Goal: Task Accomplishment & Management: Complete application form

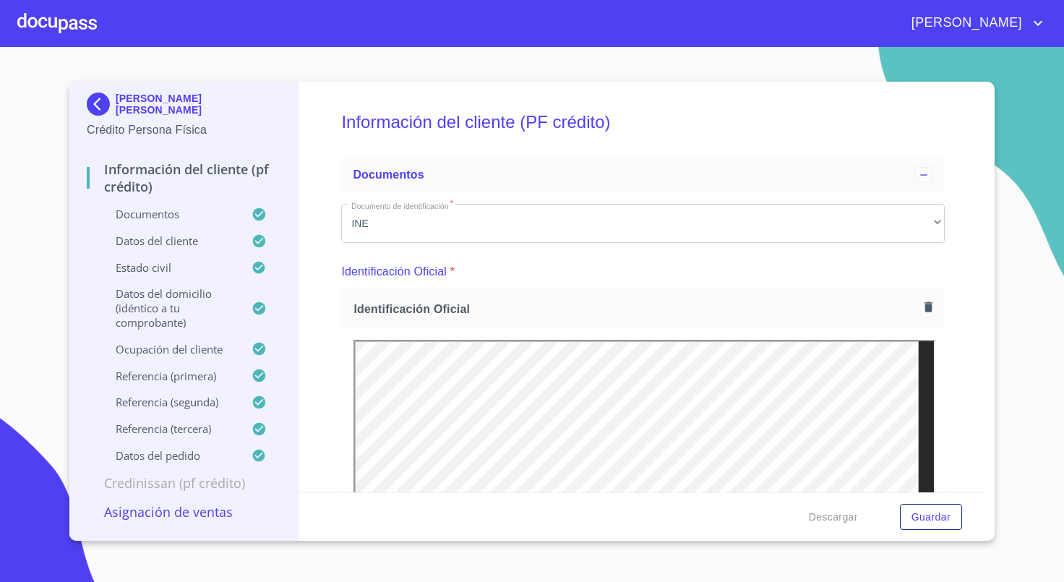
click at [90, 121] on p "Crédito Persona Física" at bounding box center [184, 129] width 194 height 17
click at [95, 111] on img at bounding box center [101, 104] width 29 height 23
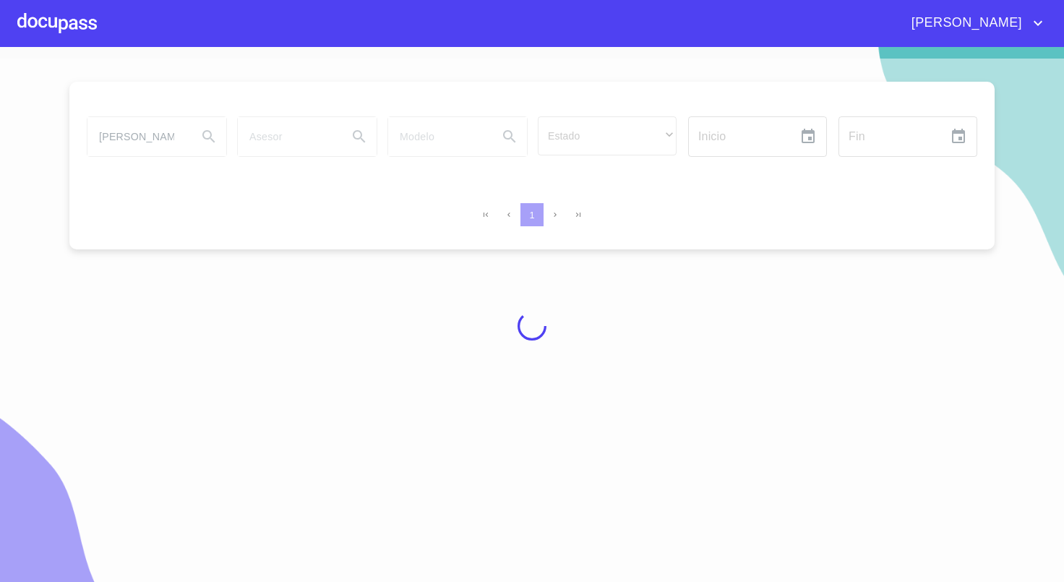
click at [74, 27] on div at bounding box center [57, 23] width 80 height 46
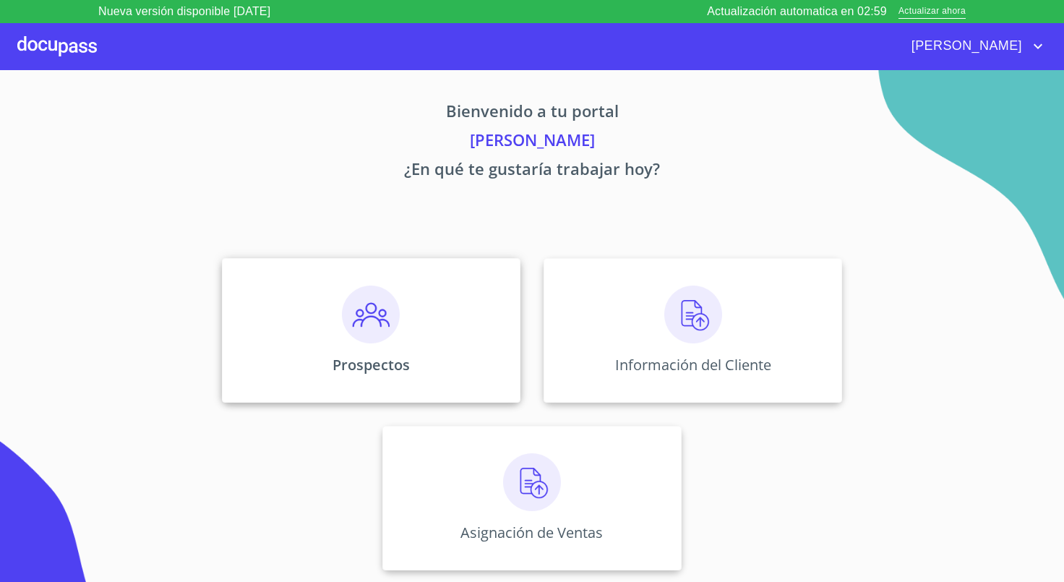
click at [414, 354] on div "Prospectos" at bounding box center [371, 330] width 299 height 145
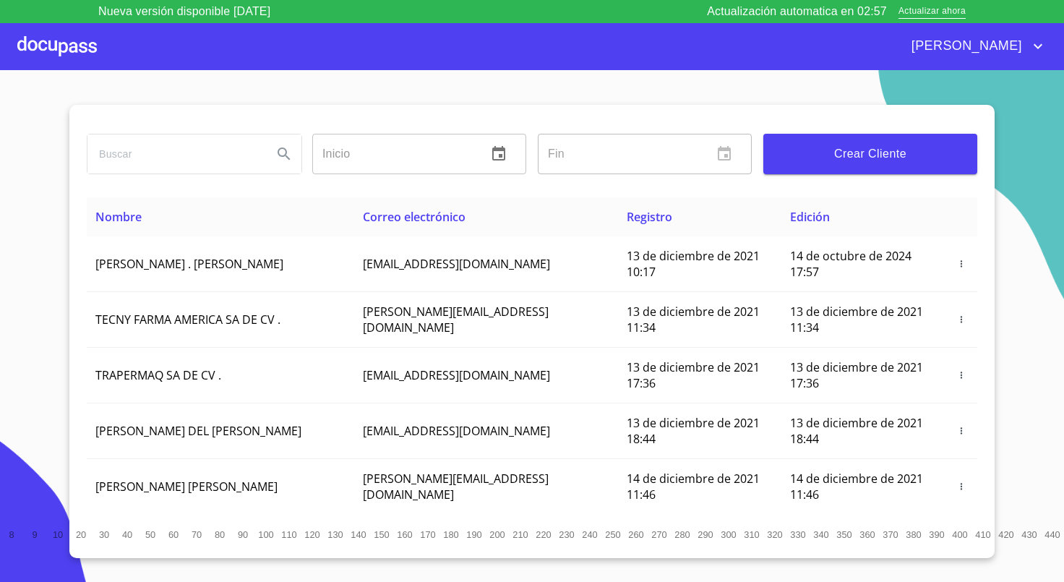
click at [935, 169] on button "Crear Cliente" at bounding box center [870, 154] width 214 height 40
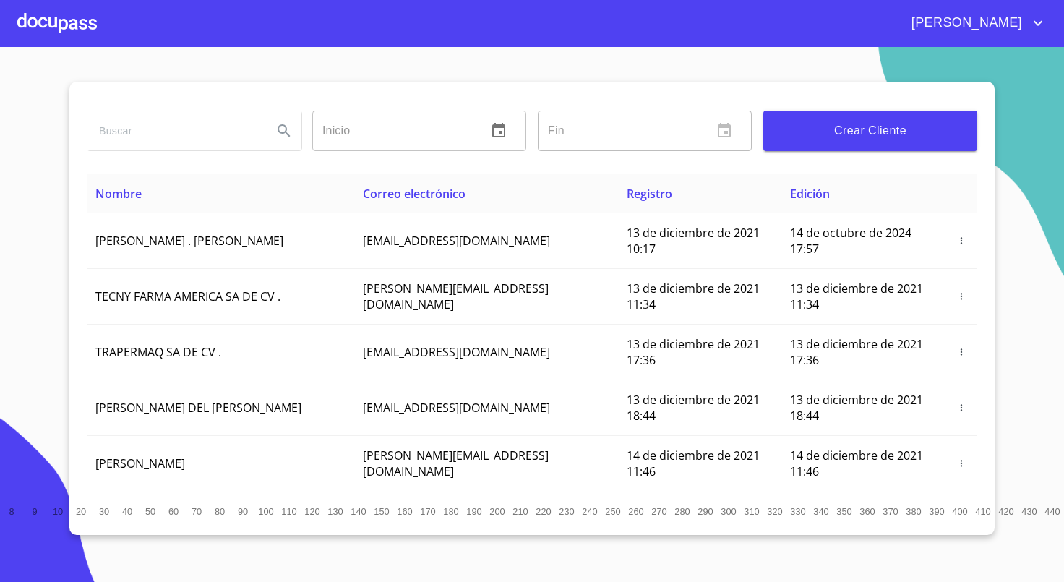
click at [915, 142] on button "Crear Cliente" at bounding box center [870, 131] width 214 height 40
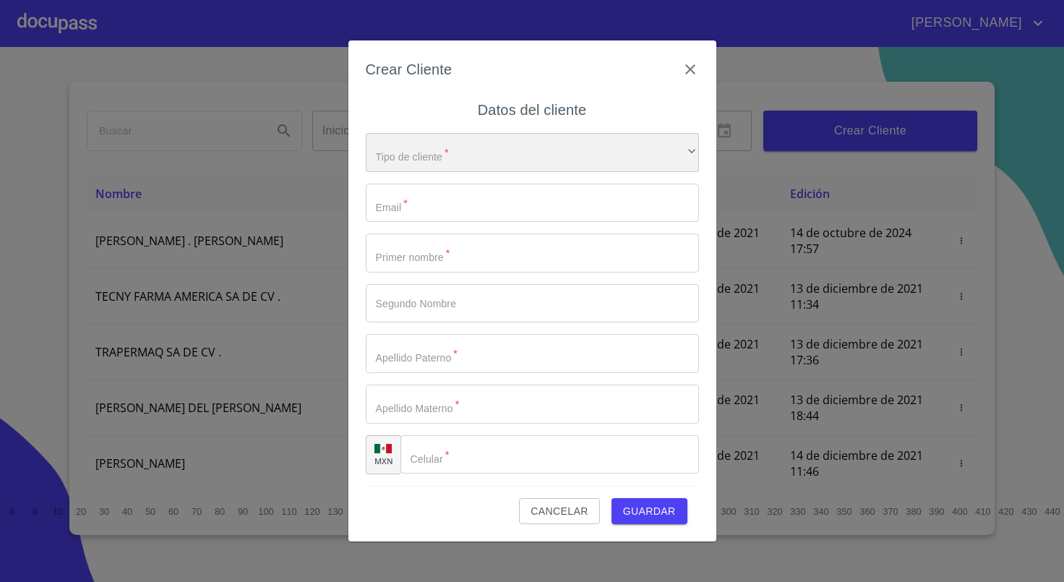
click at [510, 140] on div "​" at bounding box center [532, 152] width 333 height 39
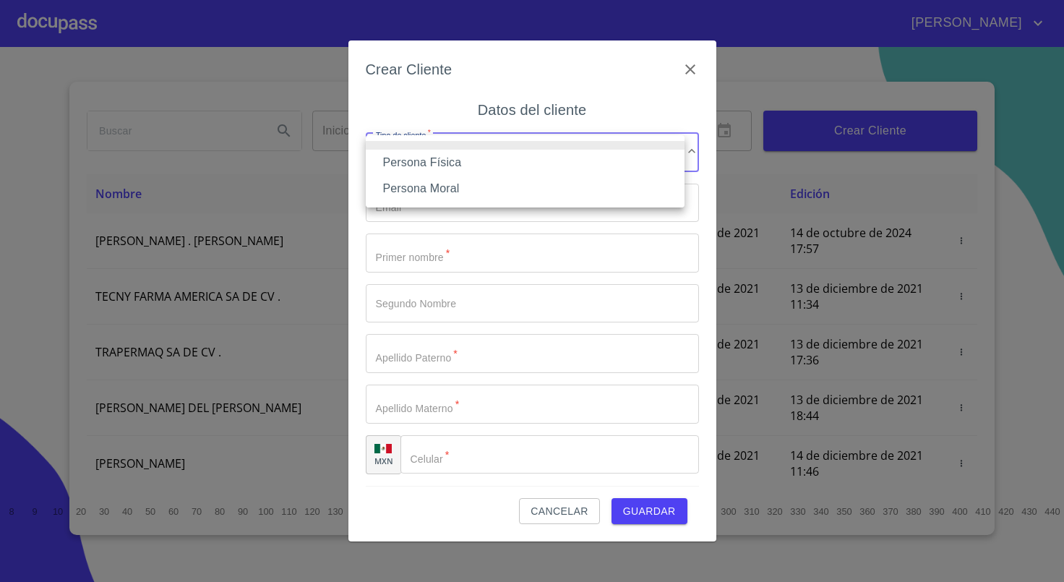
click at [479, 166] on li "Persona Física" at bounding box center [525, 163] width 319 height 26
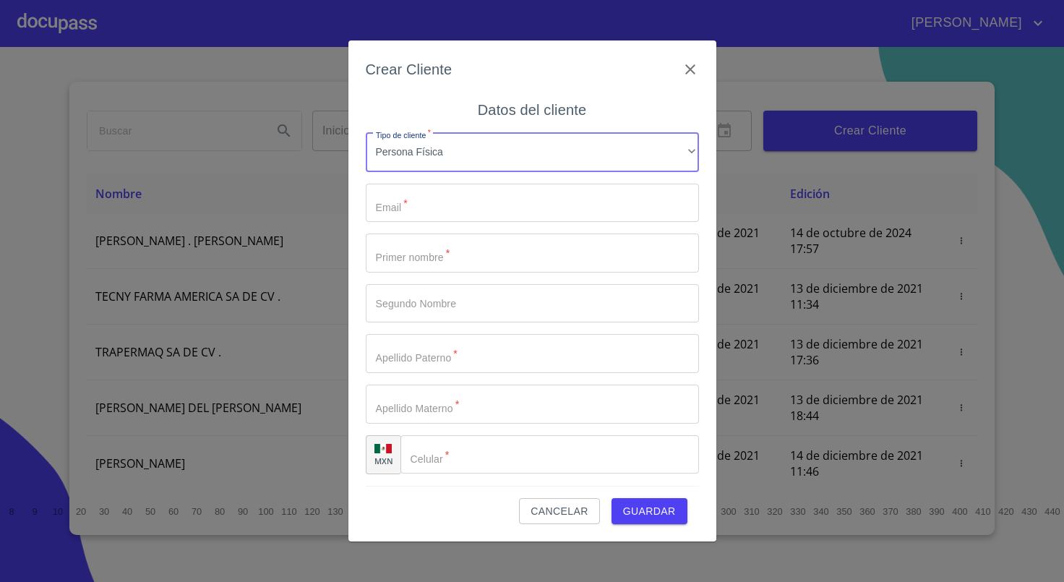
click at [464, 212] on input "Tipo de cliente   *" at bounding box center [532, 203] width 333 height 39
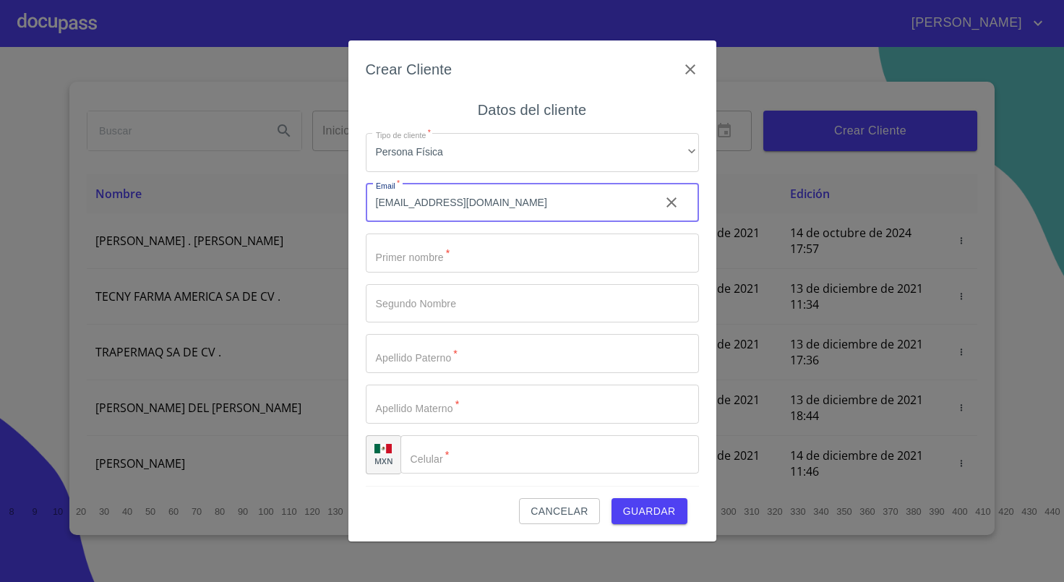
type input "[EMAIL_ADDRESS][DOMAIN_NAME]"
click at [449, 246] on input "Tipo de cliente   *" at bounding box center [532, 253] width 333 height 39
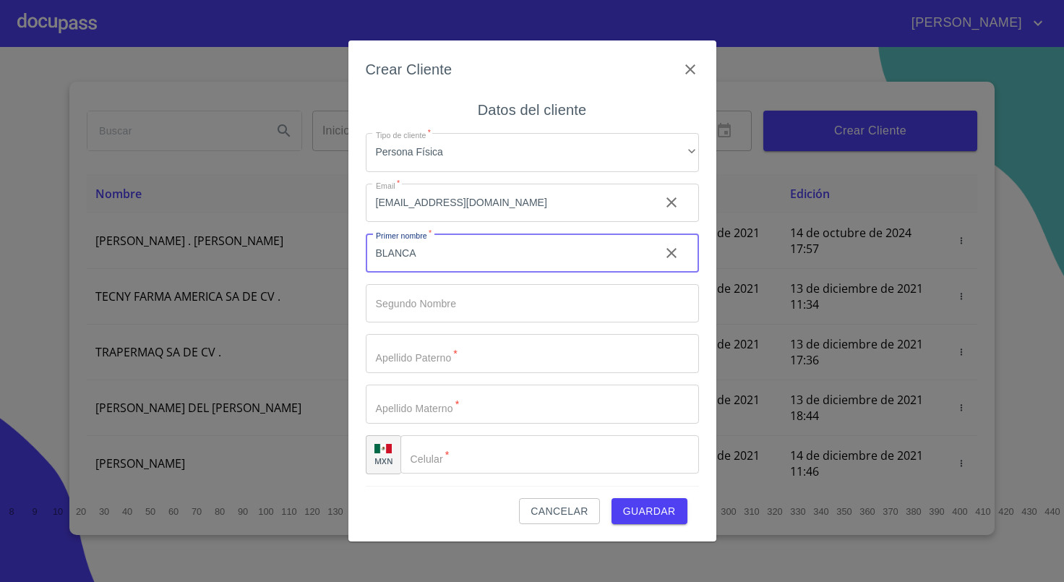
type input "BLANCA"
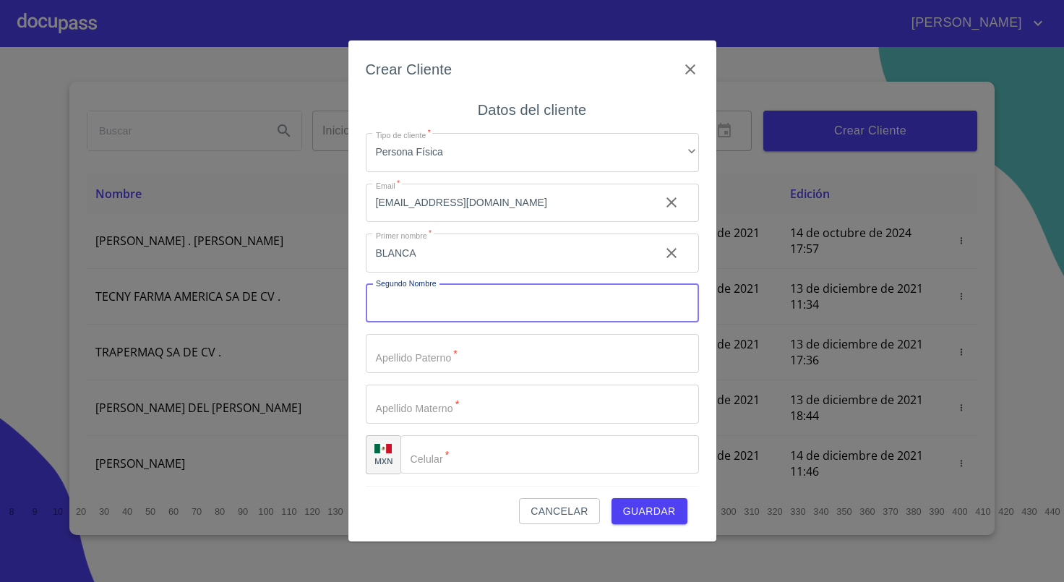
type input "S"
type input "JESSUCA"
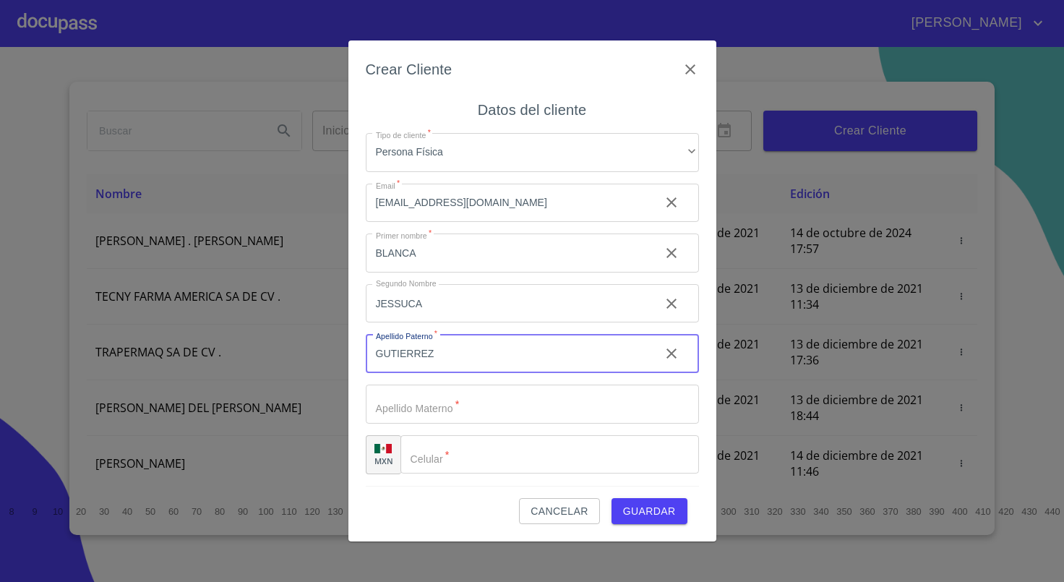
type input "GUTIERREZ"
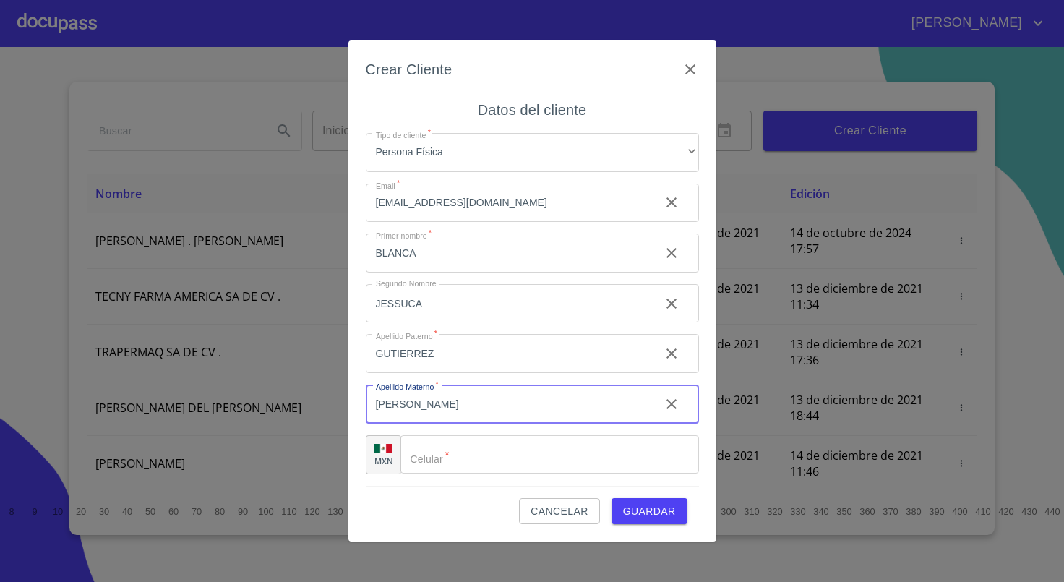
type input "[PERSON_NAME]"
click at [463, 454] on input "Tipo de cliente   *" at bounding box center [549, 454] width 299 height 39
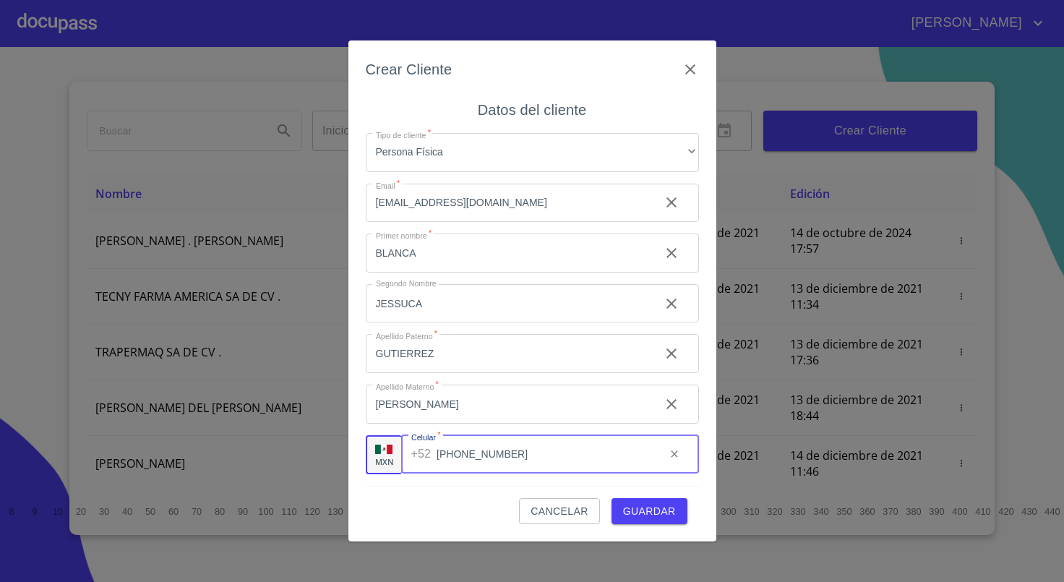
type input "[PHONE_NUMBER]"
click at [620, 504] on button "Guardar" at bounding box center [650, 511] width 76 height 27
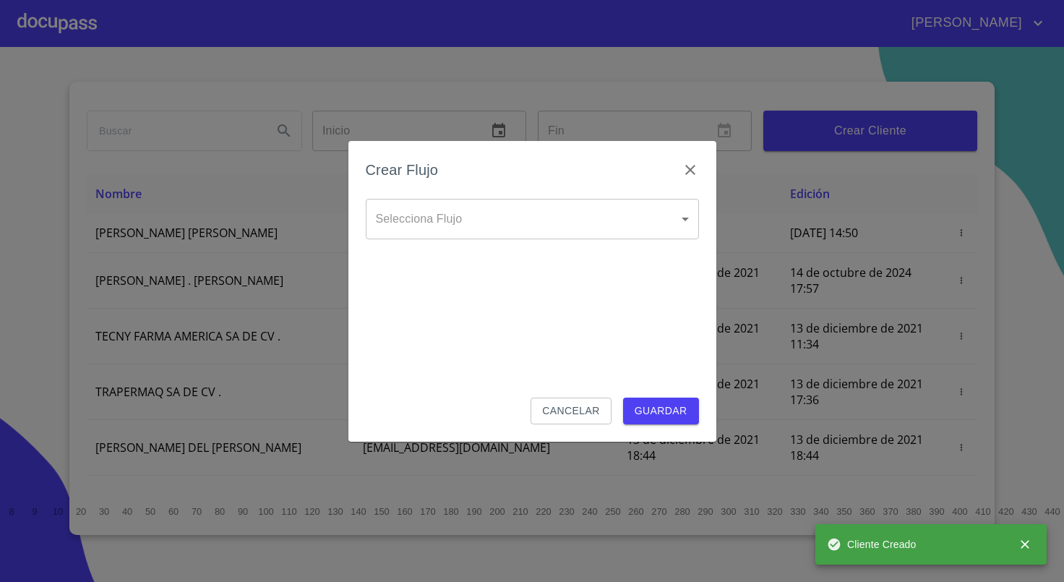
click at [542, 215] on body "[PERSON_NAME] ​ Fin ​ Crear Cliente Nombre Correo electrónico Registro Edición …" at bounding box center [532, 291] width 1064 height 582
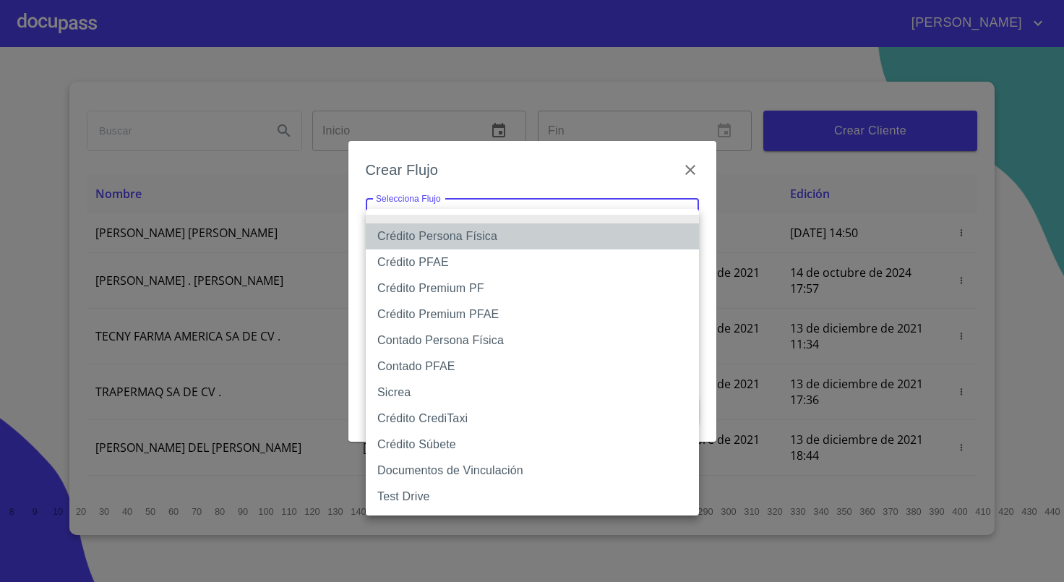
click at [487, 230] on li "Crédito Persona Física" at bounding box center [532, 236] width 333 height 26
type input "61b033e49b8c202ad5bb7912"
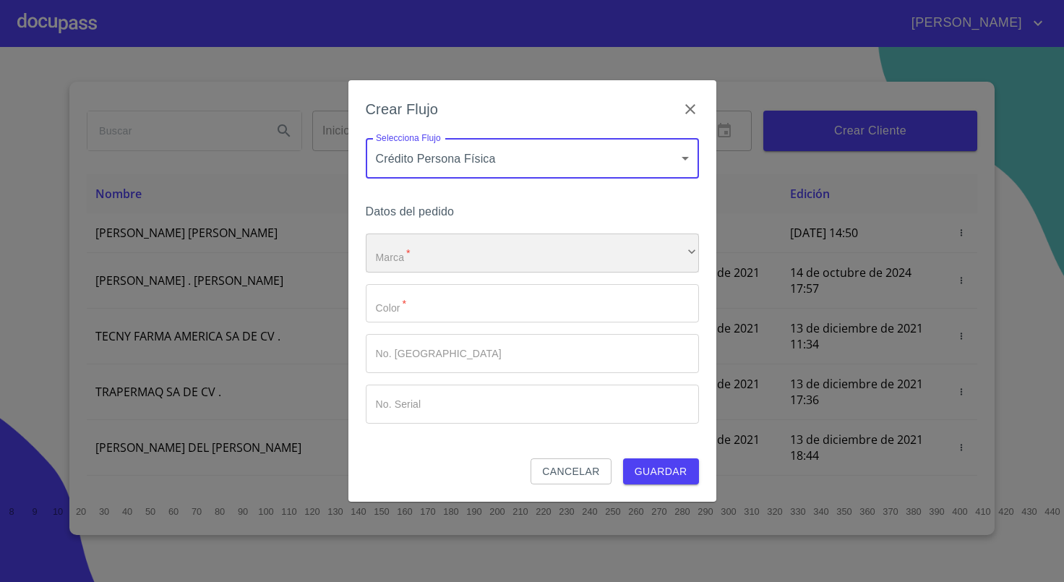
click at [515, 244] on div "​" at bounding box center [532, 253] width 333 height 39
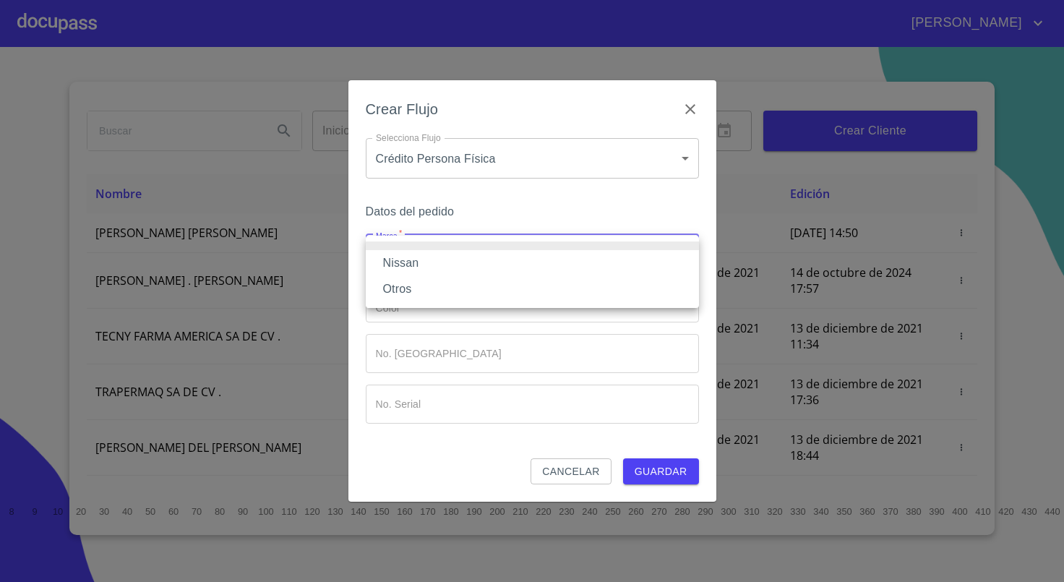
click at [463, 270] on li "Nissan" at bounding box center [532, 263] width 333 height 26
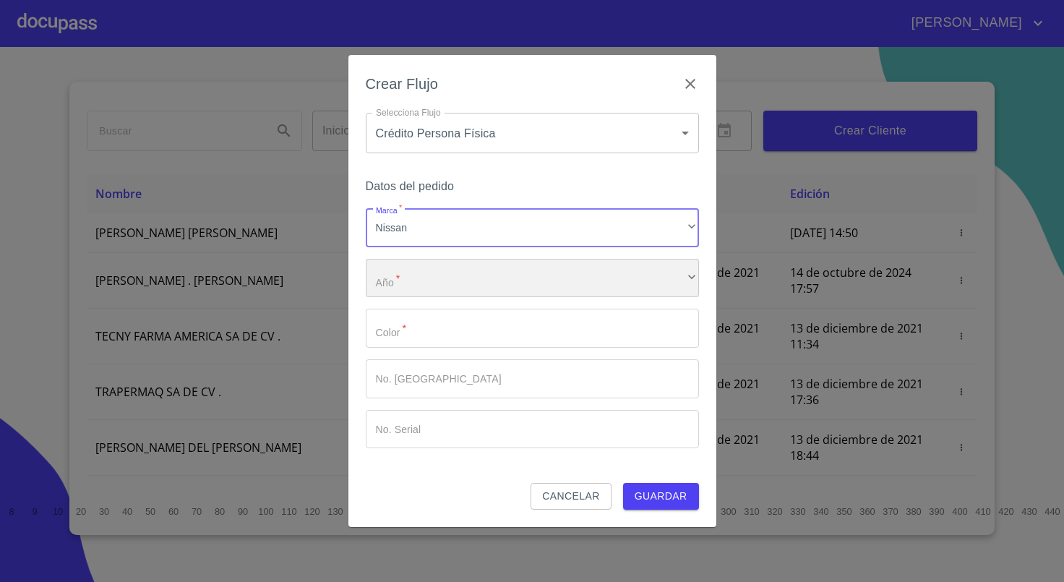
click at [447, 278] on div "​" at bounding box center [532, 278] width 333 height 39
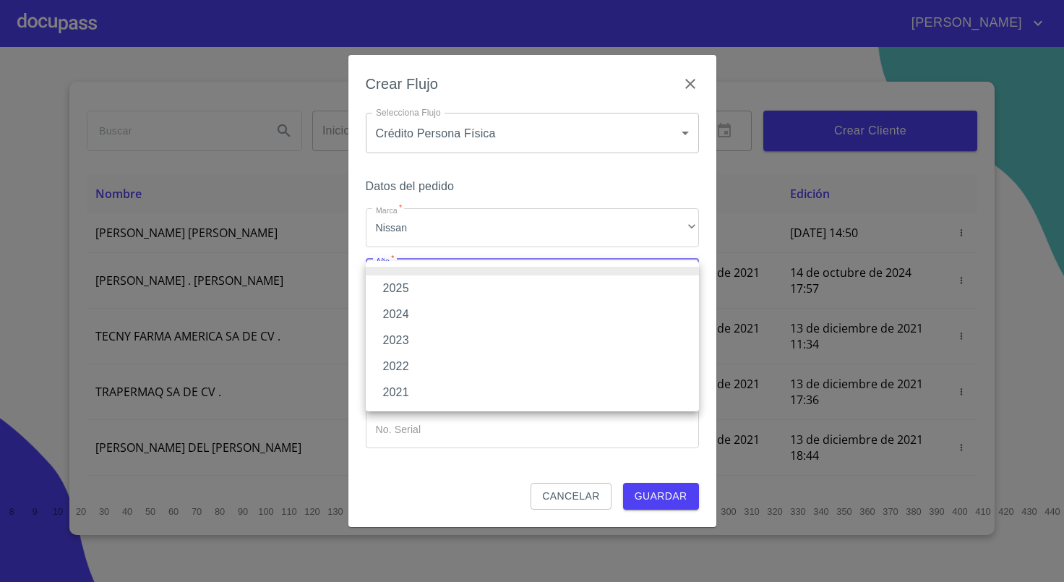
click at [463, 289] on li "2025" at bounding box center [532, 288] width 333 height 26
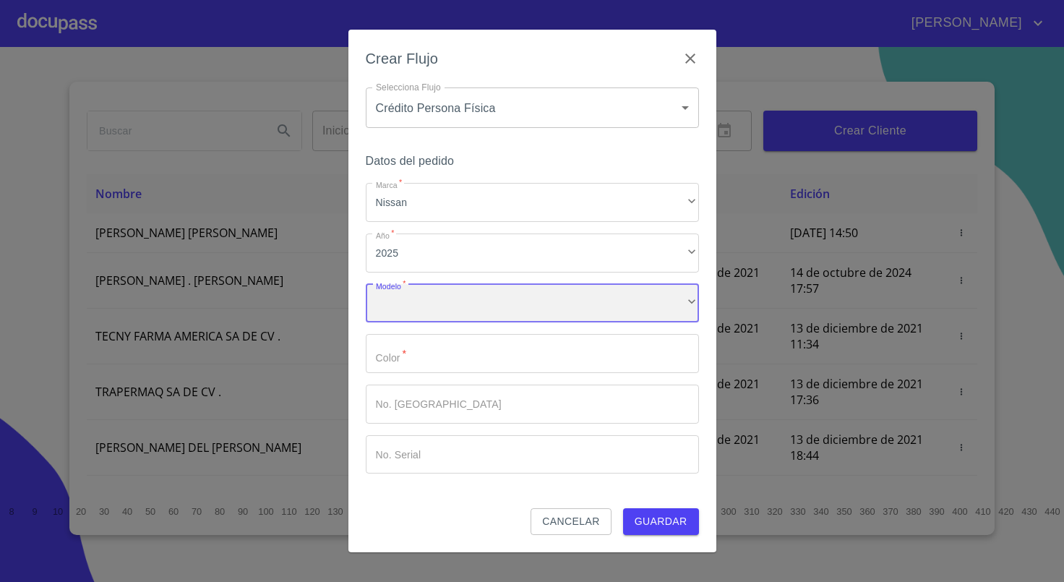
click at [472, 309] on div "​" at bounding box center [532, 303] width 333 height 39
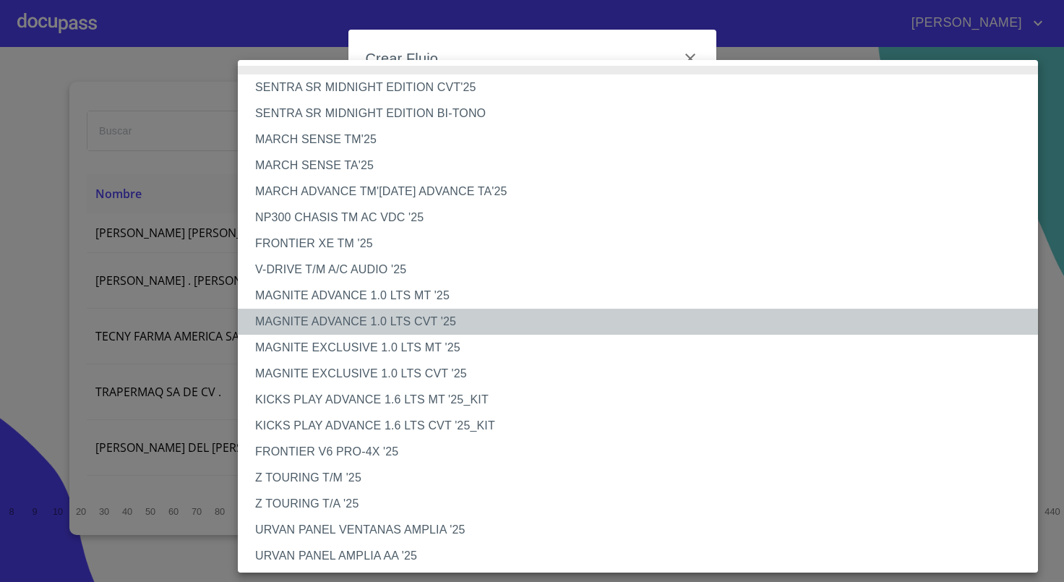
click at [466, 328] on li "MAGNITE ADVANCE 1.0 LTS CVT '25" at bounding box center [645, 322] width 815 height 26
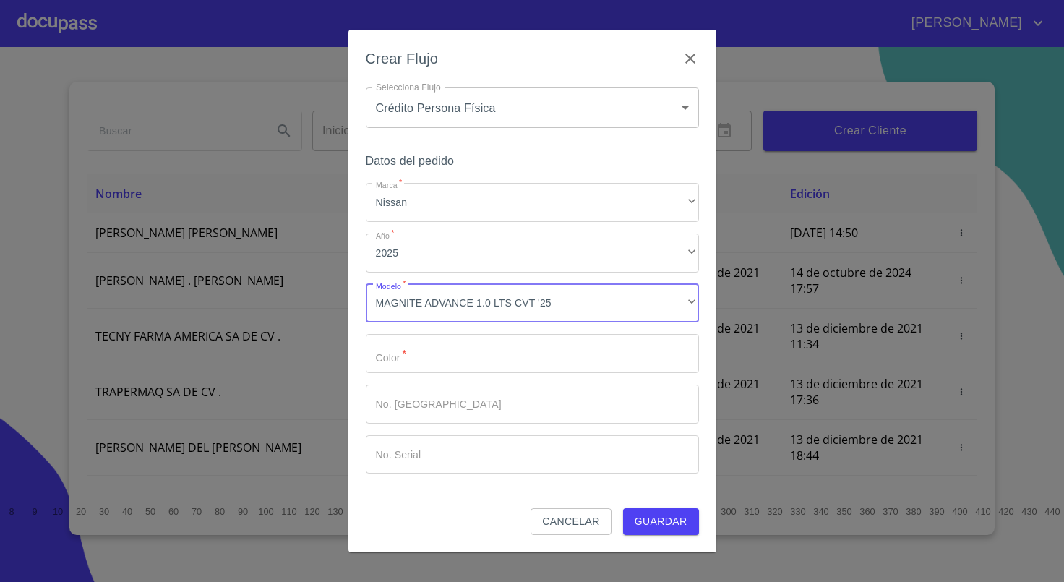
click at [513, 350] on input "Marca   *" at bounding box center [532, 353] width 333 height 39
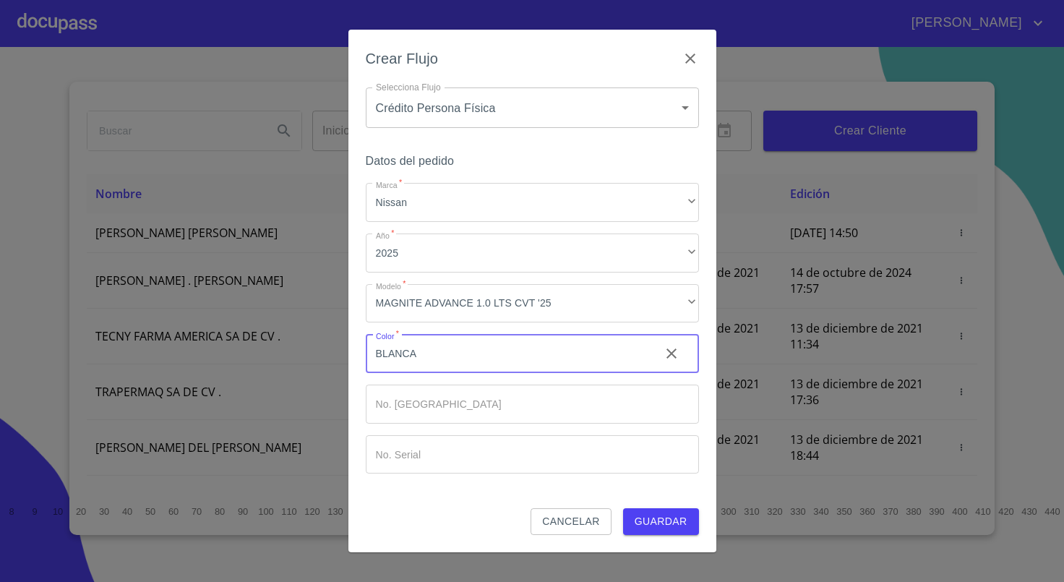
type input "BLANCA"
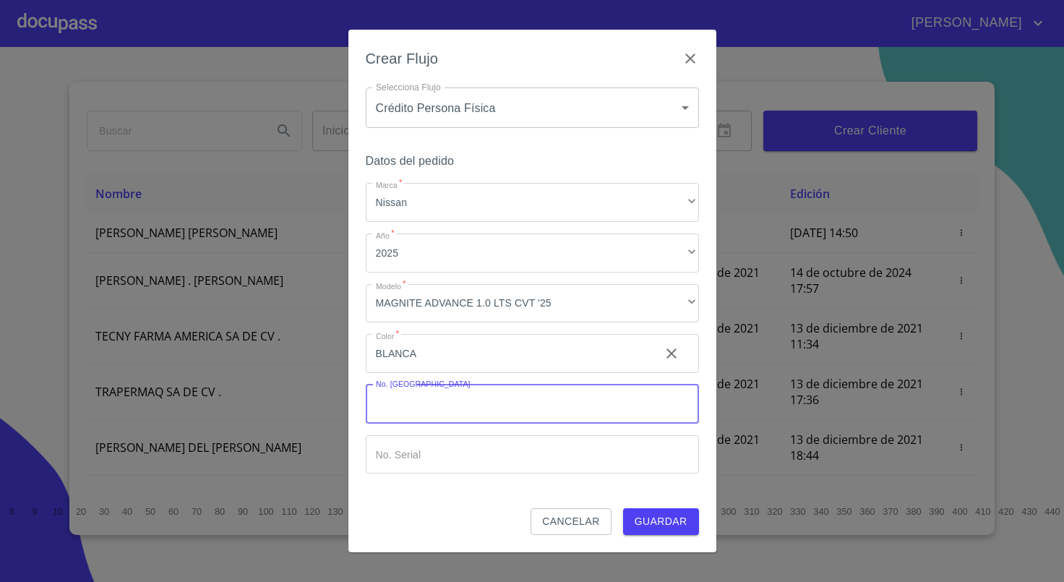
click at [504, 408] on input "Marca   *" at bounding box center [532, 404] width 333 height 39
click at [506, 373] on input "Marca   *" at bounding box center [507, 353] width 283 height 39
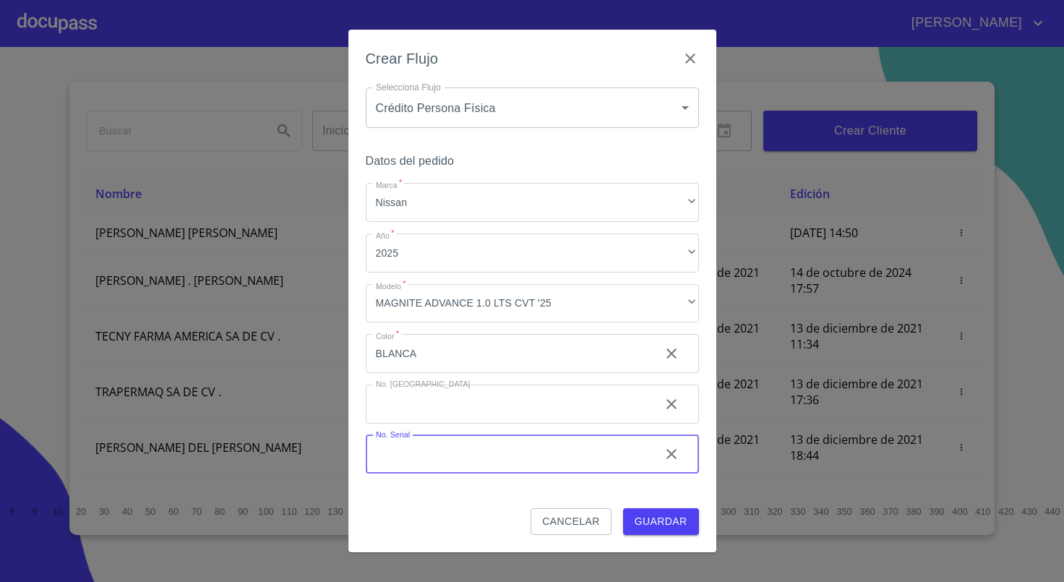
click at [654, 519] on span "Guardar" at bounding box center [661, 522] width 53 height 18
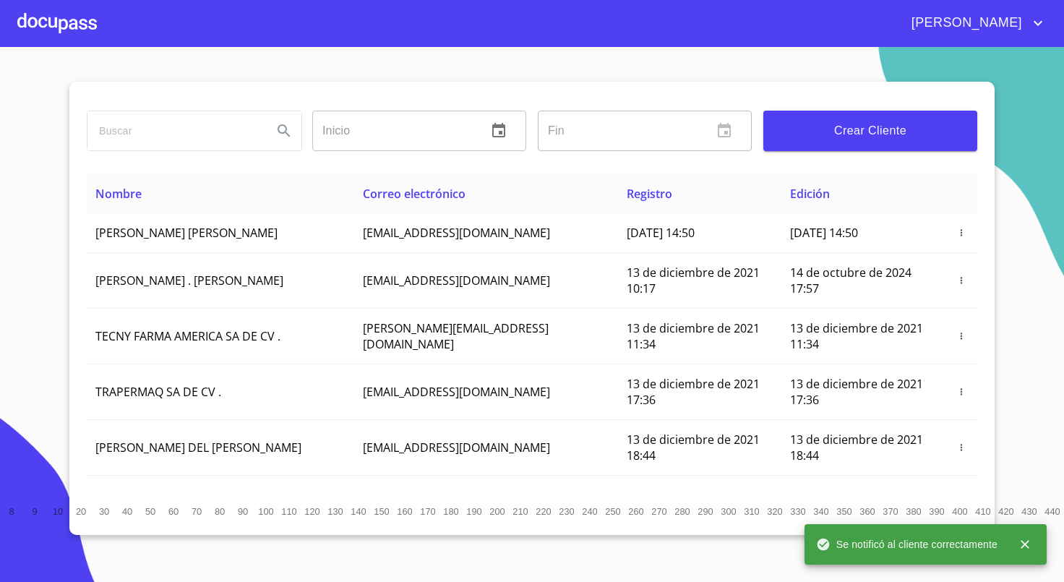
click at [70, 22] on div at bounding box center [57, 23] width 80 height 46
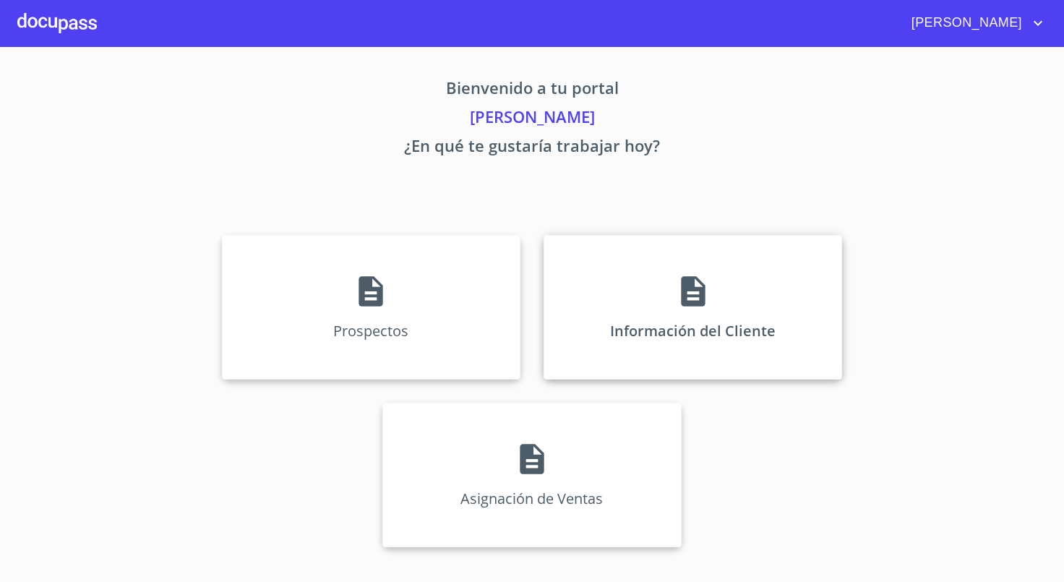
click at [701, 348] on div "Información del Cliente" at bounding box center [693, 307] width 299 height 145
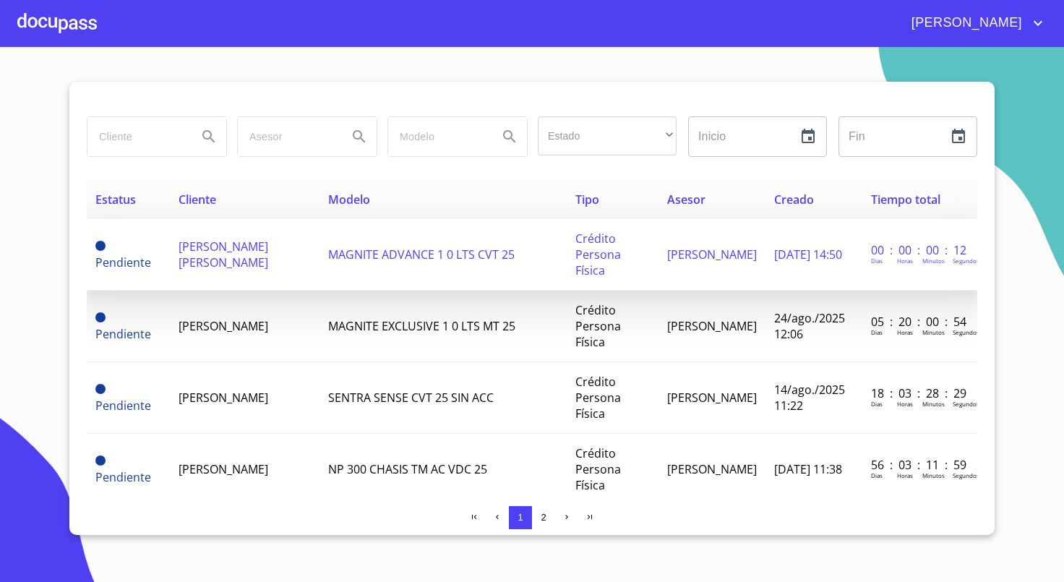
click at [254, 255] on span "[PERSON_NAME] [PERSON_NAME]" at bounding box center [224, 255] width 90 height 32
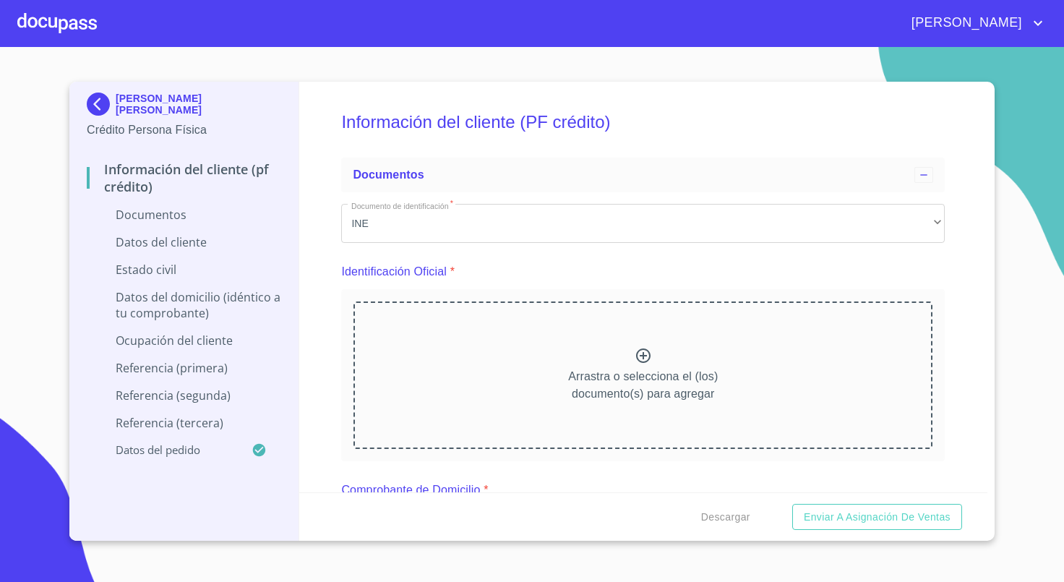
click at [603, 368] on p "Arrastra o selecciona el (los) documento(s) para agregar" at bounding box center [643, 385] width 150 height 35
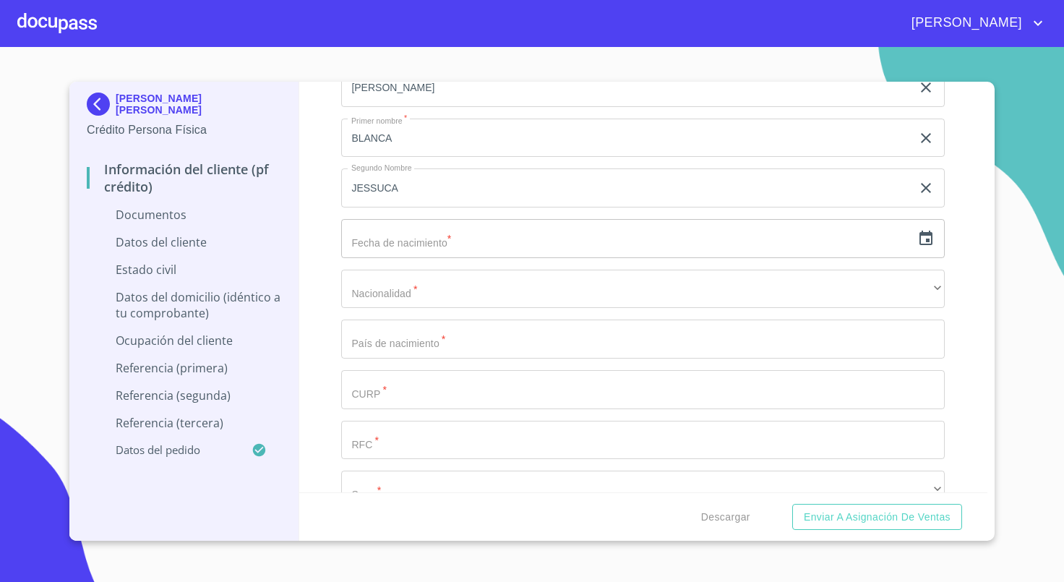
scroll to position [1831, 0]
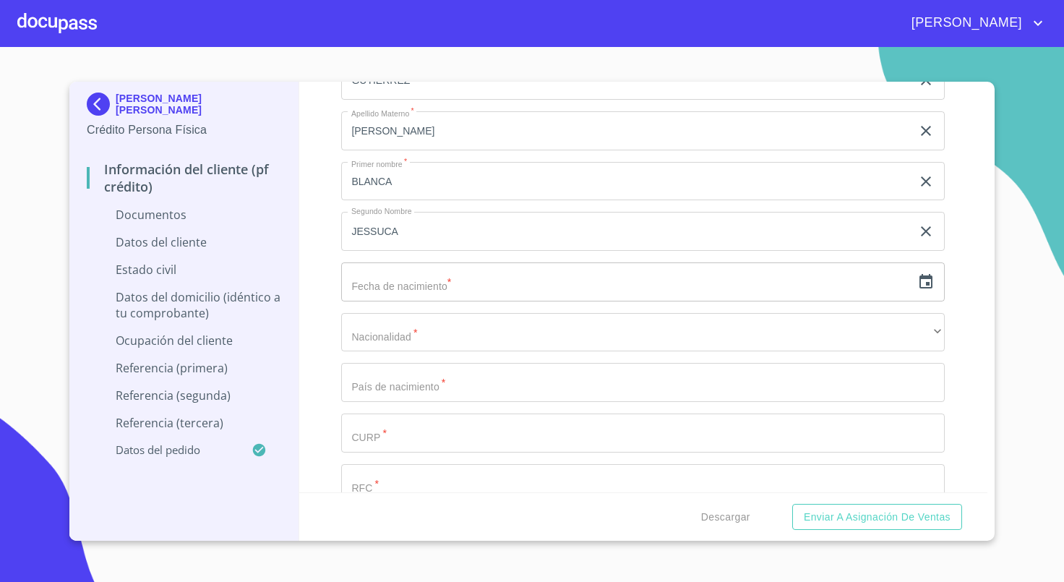
click at [457, 282] on input "text" at bounding box center [626, 281] width 570 height 39
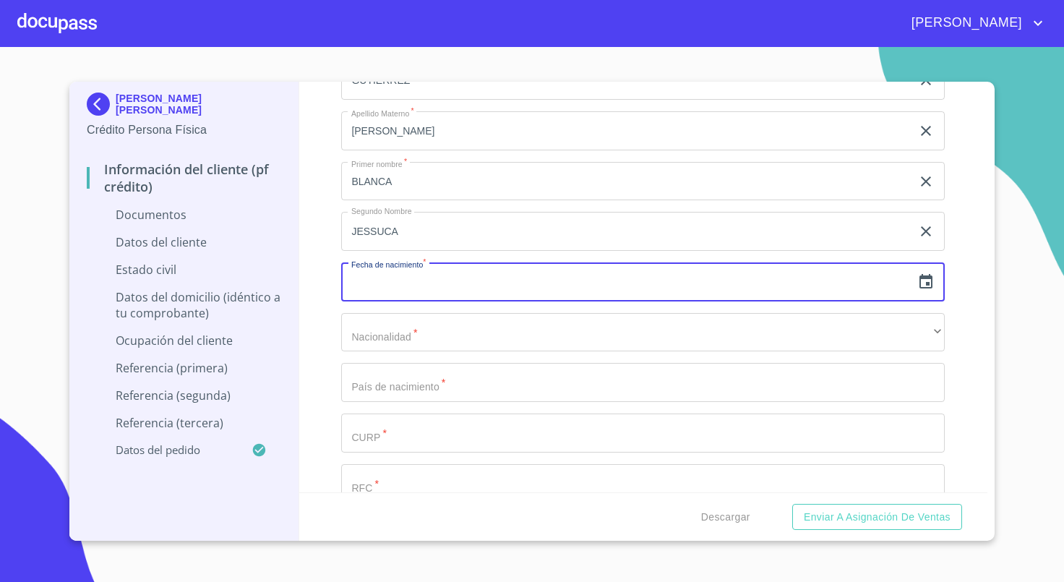
click at [917, 285] on icon "button" at bounding box center [925, 281] width 17 height 17
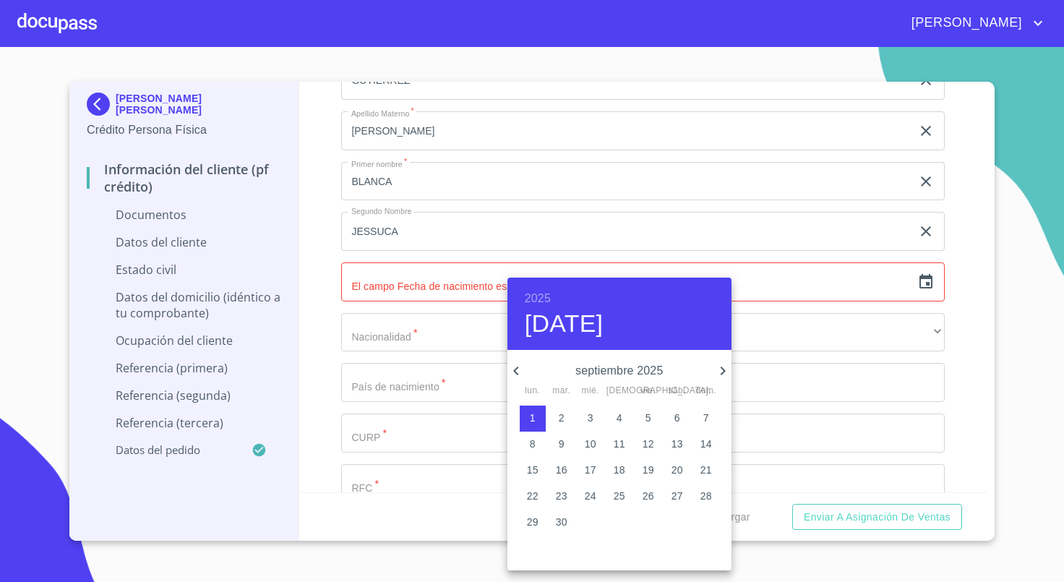
click at [544, 296] on h6 "2025" at bounding box center [538, 298] width 26 height 20
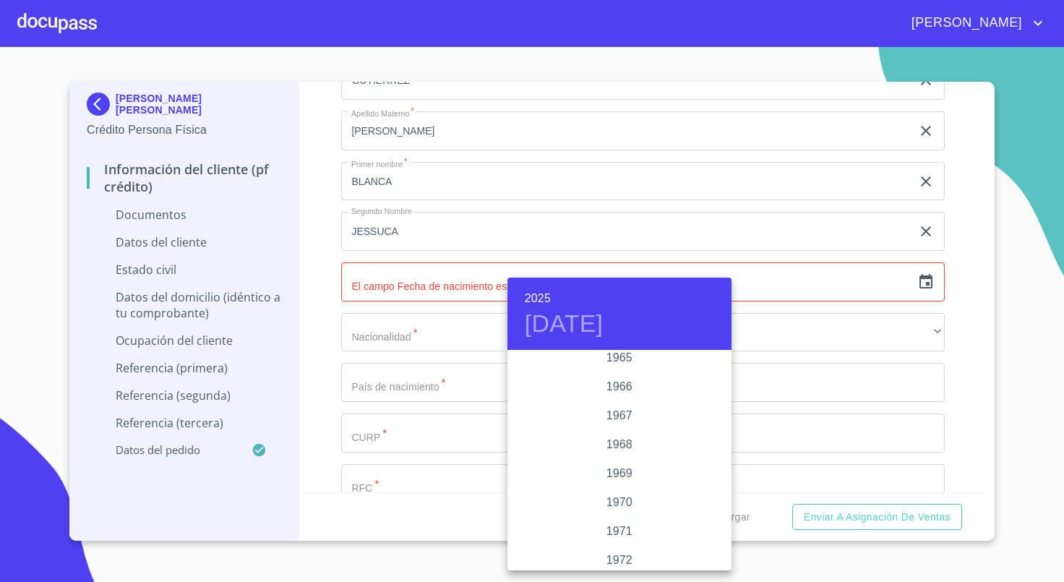
scroll to position [1166, 0]
click at [614, 466] on div "1969" at bounding box center [619, 472] width 224 height 29
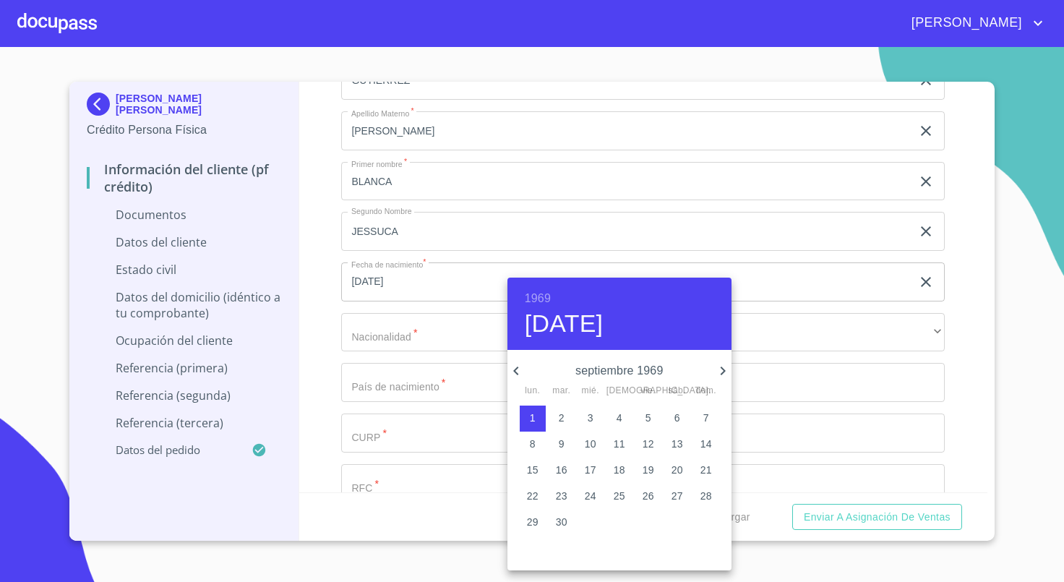
click at [723, 359] on div "[DATE] lun. mar. mié. jue. vie. sáb. dom." at bounding box center [619, 378] width 224 height 38
click at [721, 368] on icon "button" at bounding box center [722, 371] width 5 height 9
click at [720, 364] on icon "button" at bounding box center [722, 370] width 17 height 17
click at [706, 440] on p "14" at bounding box center [707, 444] width 12 height 14
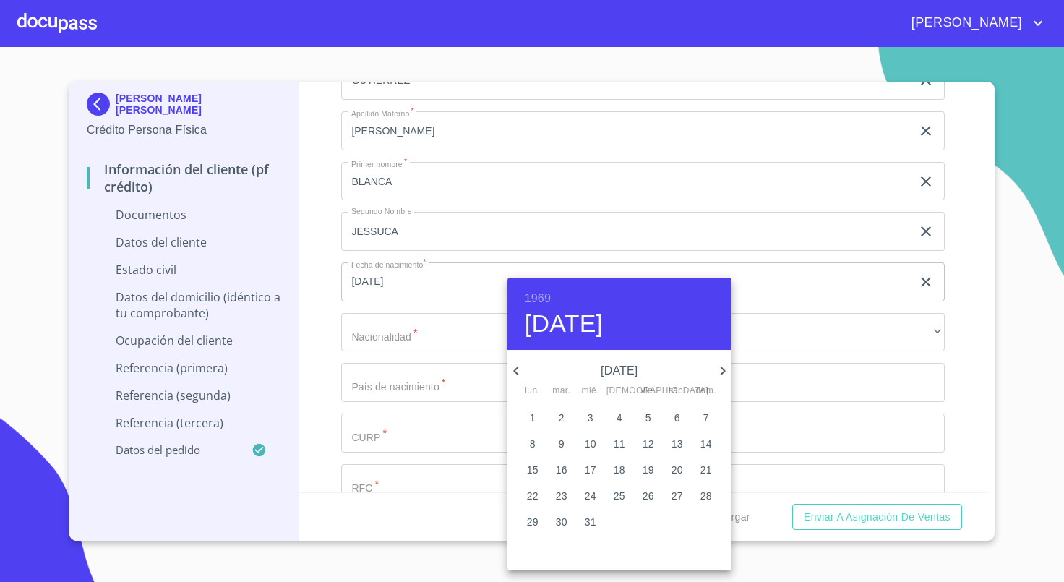
type input "14 de dic. de 1969"
drag, startPoint x: 320, startPoint y: 325, endPoint x: 343, endPoint y: 327, distance: 23.3
click at [321, 324] on div at bounding box center [532, 291] width 1064 height 582
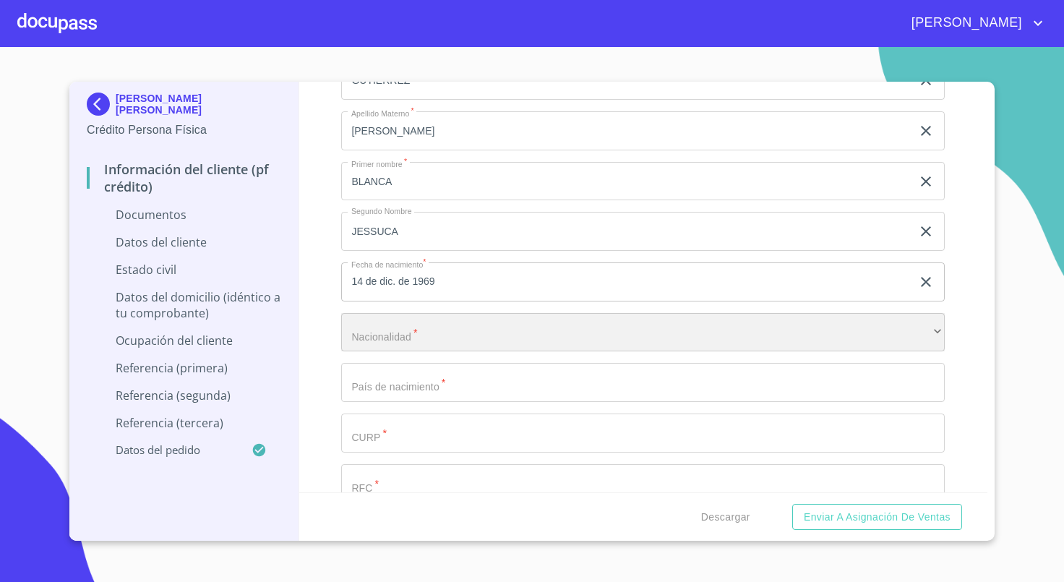
click at [417, 337] on div "​" at bounding box center [643, 332] width 604 height 39
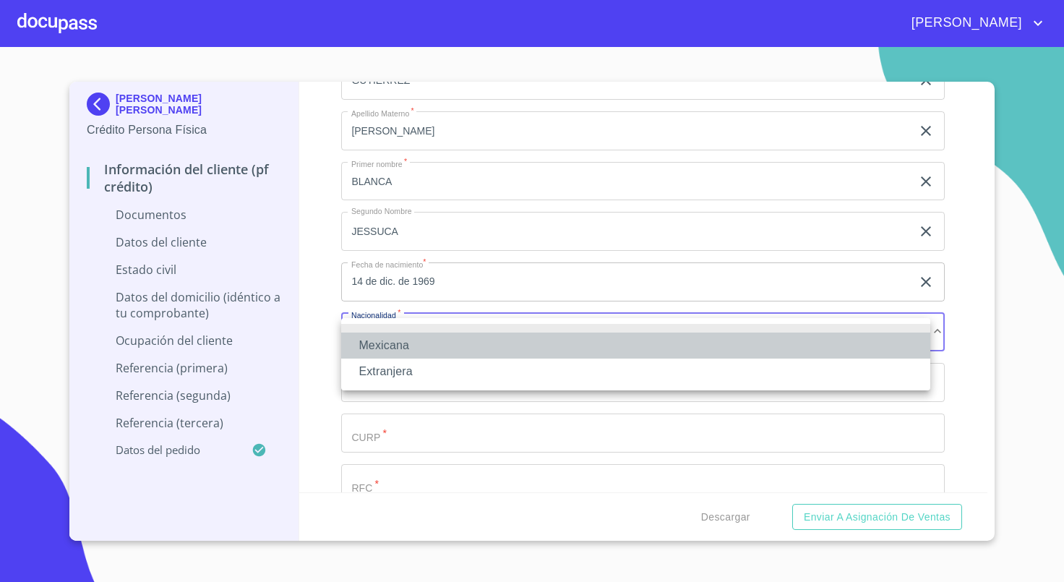
click at [417, 337] on li "Mexicana" at bounding box center [635, 346] width 589 height 26
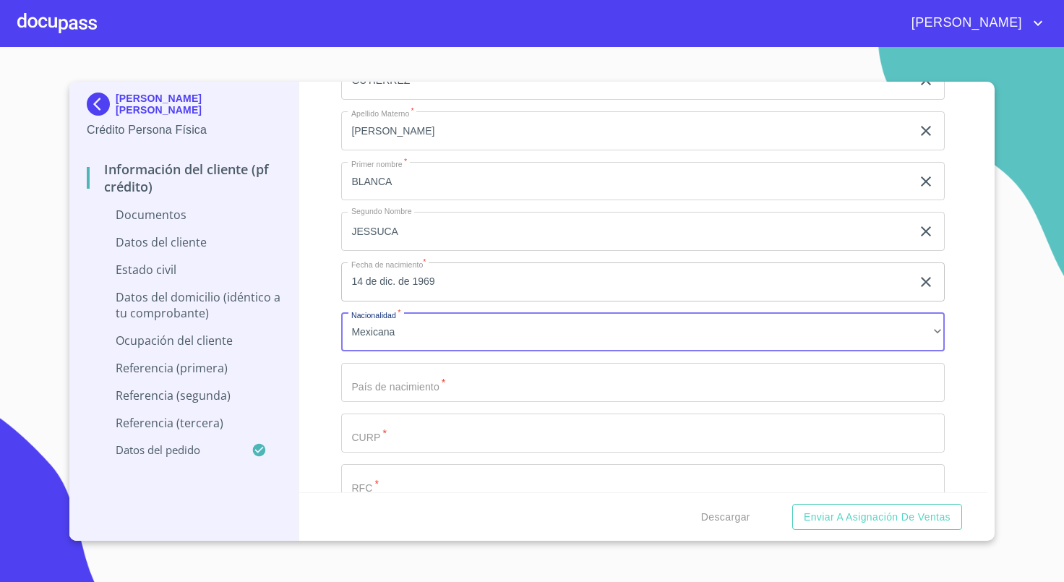
click at [425, 100] on input "Documento de identificación   *" at bounding box center [626, 80] width 570 height 39
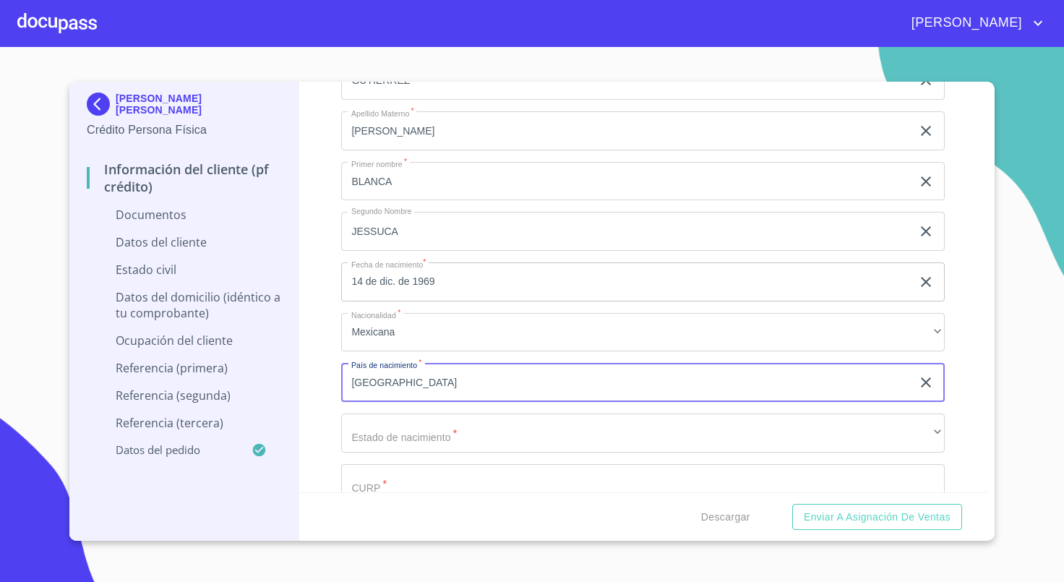
scroll to position [1927, 0]
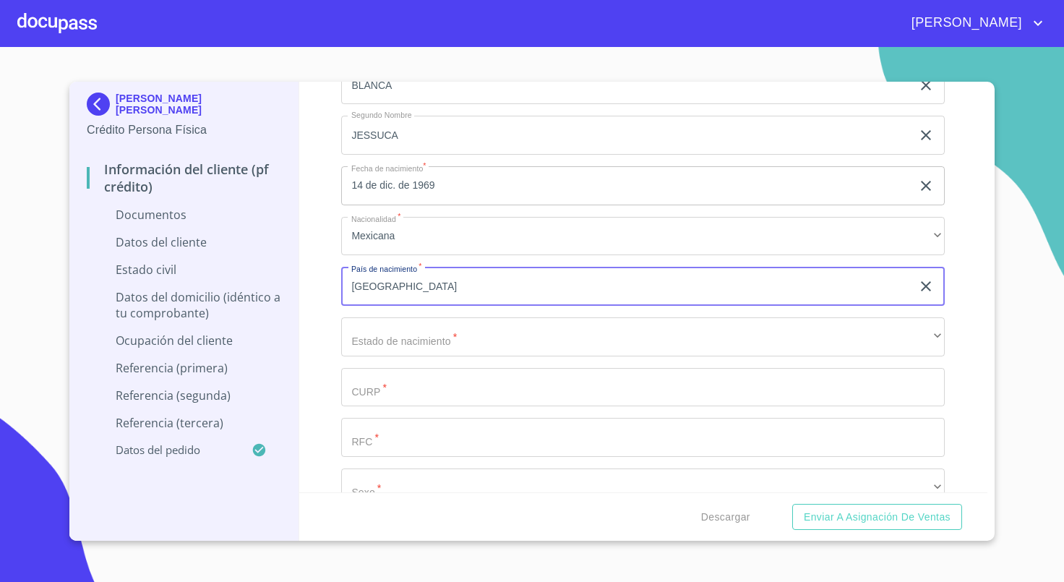
type input "[GEOGRAPHIC_DATA]"
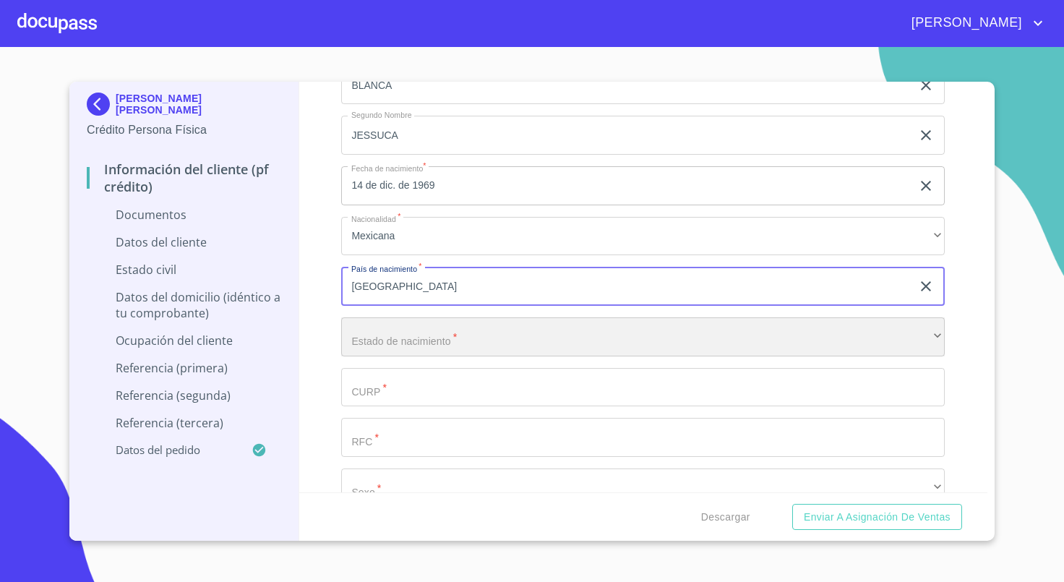
click at [421, 348] on div "​" at bounding box center [643, 336] width 604 height 39
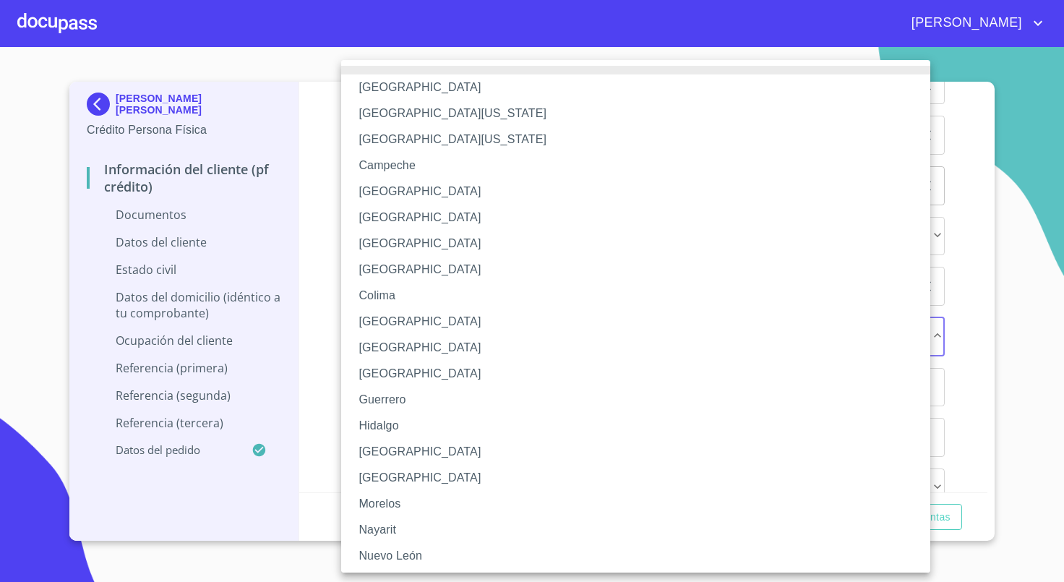
click at [975, 370] on div at bounding box center [532, 291] width 1064 height 582
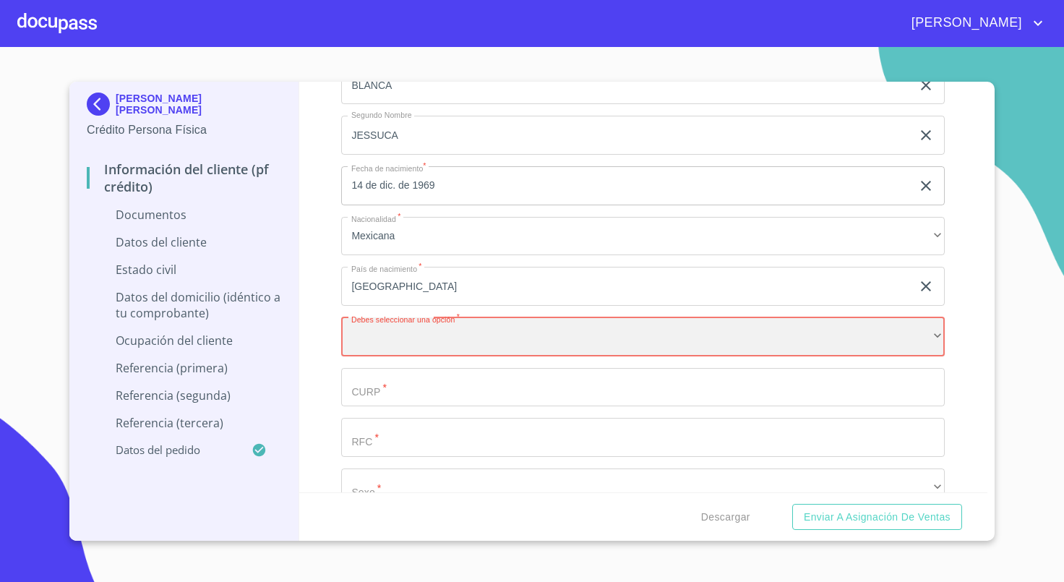
click at [464, 335] on div "​" at bounding box center [643, 336] width 604 height 39
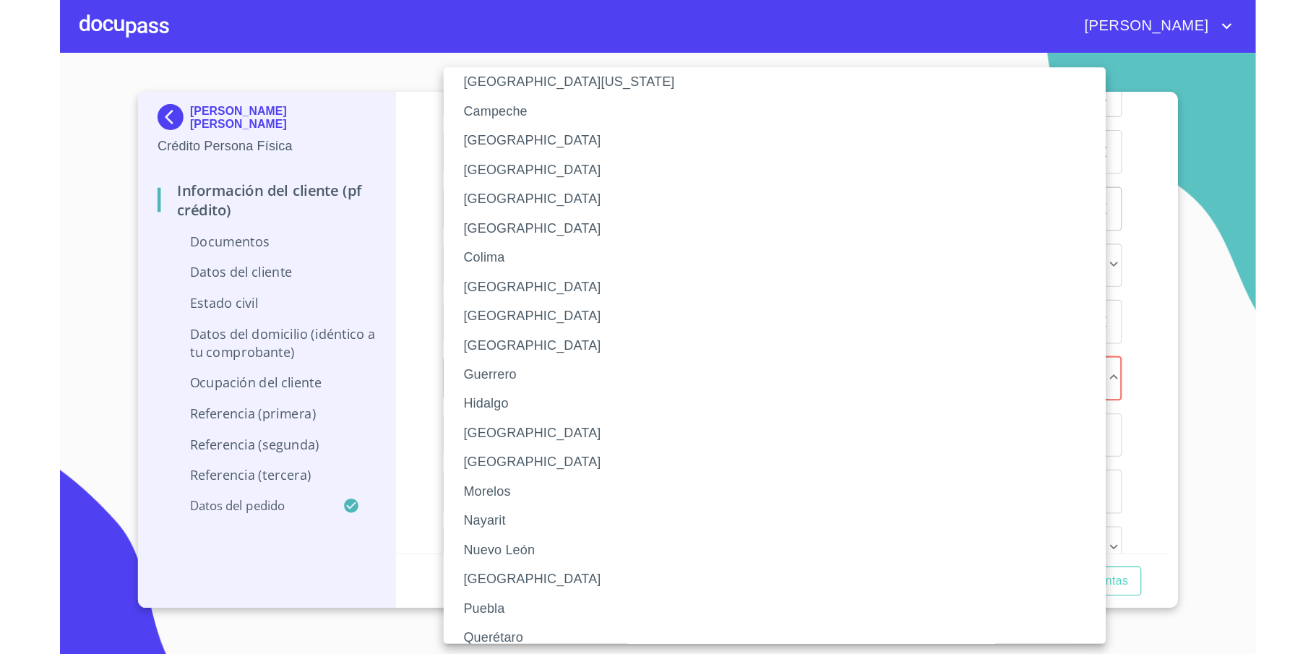
scroll to position [0, 0]
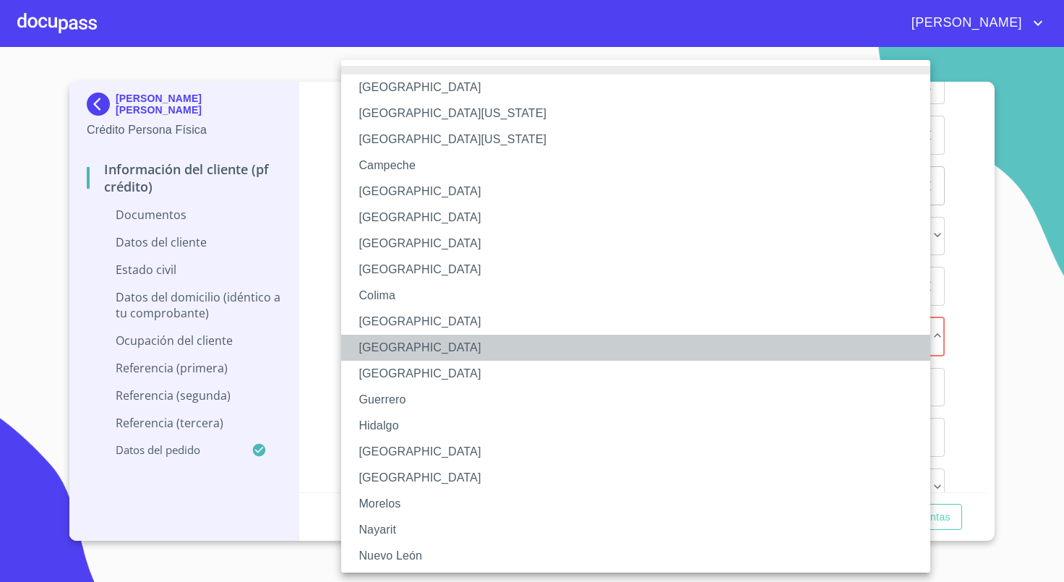
click at [431, 353] on li "[GEOGRAPHIC_DATA]" at bounding box center [643, 348] width 604 height 26
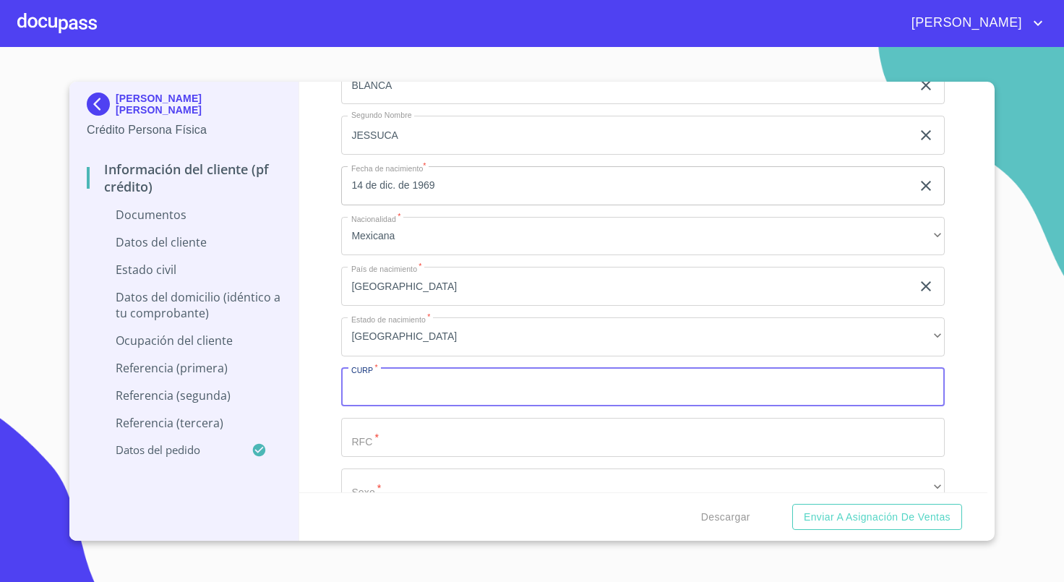
click at [506, 397] on input "Documento de identificación   *" at bounding box center [643, 387] width 604 height 39
paste input "GUMB691214MDFTRL05"
type input "GUMB691214MDFTRL05"
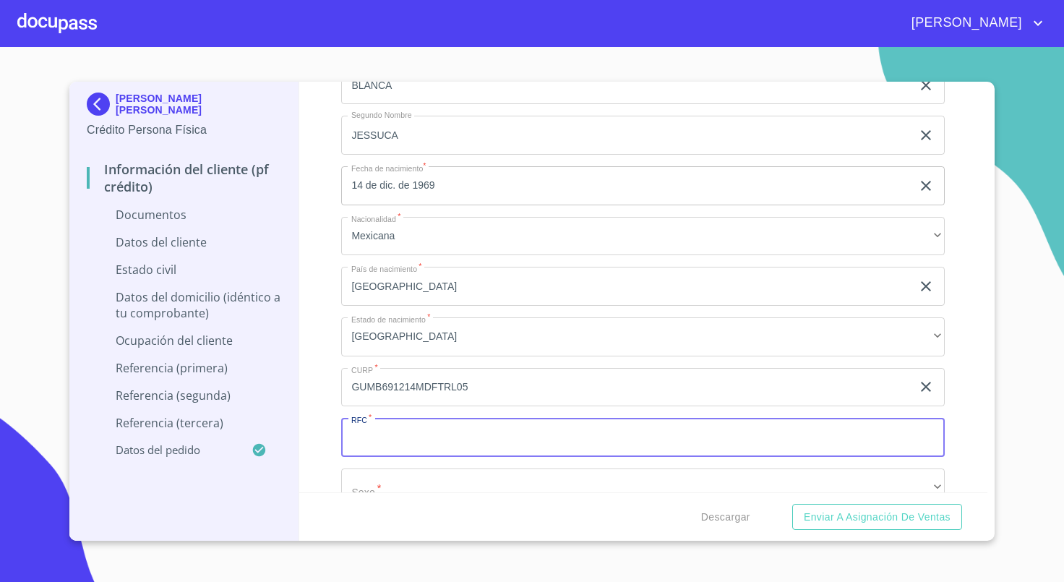
type input "G"
paste input "GUMB691214MDFTRL05"
type input "GUMB6912149Q9"
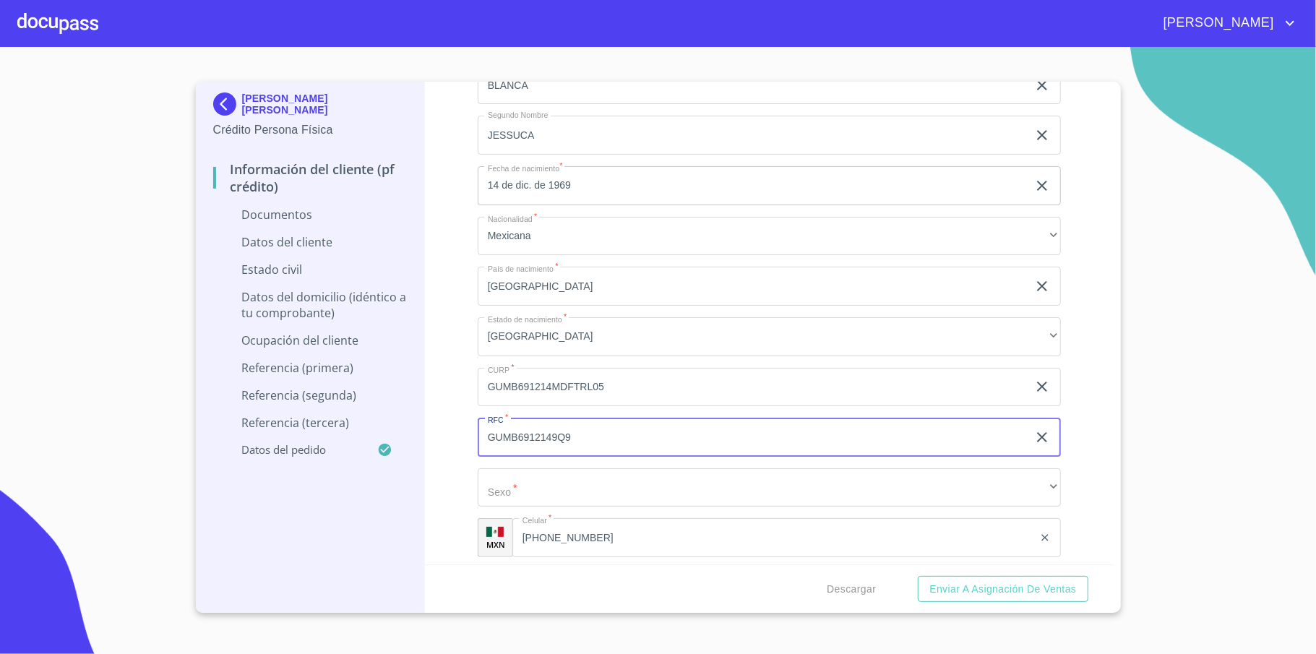
scroll to position [2120, 0]
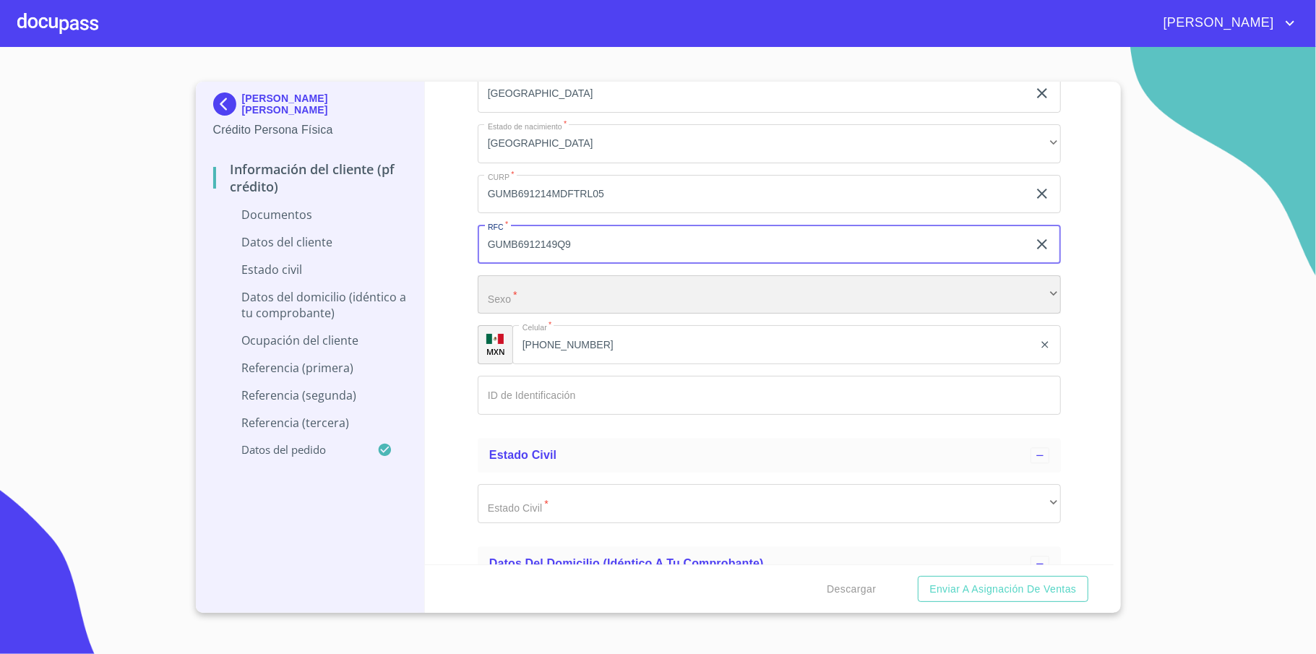
click at [582, 298] on div "​" at bounding box center [769, 294] width 583 height 39
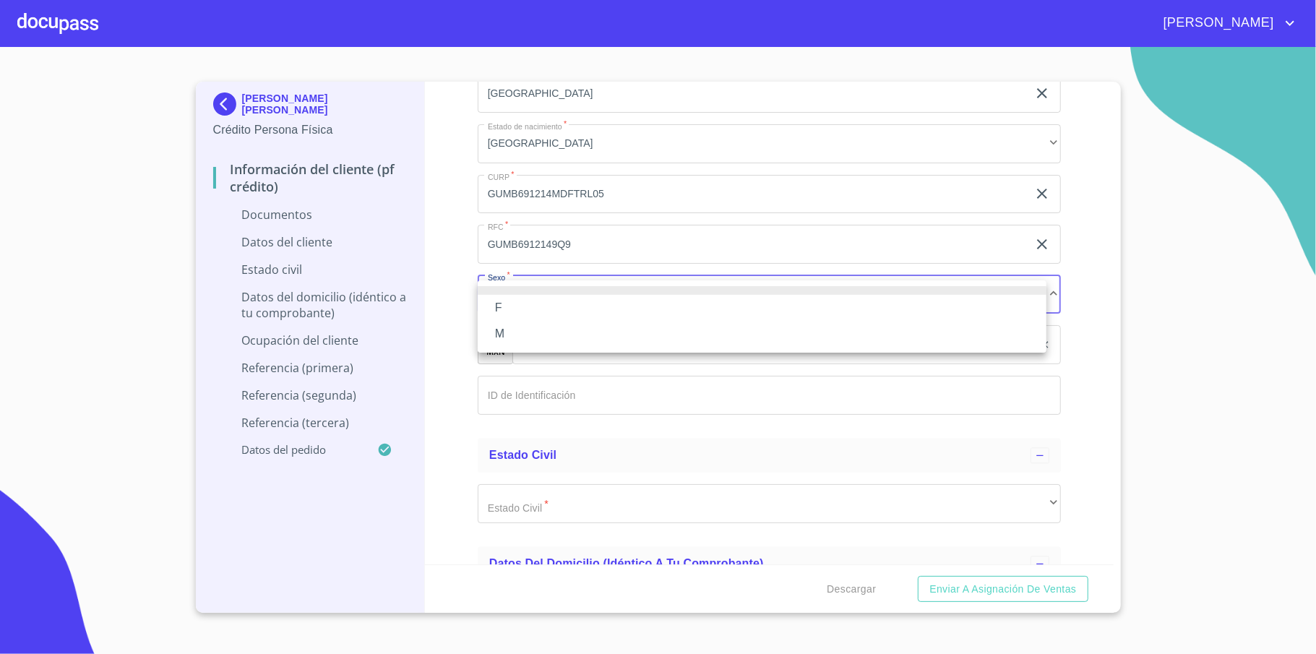
click at [557, 331] on li "M" at bounding box center [762, 334] width 569 height 26
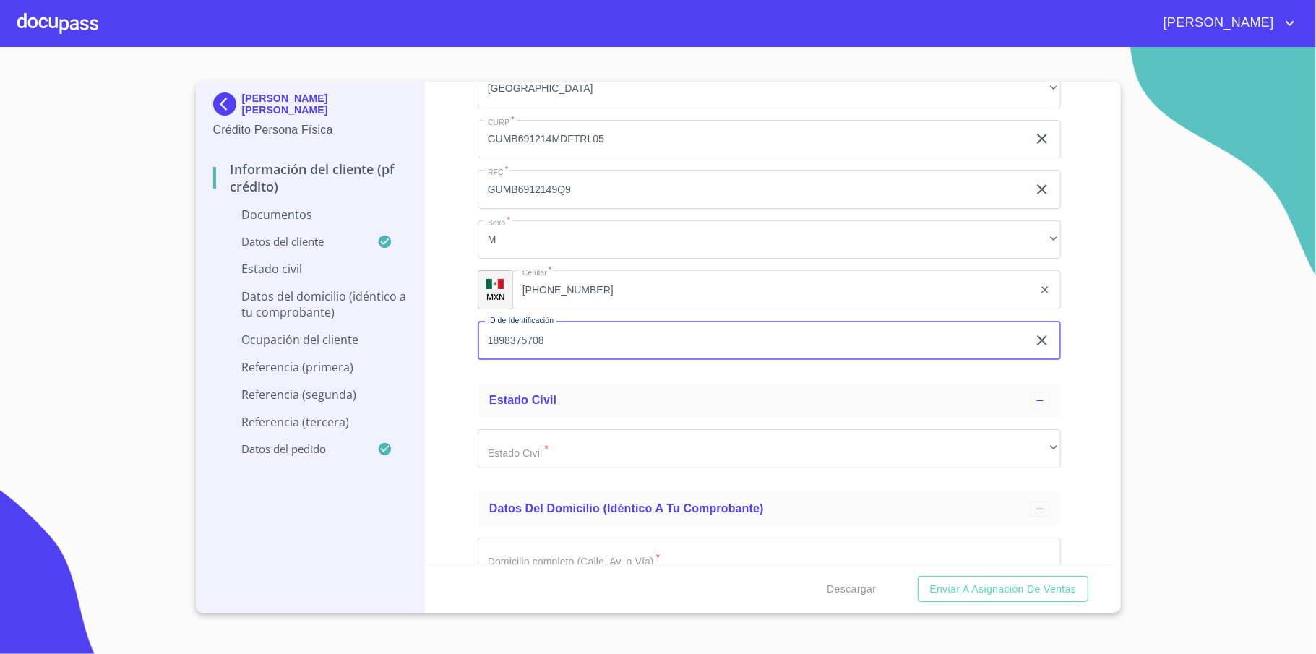
scroll to position [2216, 0]
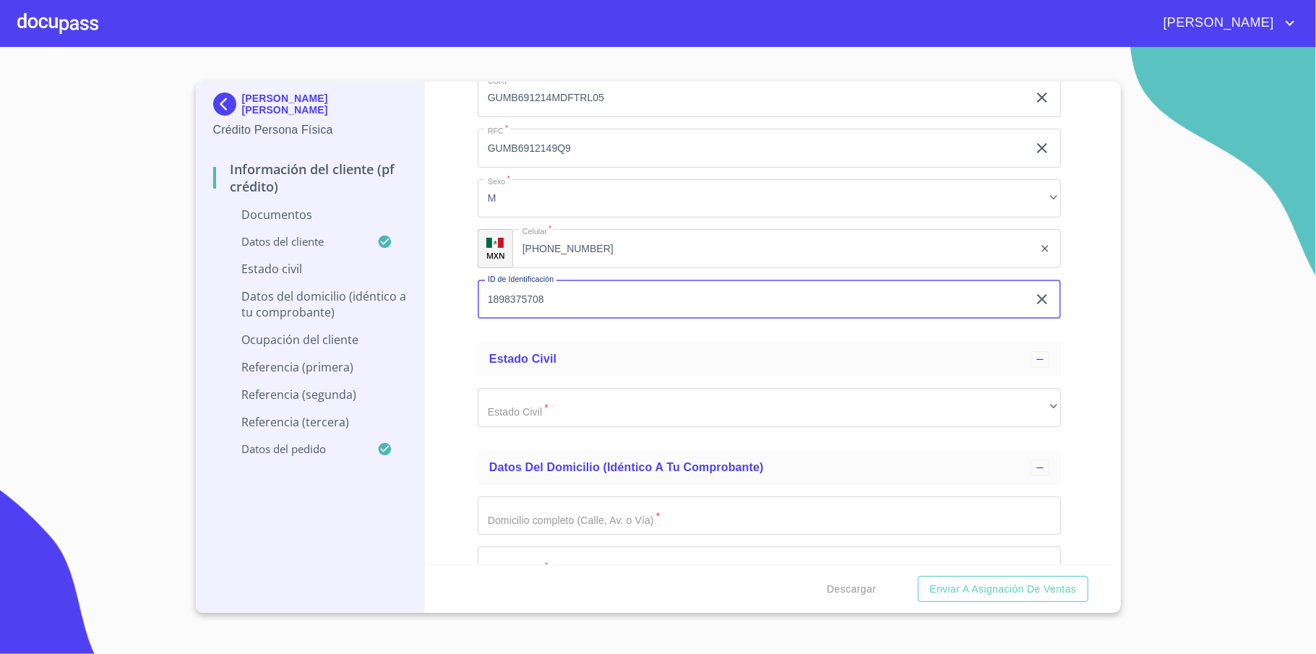
type input "1898375708"
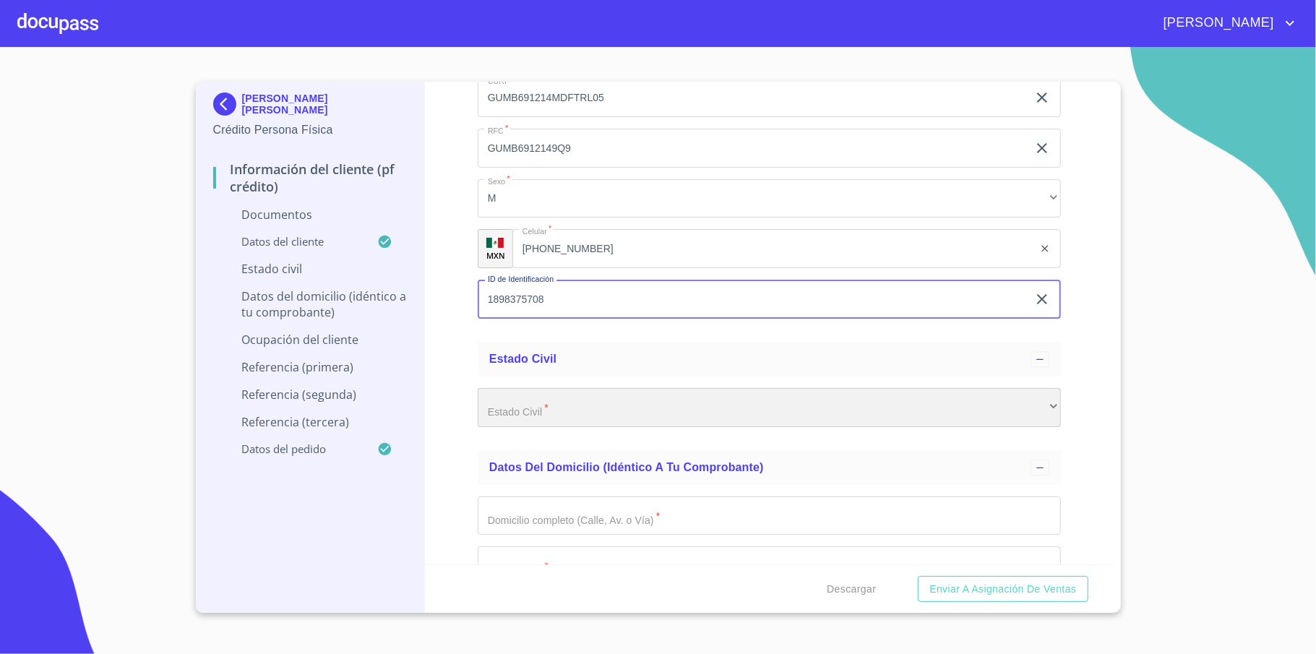
click at [674, 421] on div "​" at bounding box center [769, 407] width 583 height 39
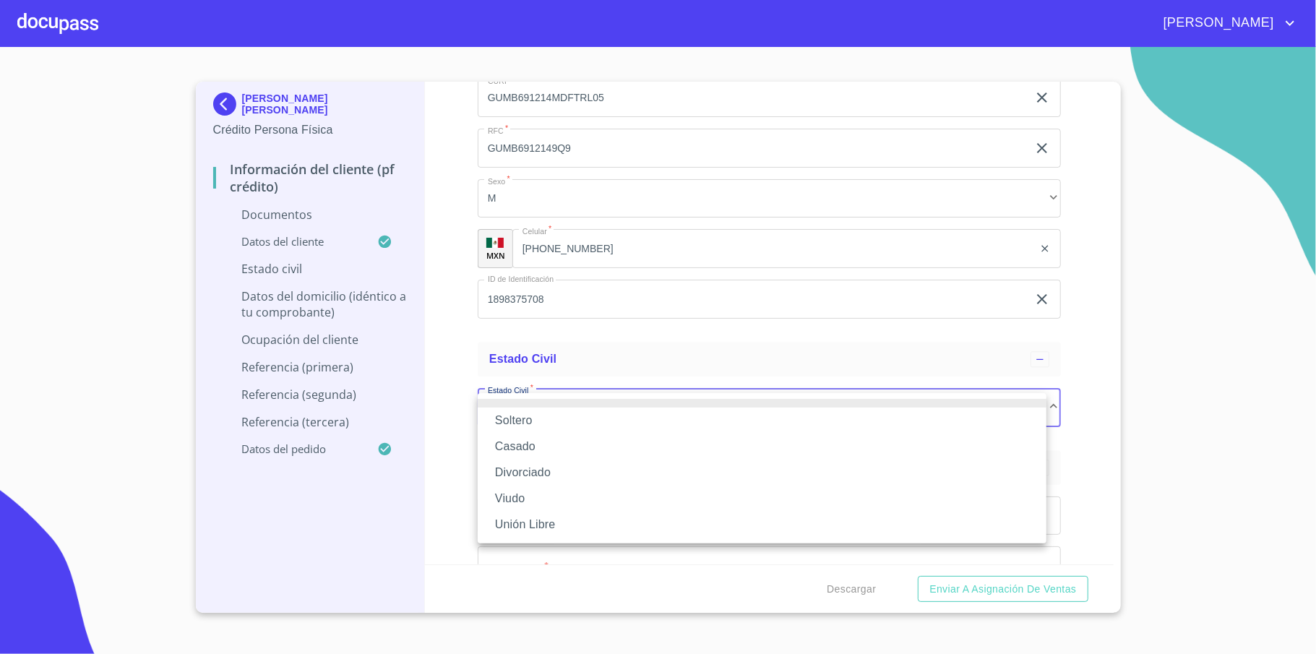
click at [550, 417] on li "Soltero" at bounding box center [762, 421] width 569 height 26
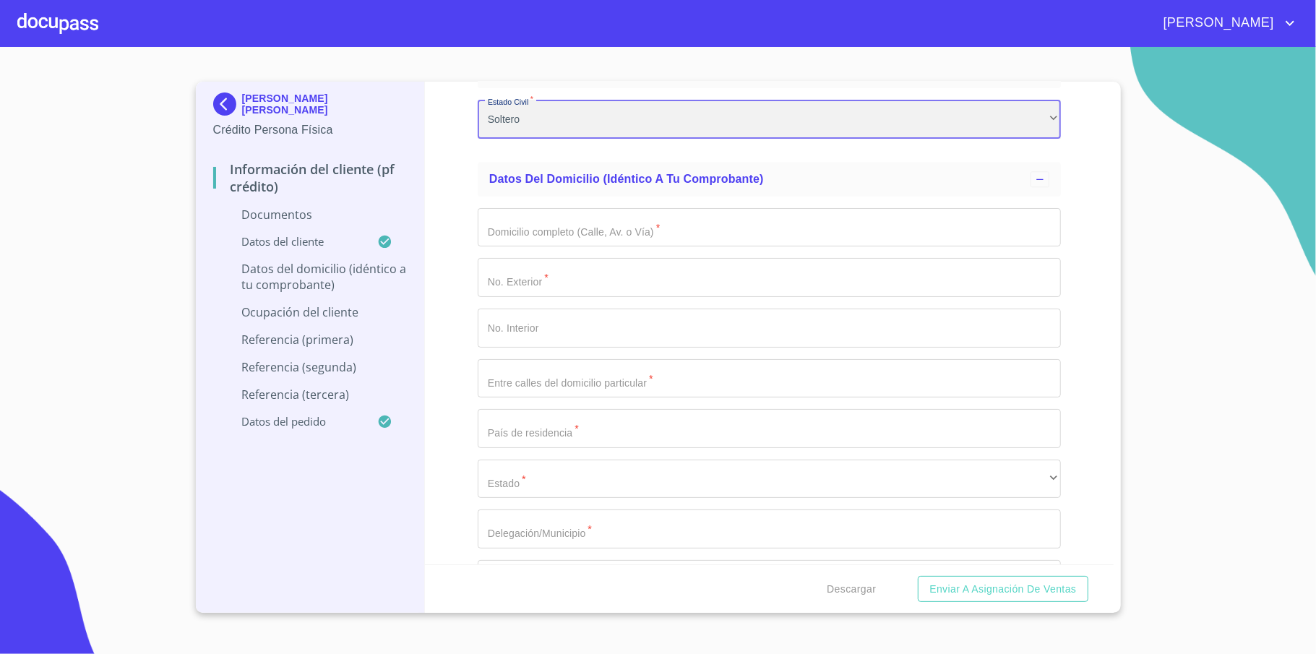
scroll to position [2506, 0]
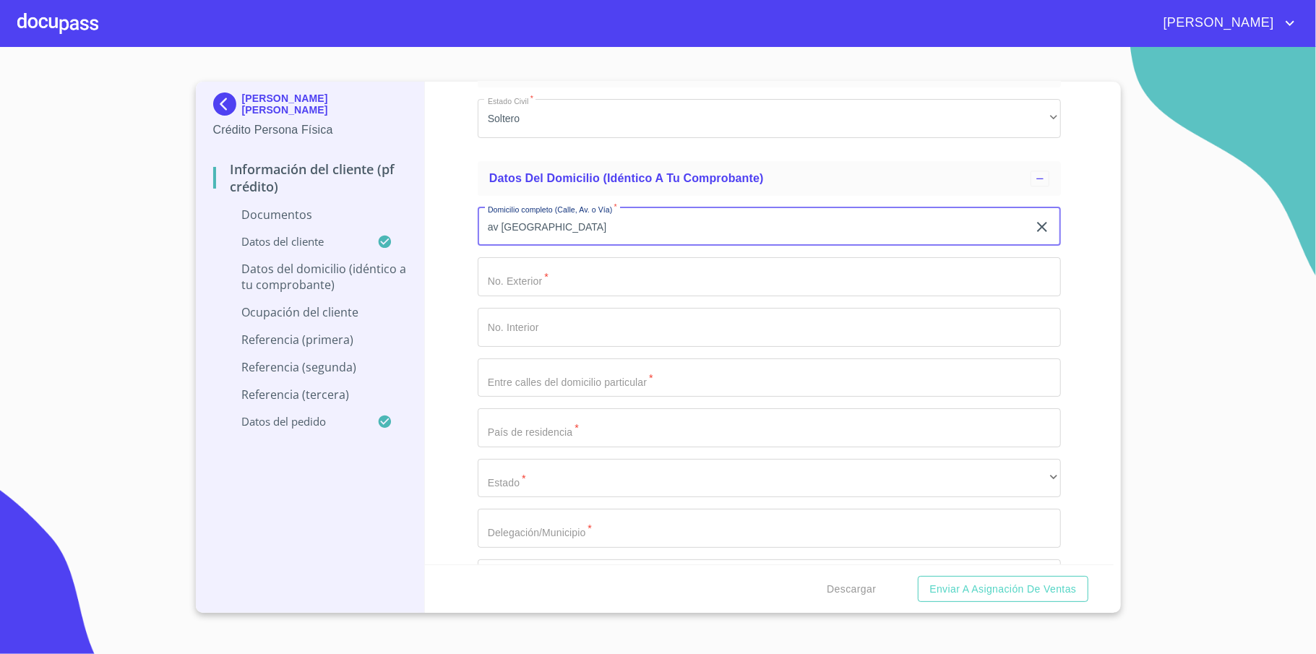
type input "av [GEOGRAPHIC_DATA]"
type input "1540"
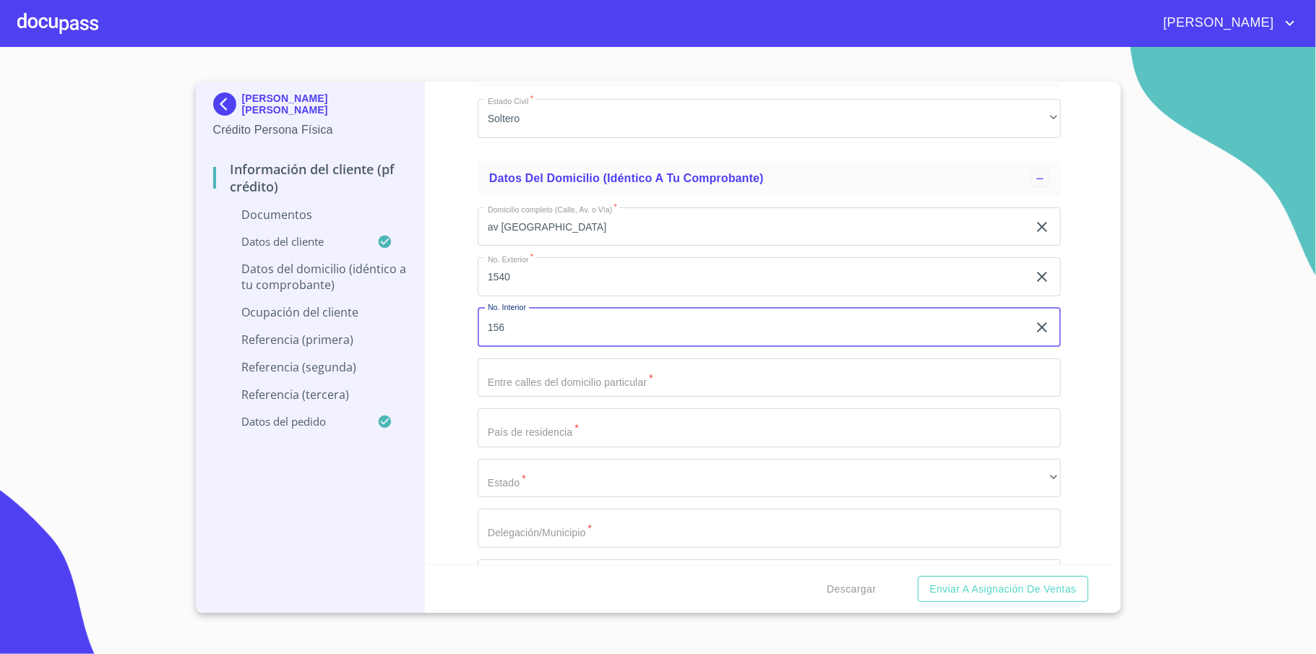
type input "156"
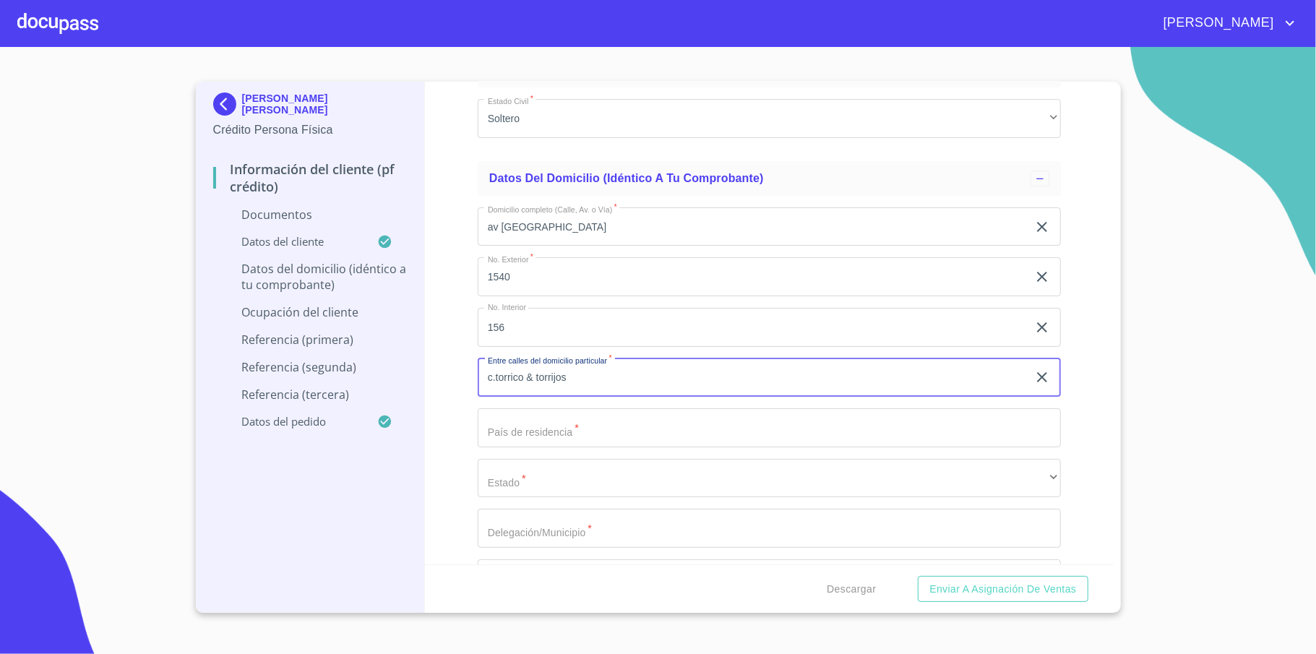
type input "c.torrico & torrijos"
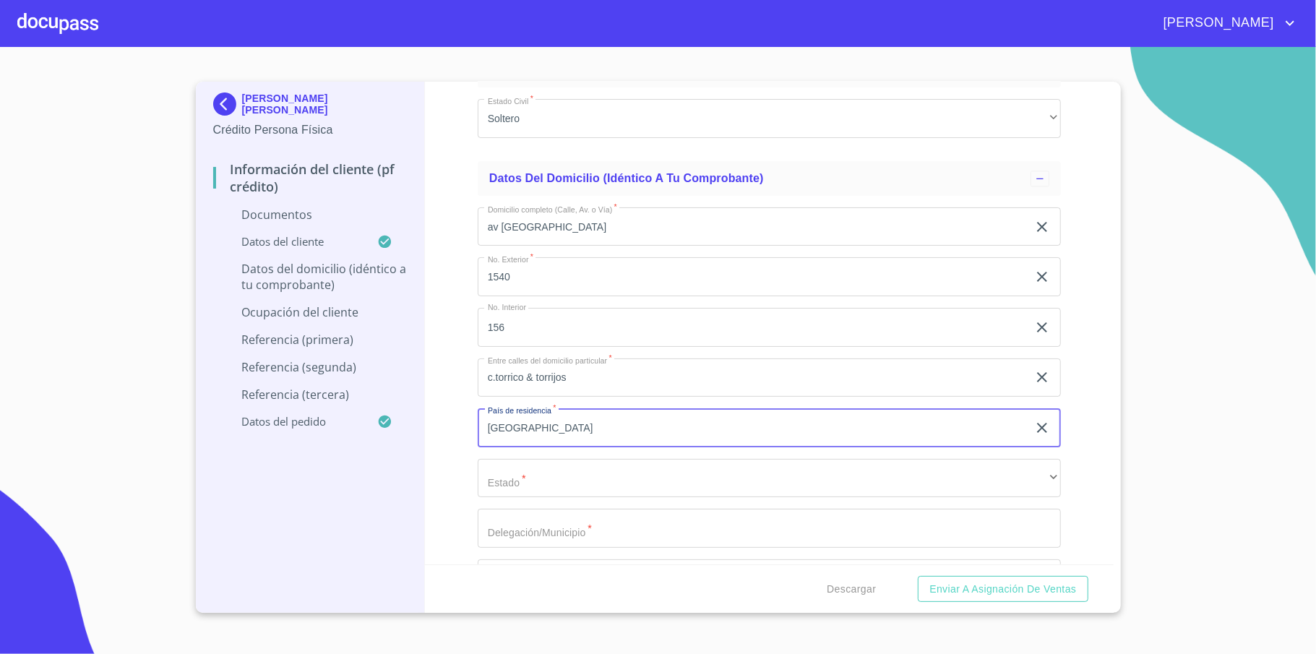
type input "[GEOGRAPHIC_DATA]"
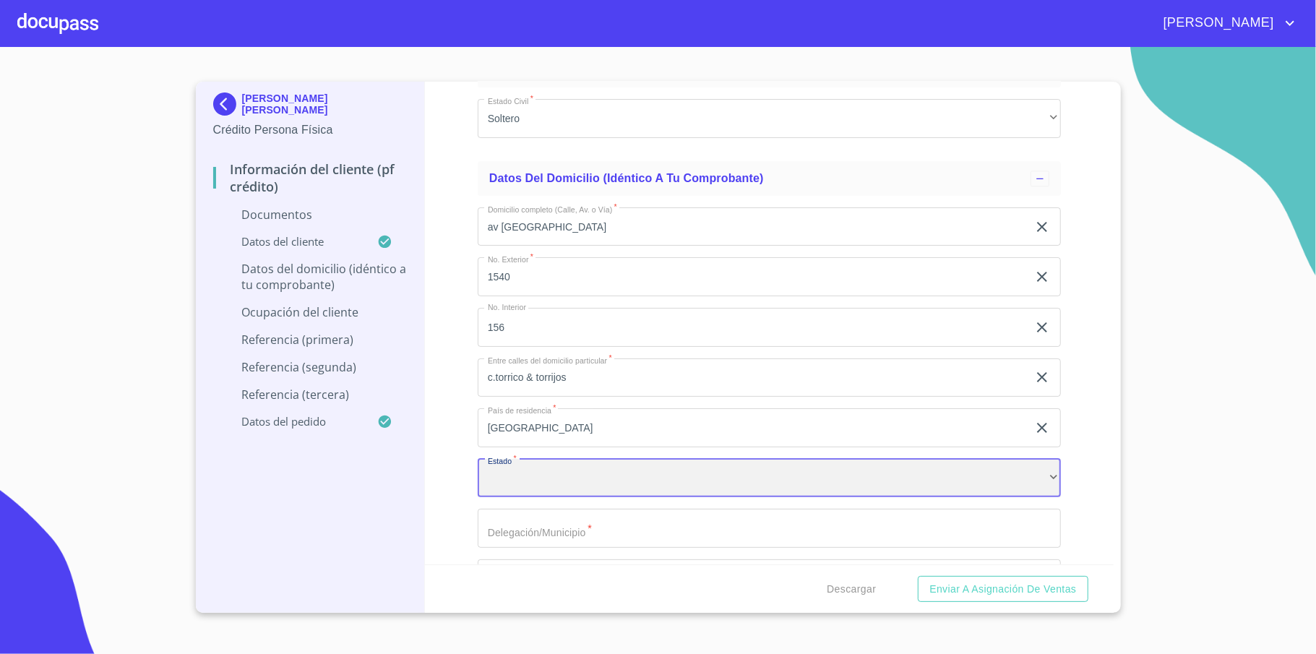
click at [651, 469] on div "​" at bounding box center [769, 478] width 583 height 39
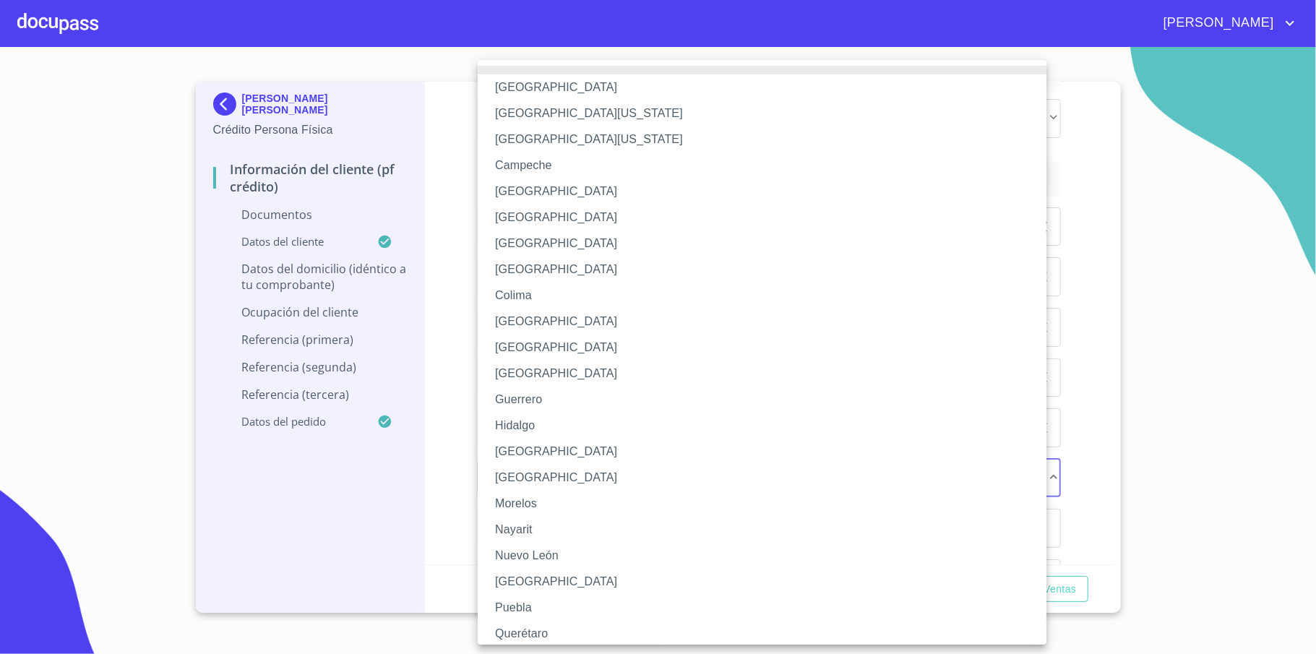
click at [548, 444] on li "[GEOGRAPHIC_DATA]" at bounding box center [769, 452] width 583 height 26
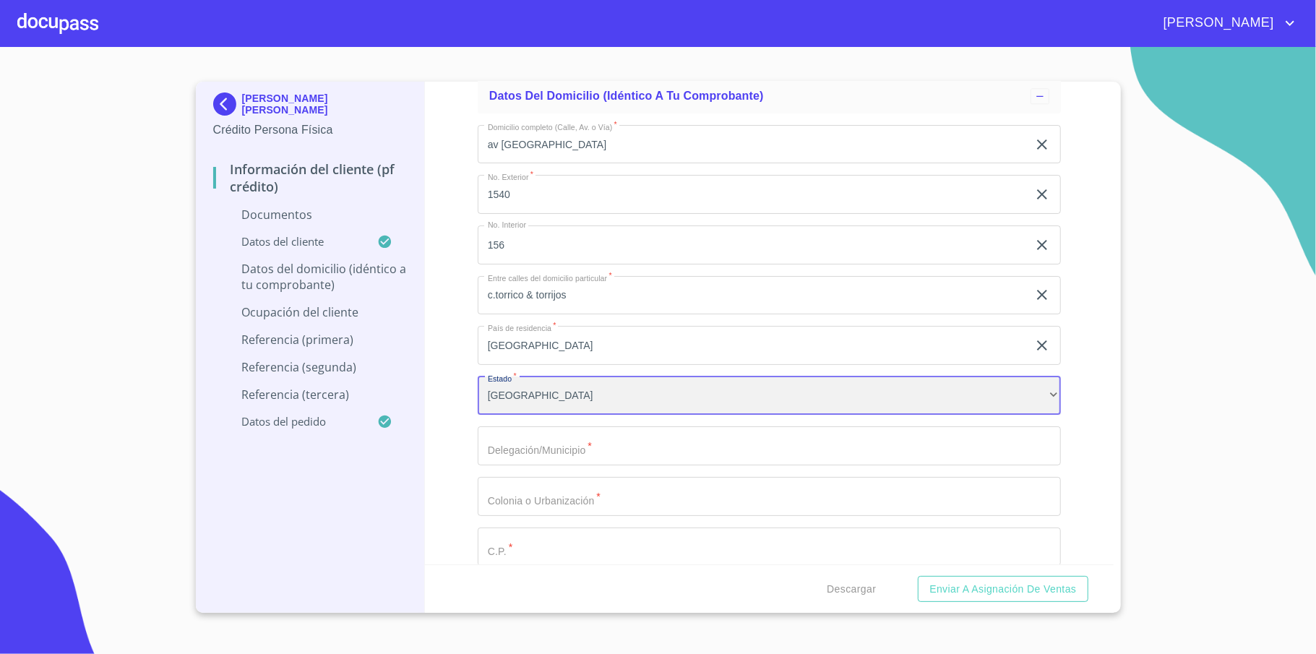
scroll to position [2699, 0]
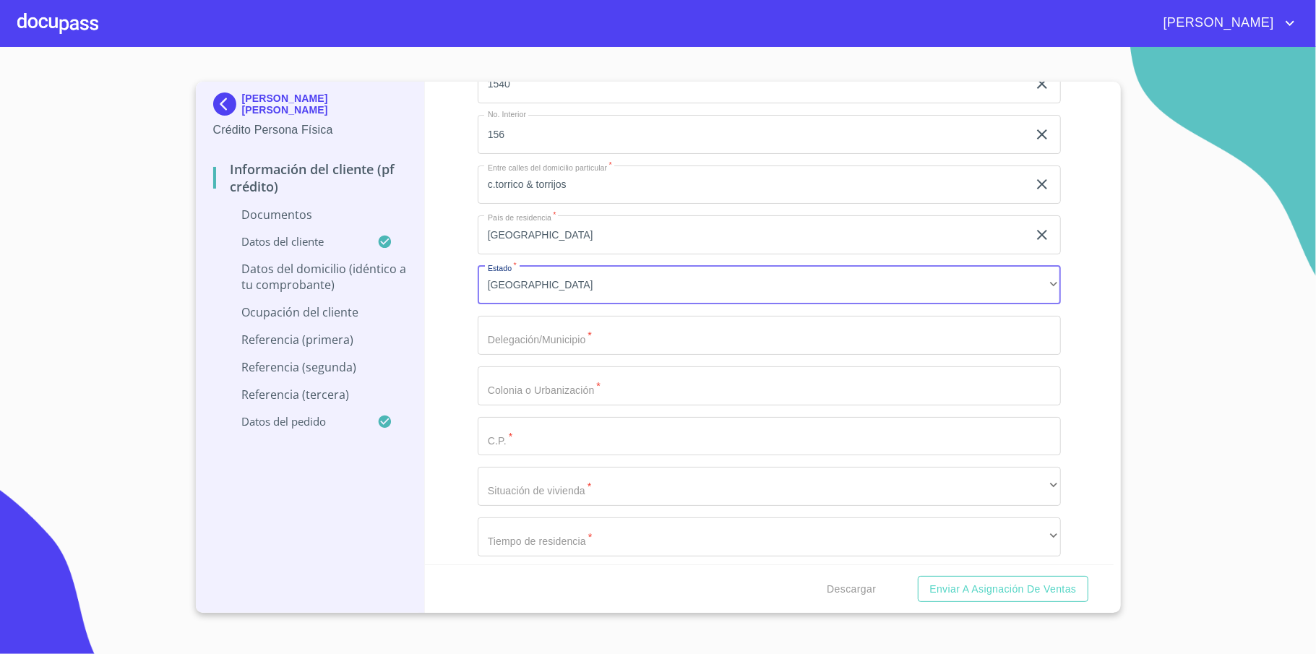
type input "tlajomulco de zuñiga"
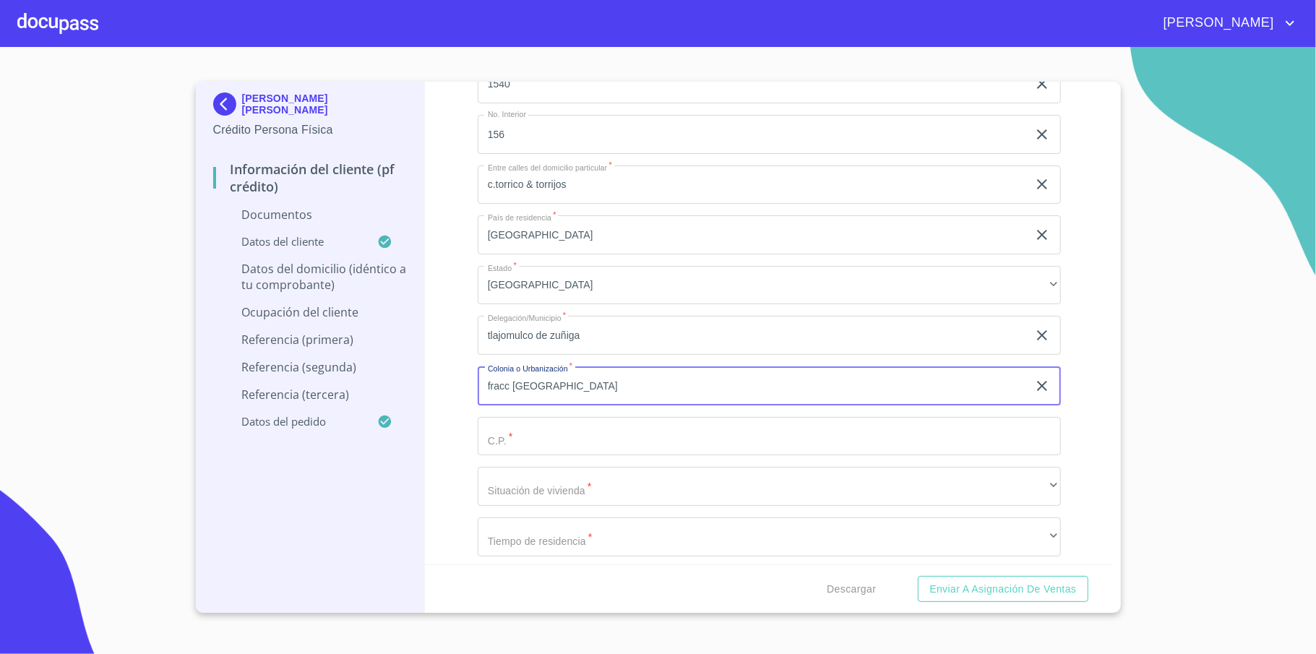
type input "fracc [GEOGRAPHIC_DATA]"
type input "45645"
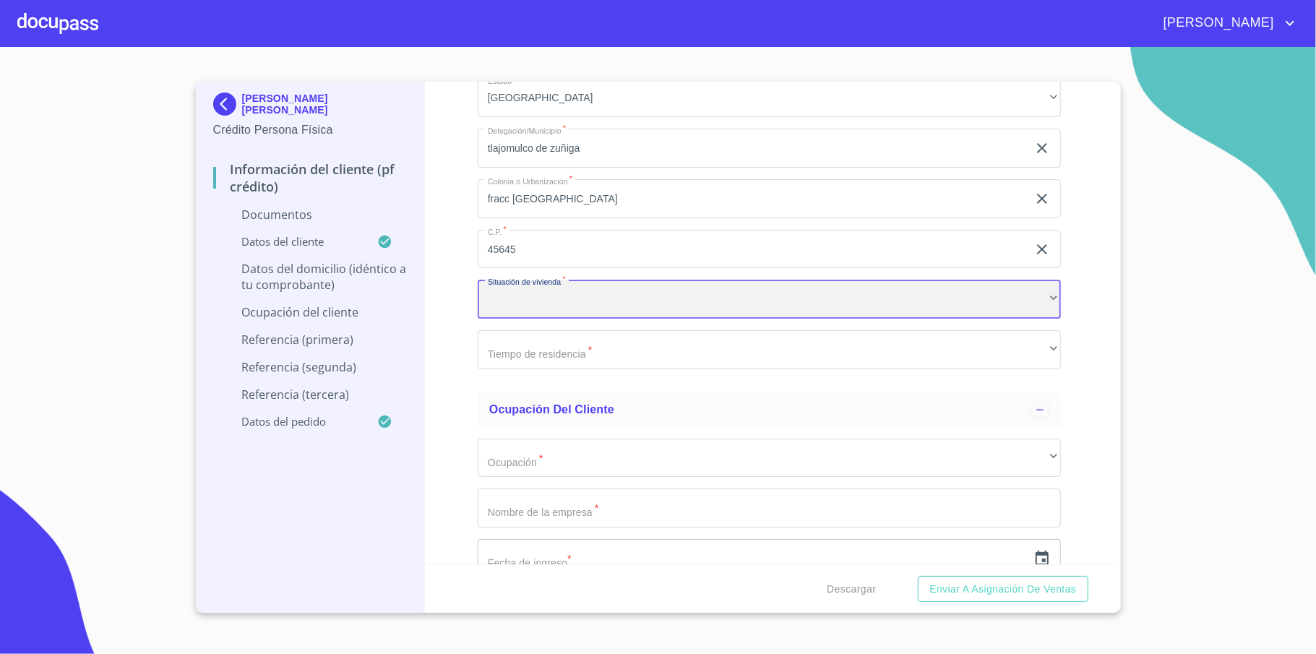
scroll to position [2892, 0]
click at [643, 295] on div "​" at bounding box center [769, 293] width 583 height 39
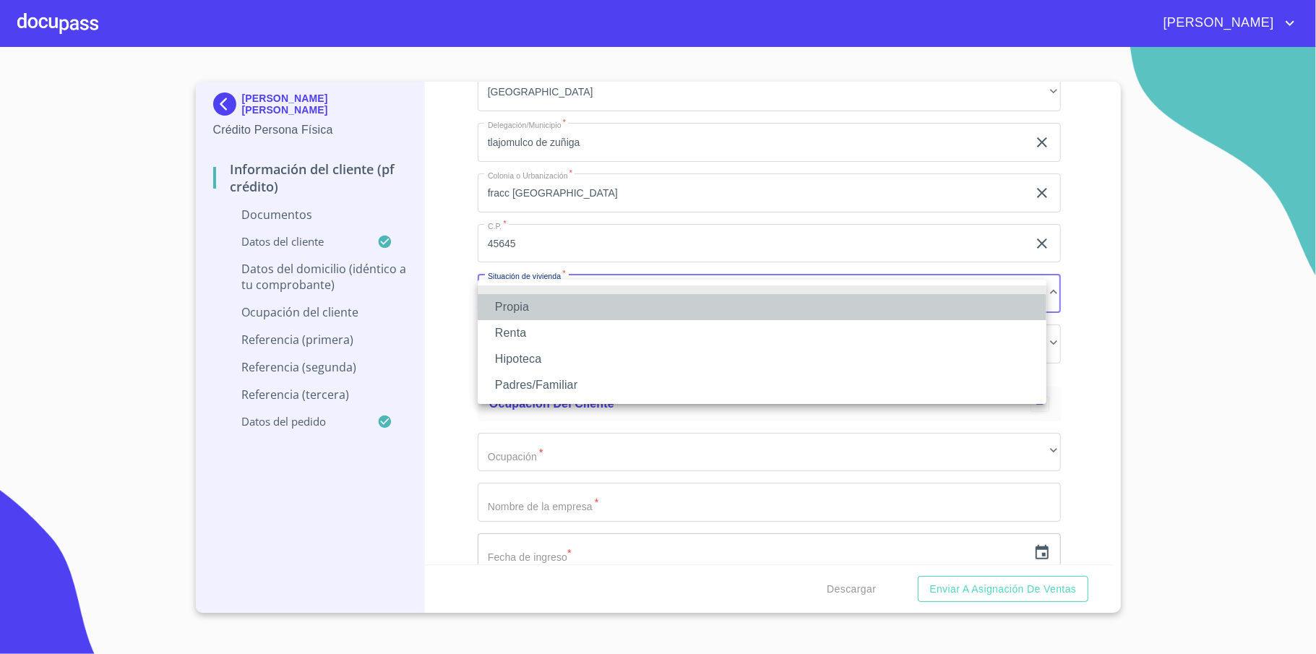
click at [545, 314] on li "Propia" at bounding box center [762, 307] width 569 height 26
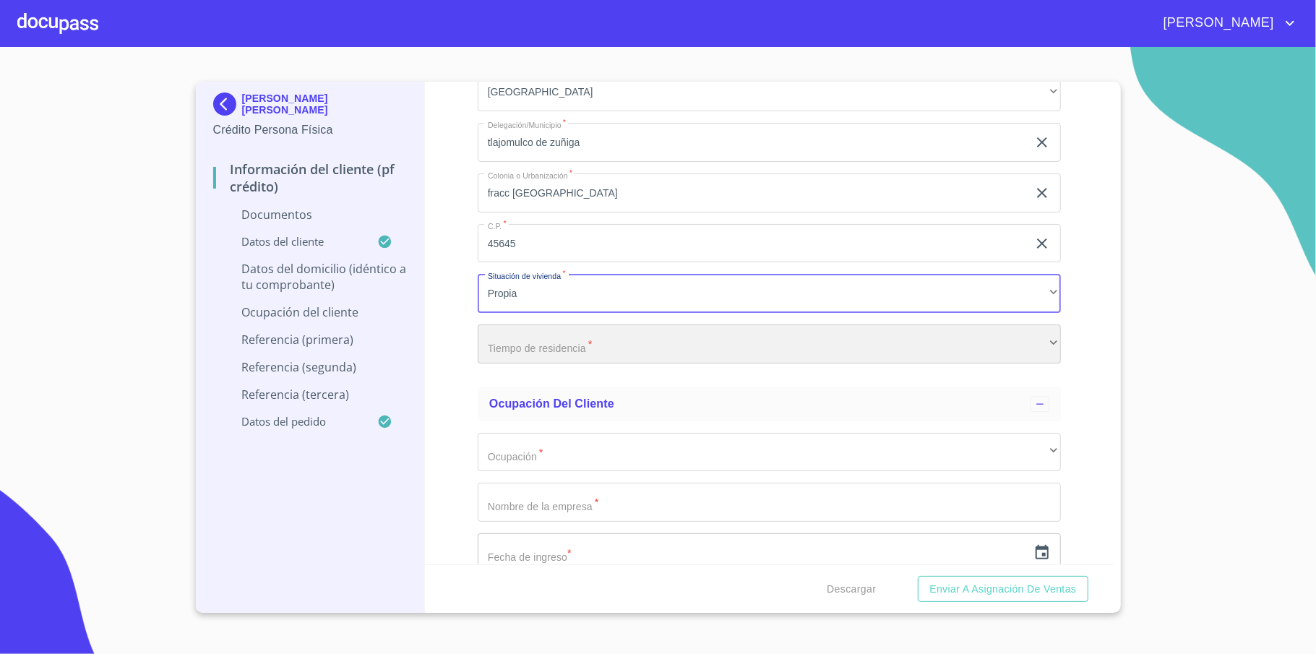
click at [544, 340] on div "​" at bounding box center [769, 344] width 583 height 39
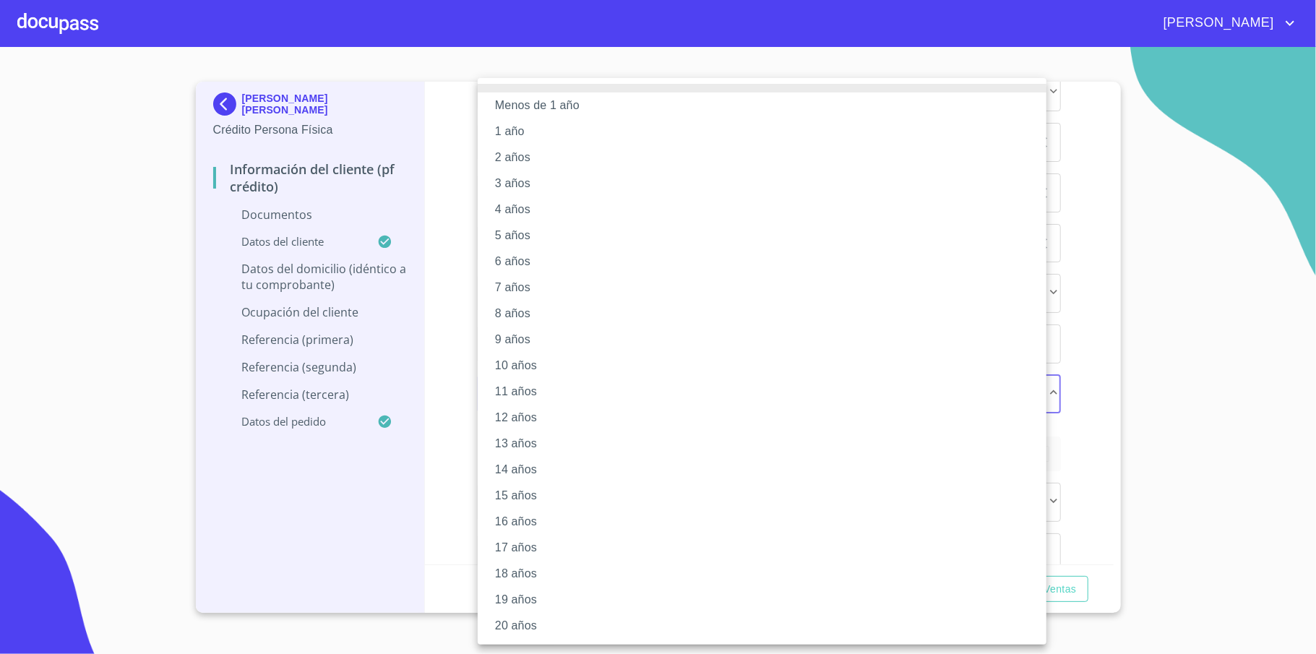
click at [539, 489] on li "15 años" at bounding box center [762, 496] width 569 height 26
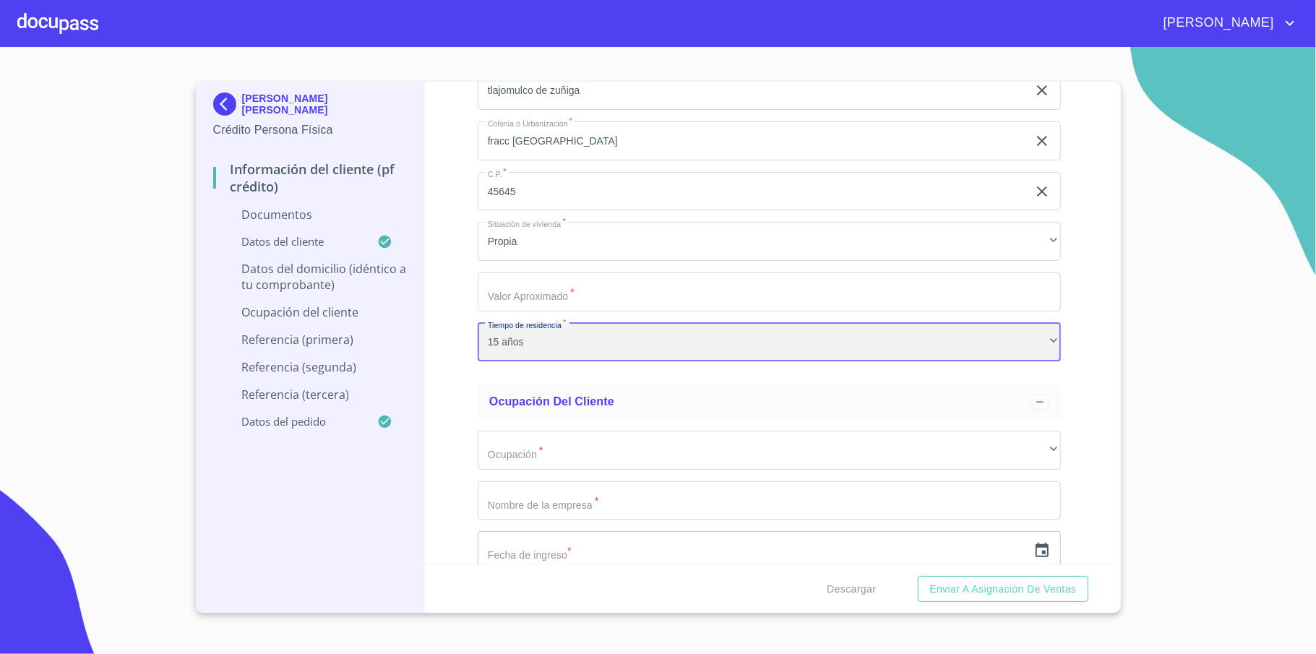
scroll to position [2988, 0]
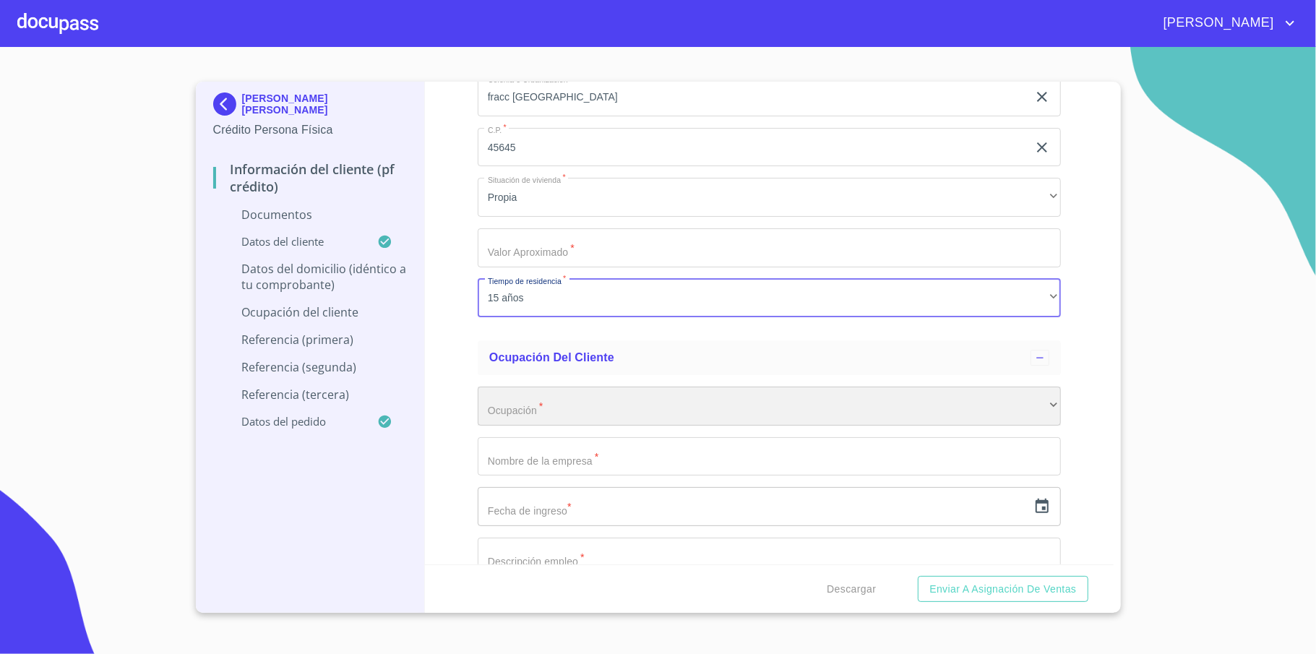
click at [565, 405] on div "​" at bounding box center [769, 406] width 583 height 39
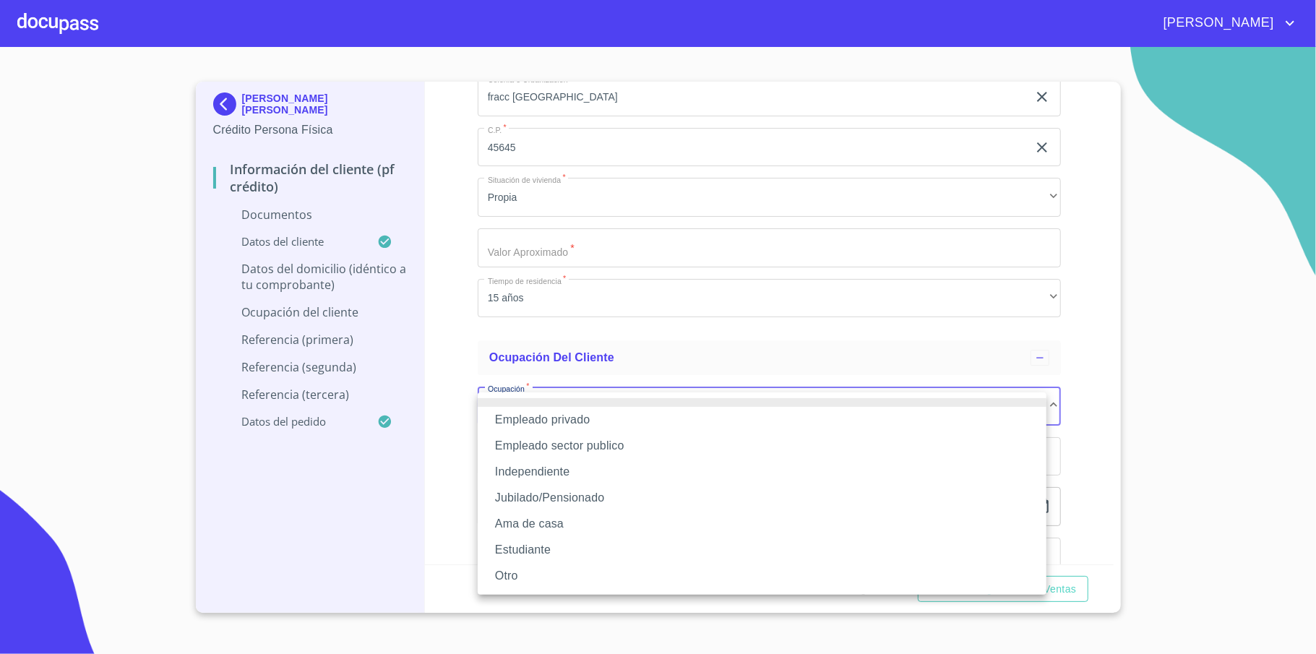
click at [616, 494] on li "Jubilado/Pensionado" at bounding box center [762, 498] width 569 height 26
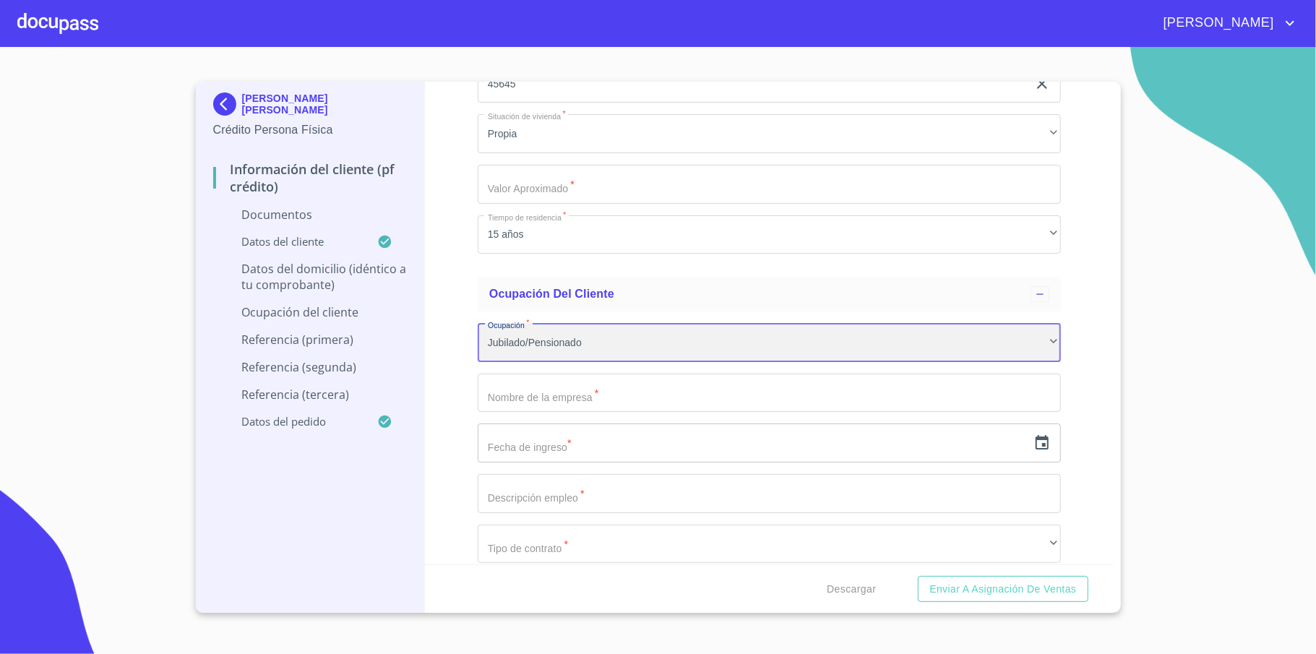
scroll to position [3084, 0]
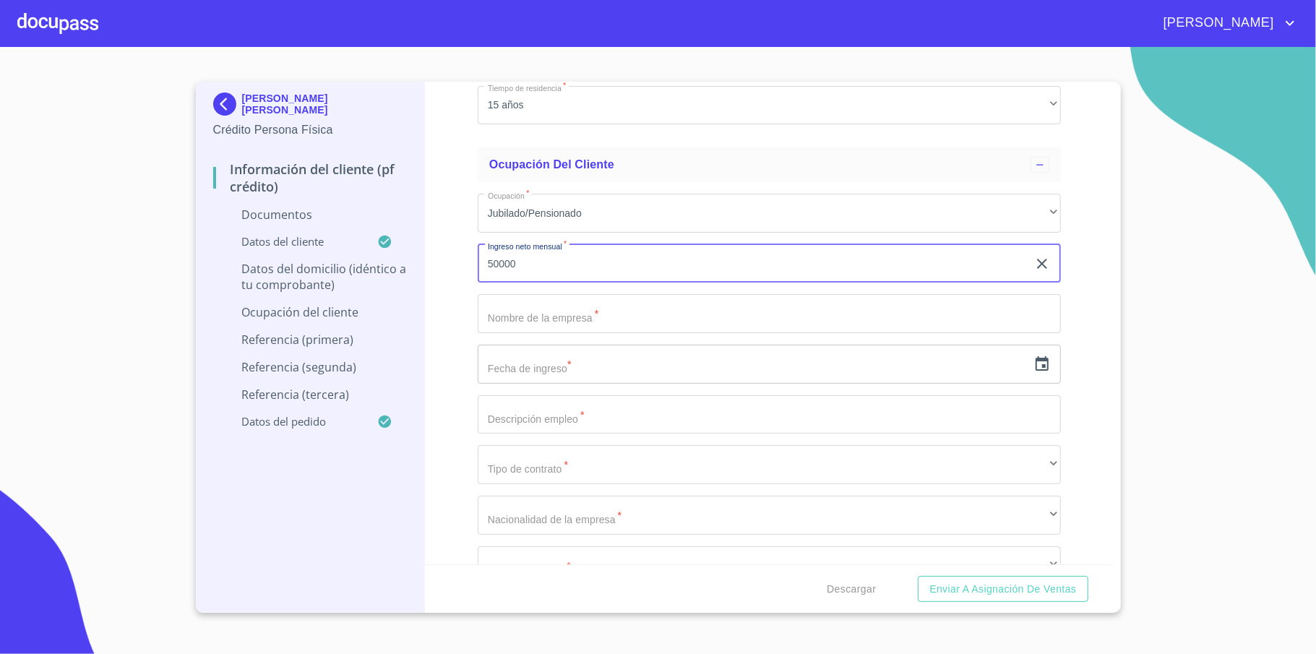
type input "50000"
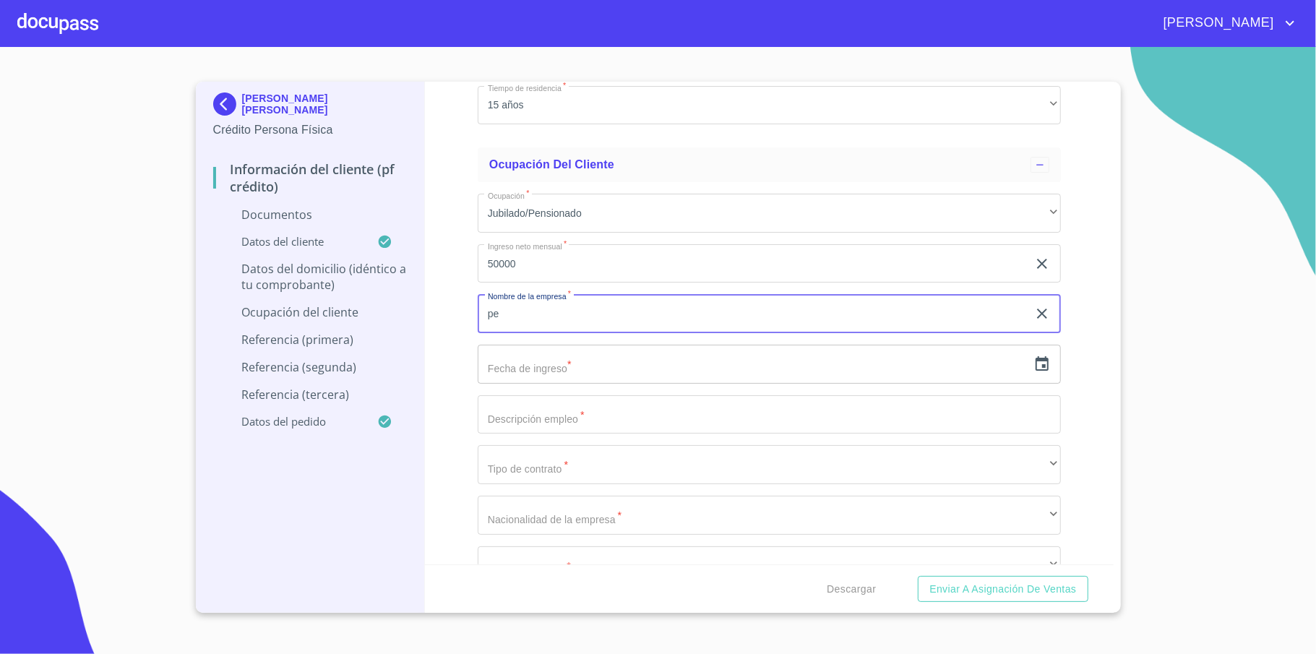
type input "p"
type input "PENSION / IMSS"
click at [578, 361] on input "text" at bounding box center [753, 364] width 550 height 39
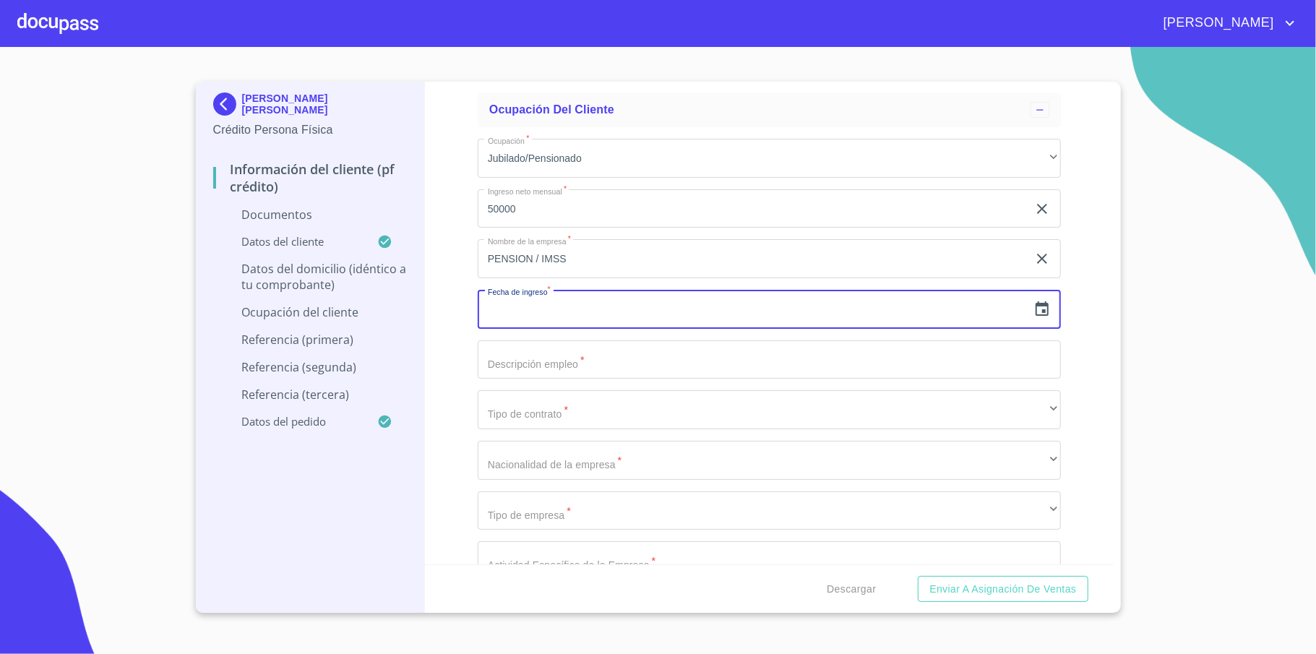
scroll to position [3277, 0]
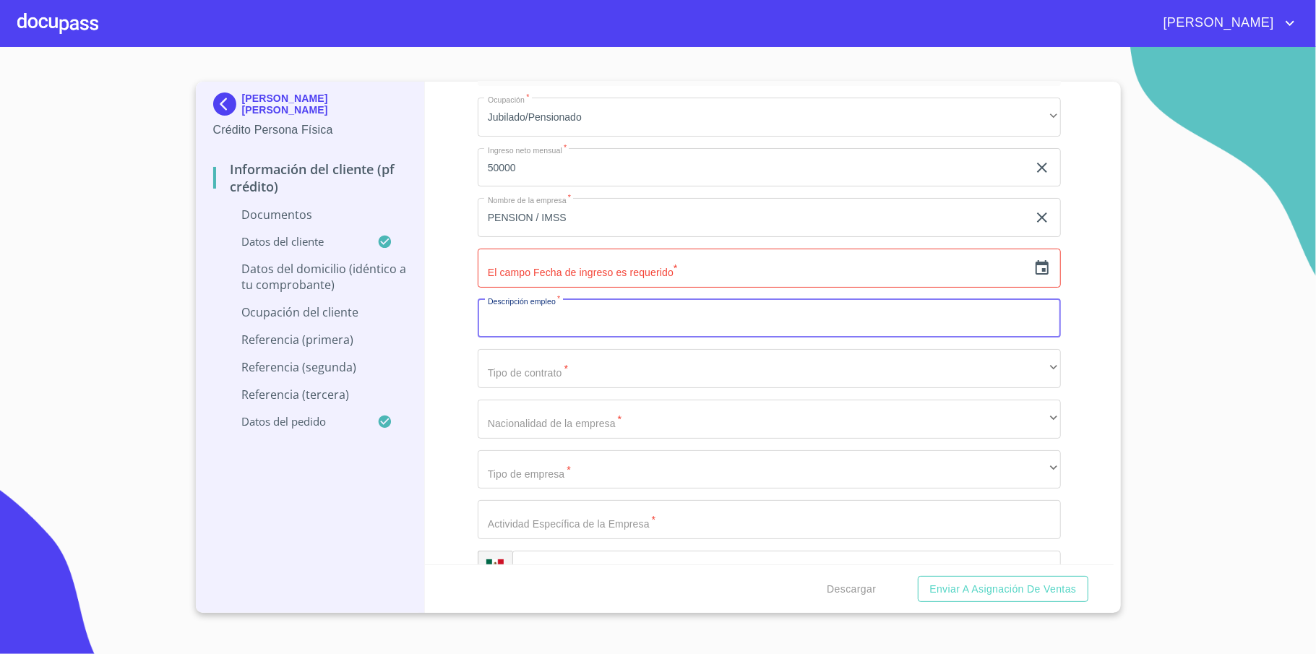
scroll to position [3373, 0]
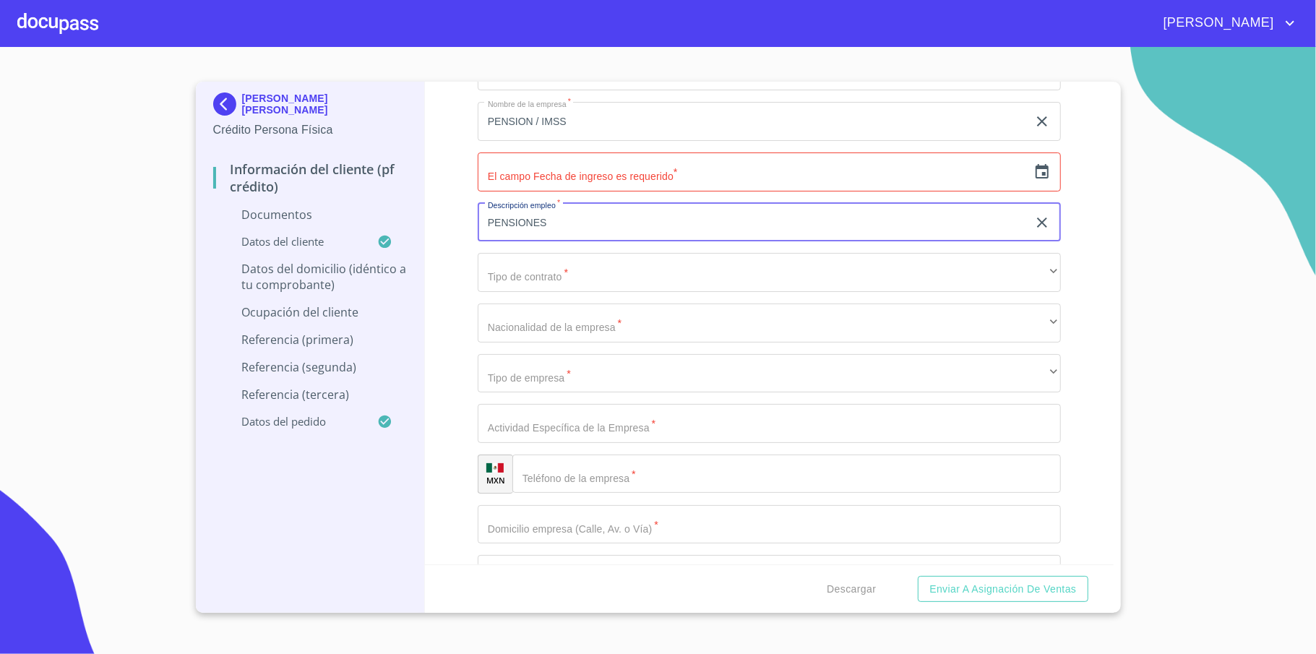
type input "PENSIONES"
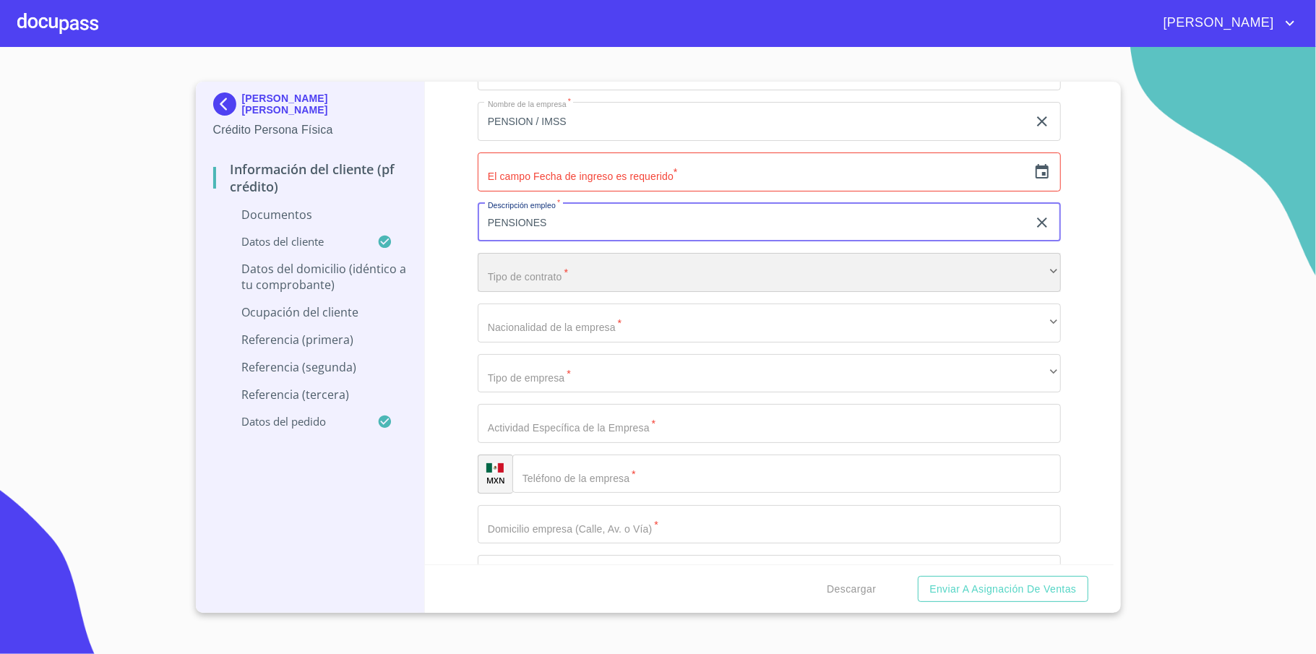
click at [530, 280] on div "​" at bounding box center [769, 272] width 583 height 39
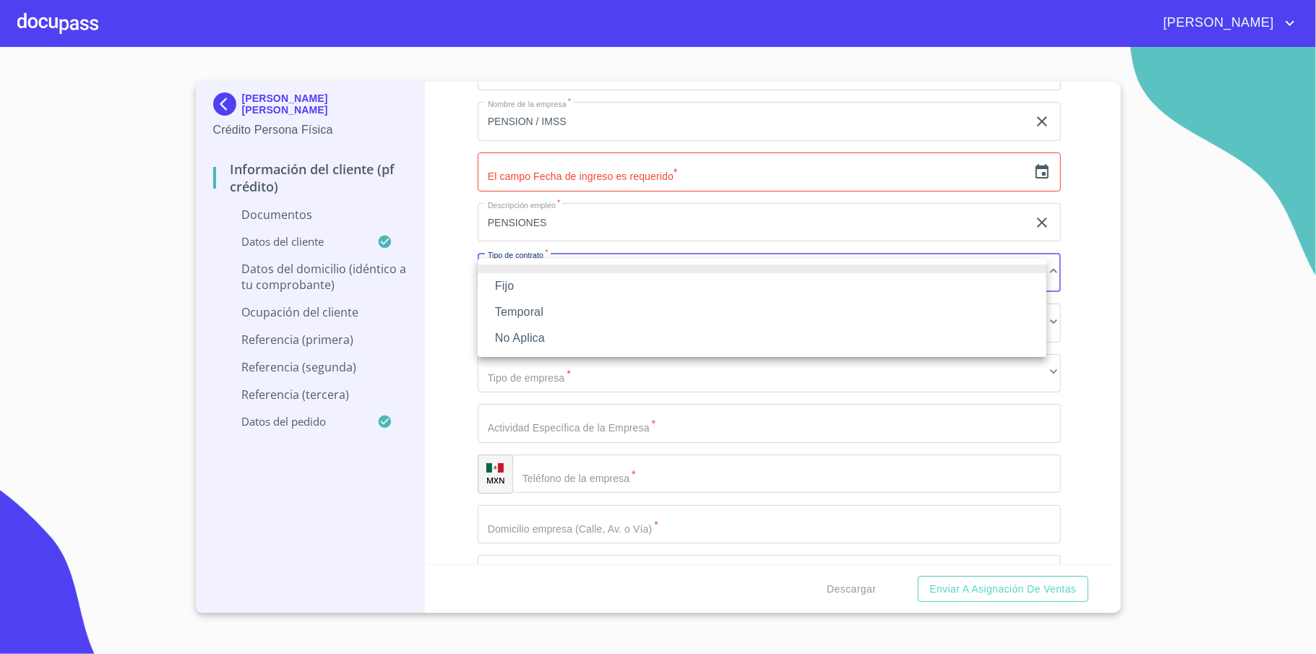
click at [599, 279] on li "Fijo" at bounding box center [762, 286] width 569 height 26
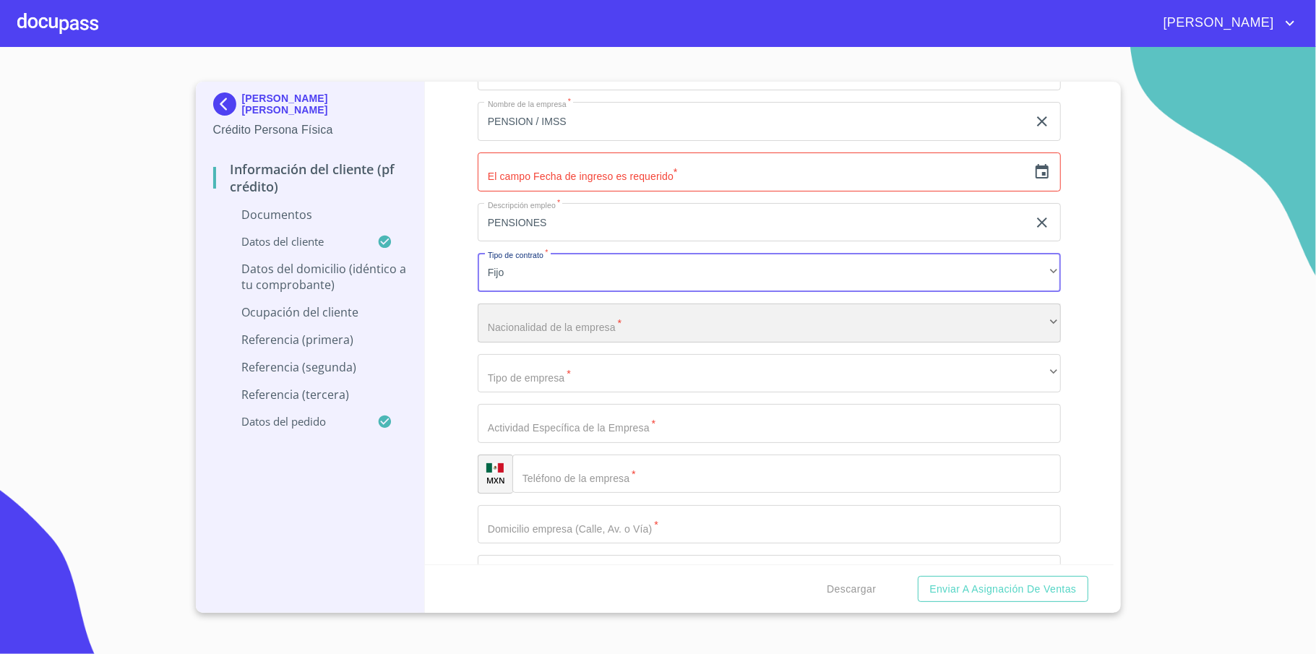
click at [573, 327] on div "​" at bounding box center [769, 323] width 583 height 39
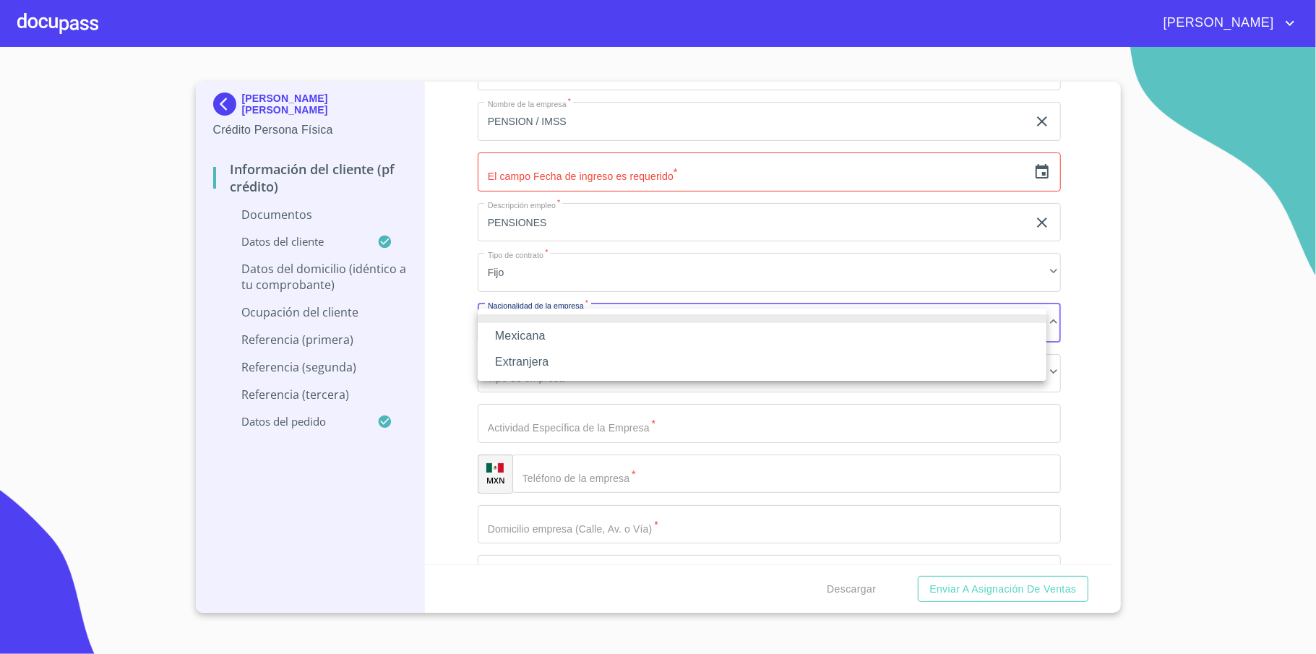
click at [553, 331] on li "Mexicana" at bounding box center [762, 336] width 569 height 26
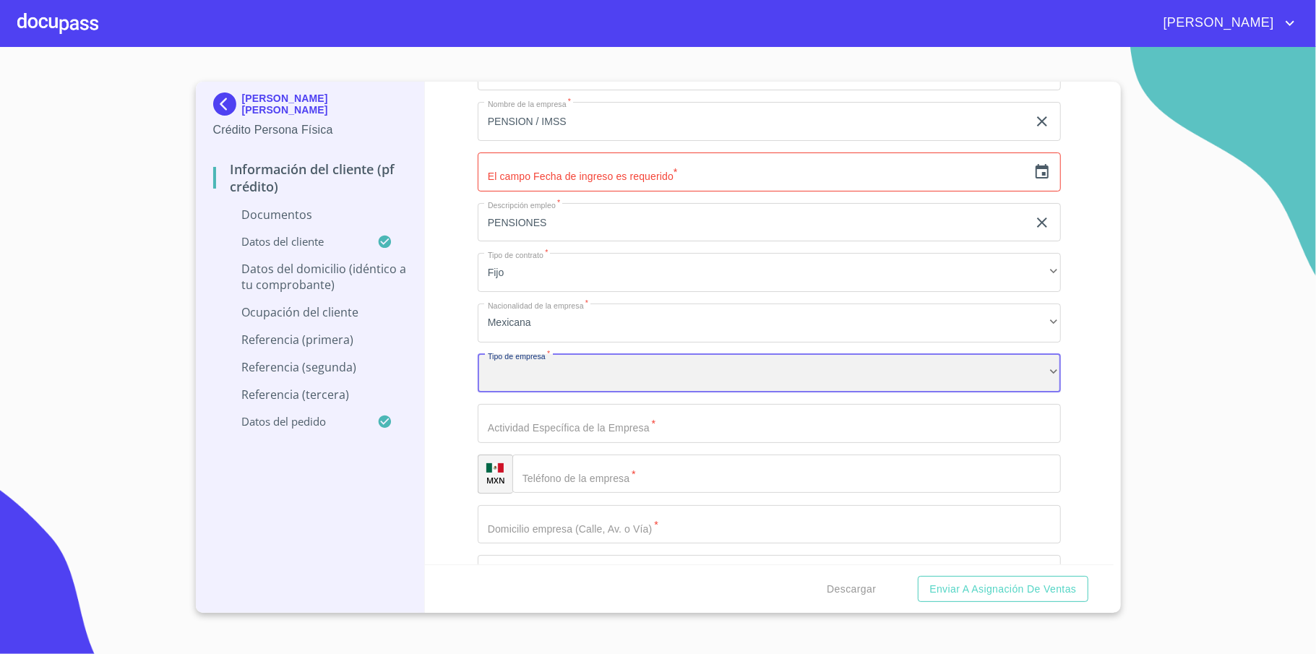
click at [574, 386] on div "​" at bounding box center [769, 373] width 583 height 39
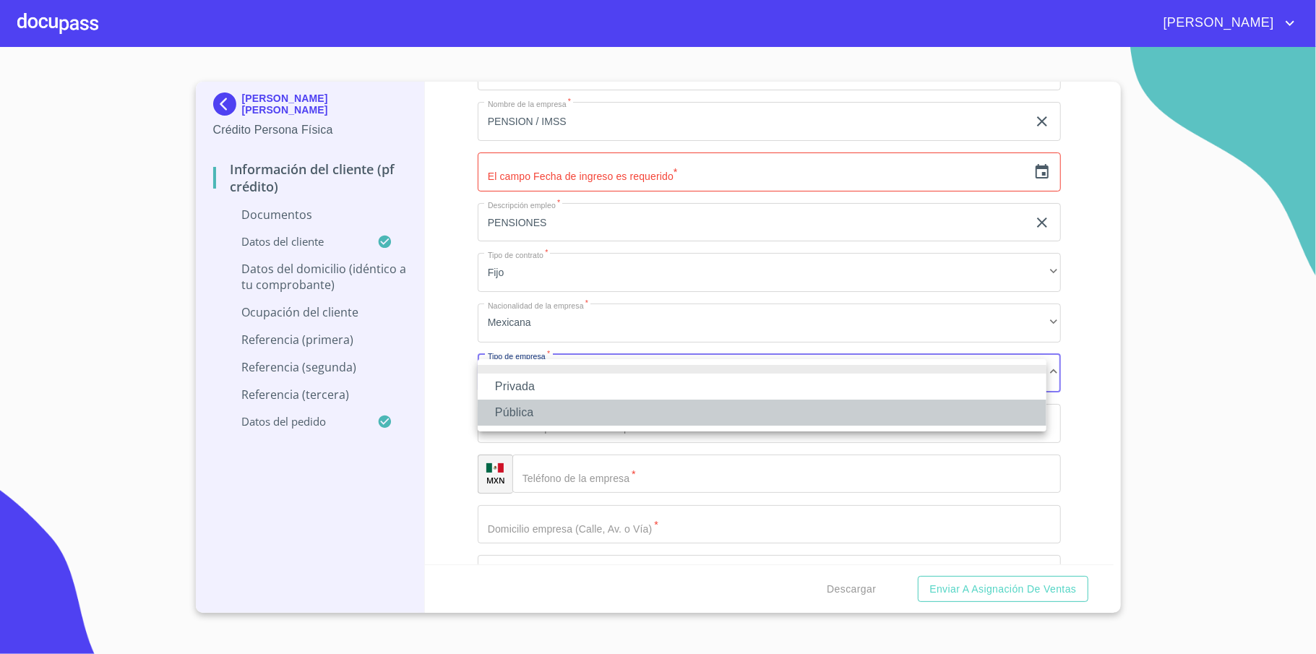
click at [551, 409] on li "Pública" at bounding box center [762, 413] width 569 height 26
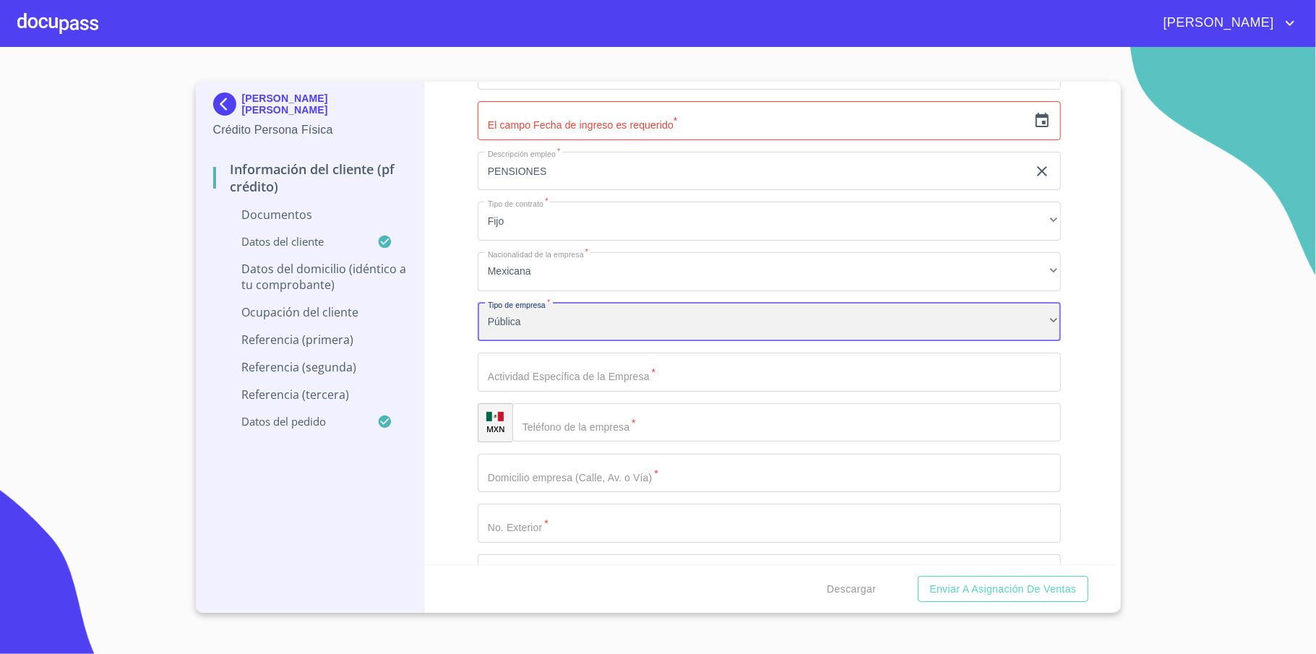
scroll to position [3470, 0]
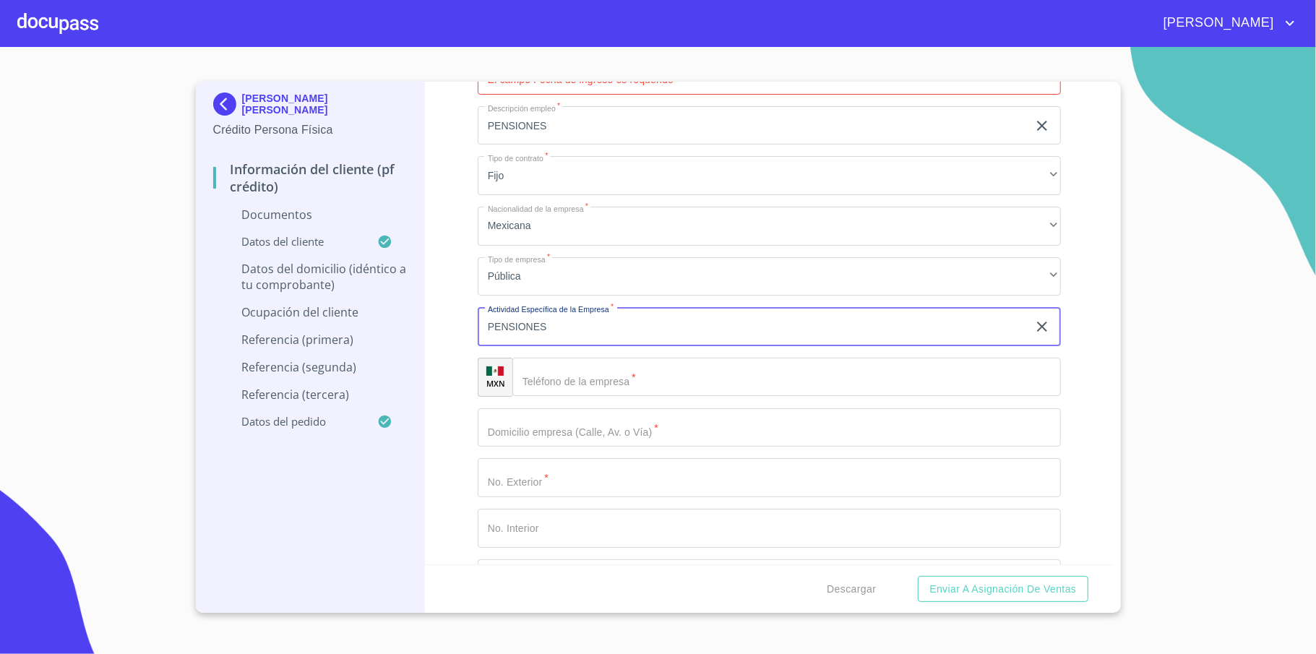
type input "PENSIONES"
click at [542, 382] on div "​" at bounding box center [787, 377] width 549 height 39
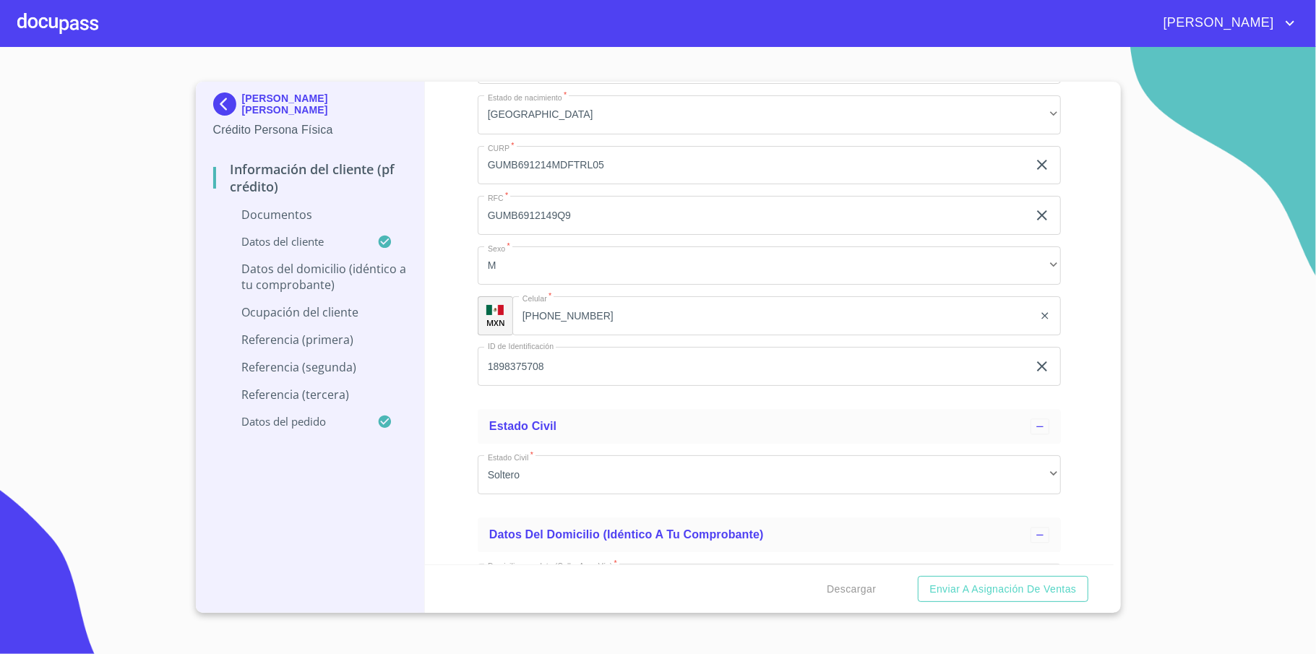
scroll to position [2216, 0]
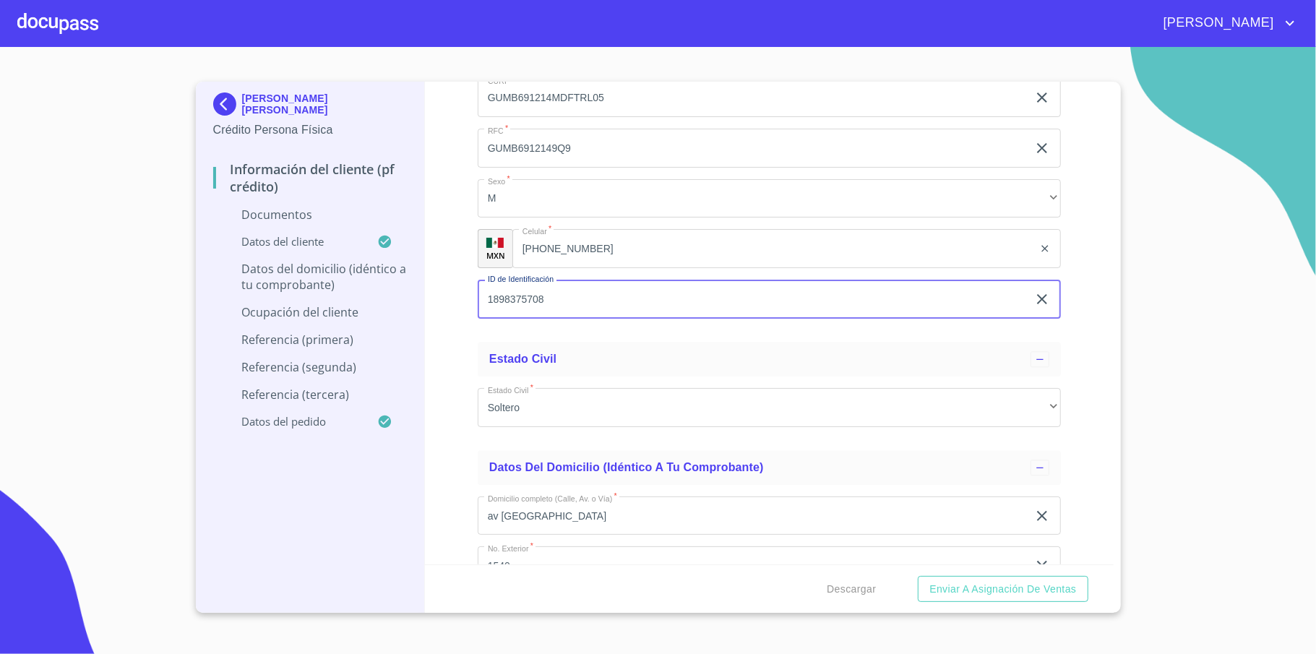
click at [539, 304] on input "1898375708" at bounding box center [753, 299] width 550 height 39
click at [568, 247] on input "[PHONE_NUMBER]" at bounding box center [773, 248] width 521 height 39
click at [568, 247] on input "[PHONE_NUMBER]" at bounding box center [791, 248] width 484 height 39
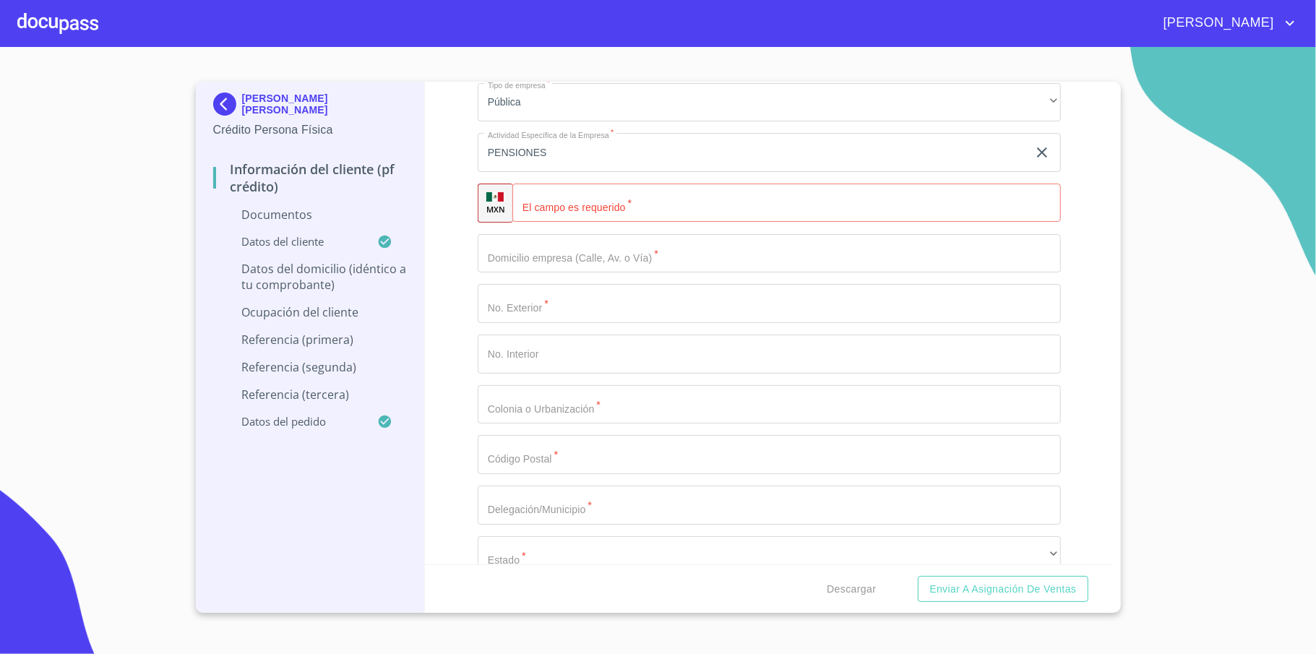
scroll to position [3662, 0]
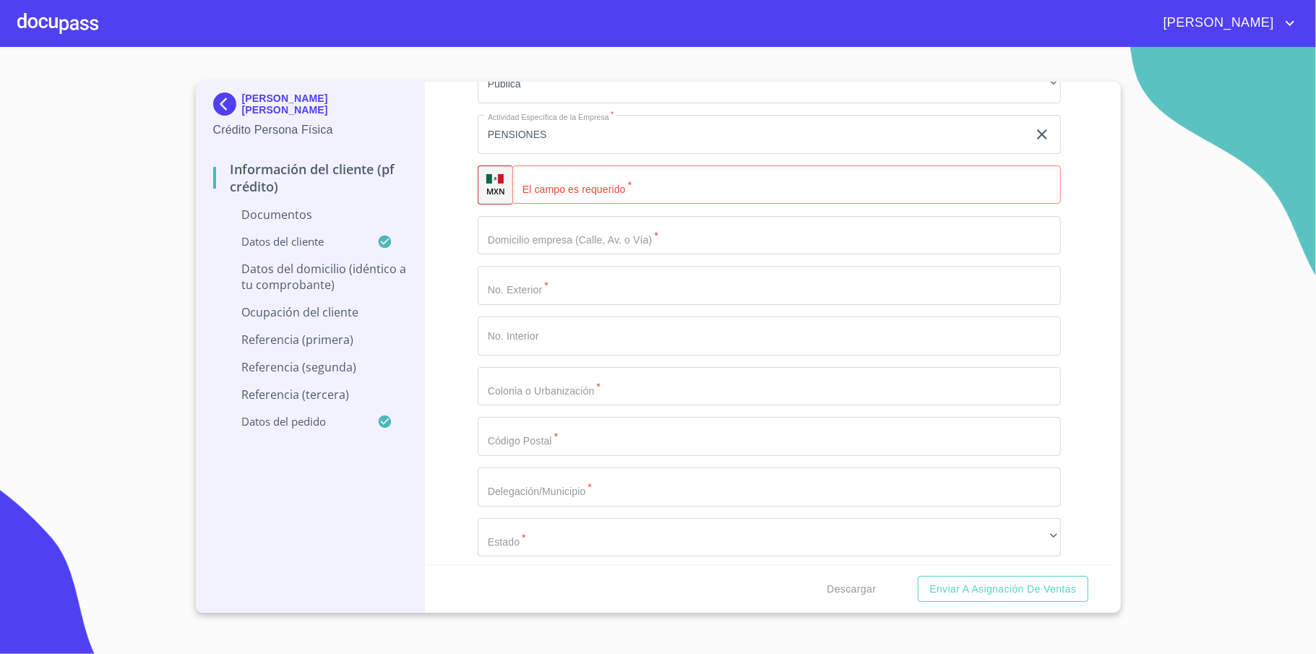
click at [587, 201] on input "Documento de identificación   *" at bounding box center [787, 185] width 549 height 39
paste input "[PHONE_NUMBER]"
type input "[PHONE_NUMBER]"
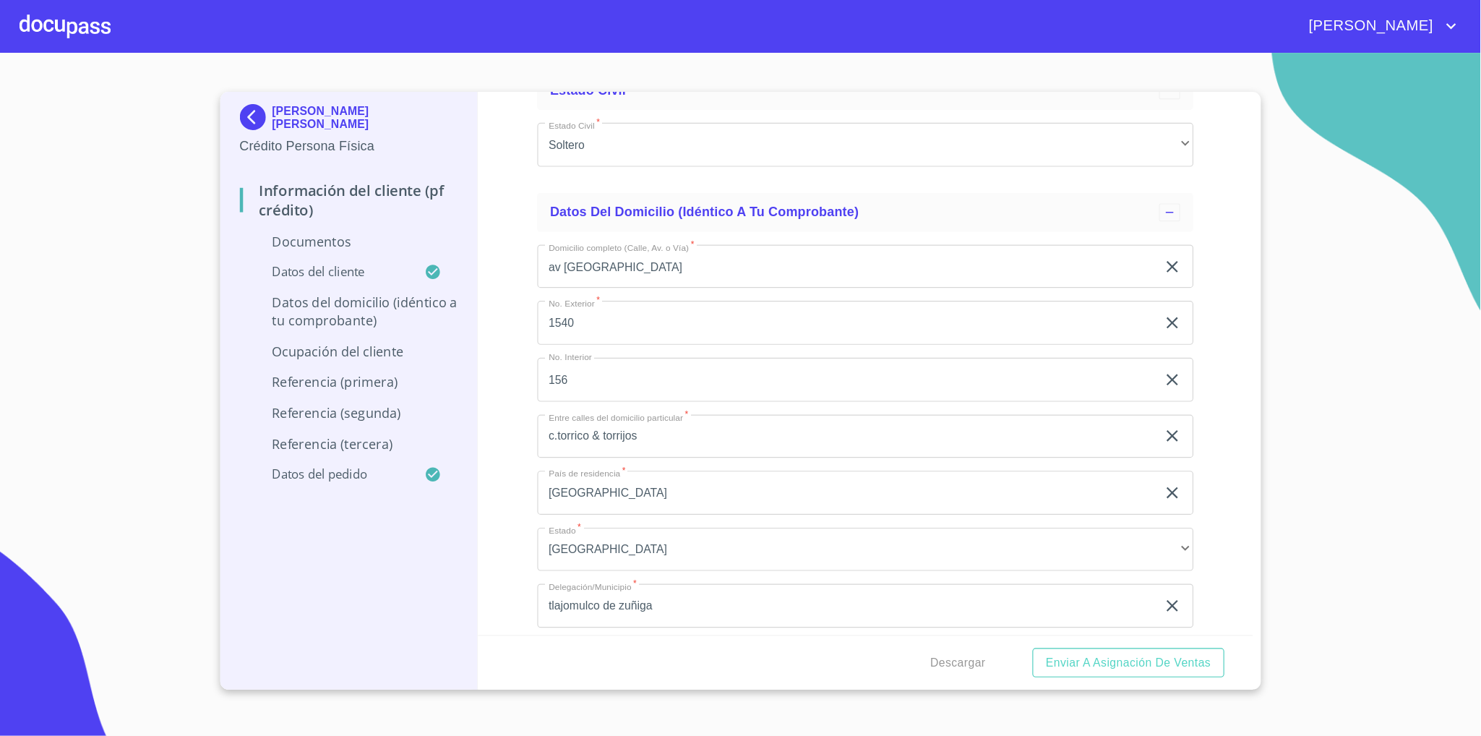
scroll to position [2506, 0]
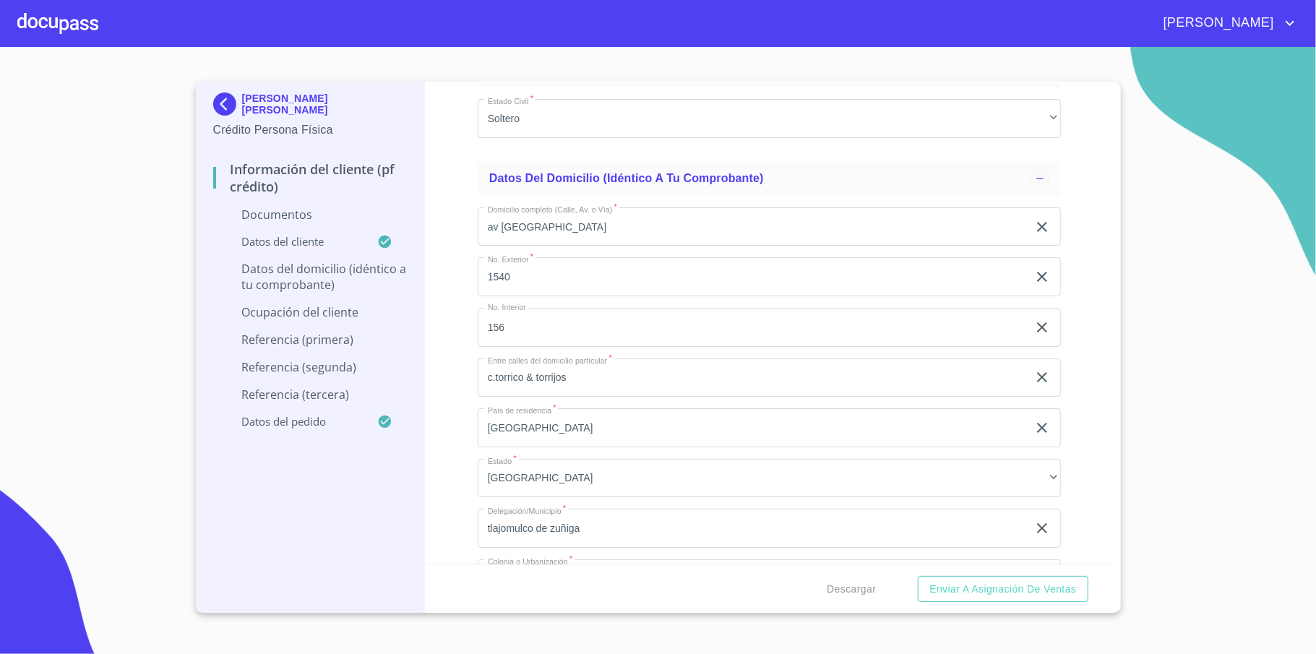
click at [547, 235] on input "av [GEOGRAPHIC_DATA]" at bounding box center [753, 226] width 550 height 39
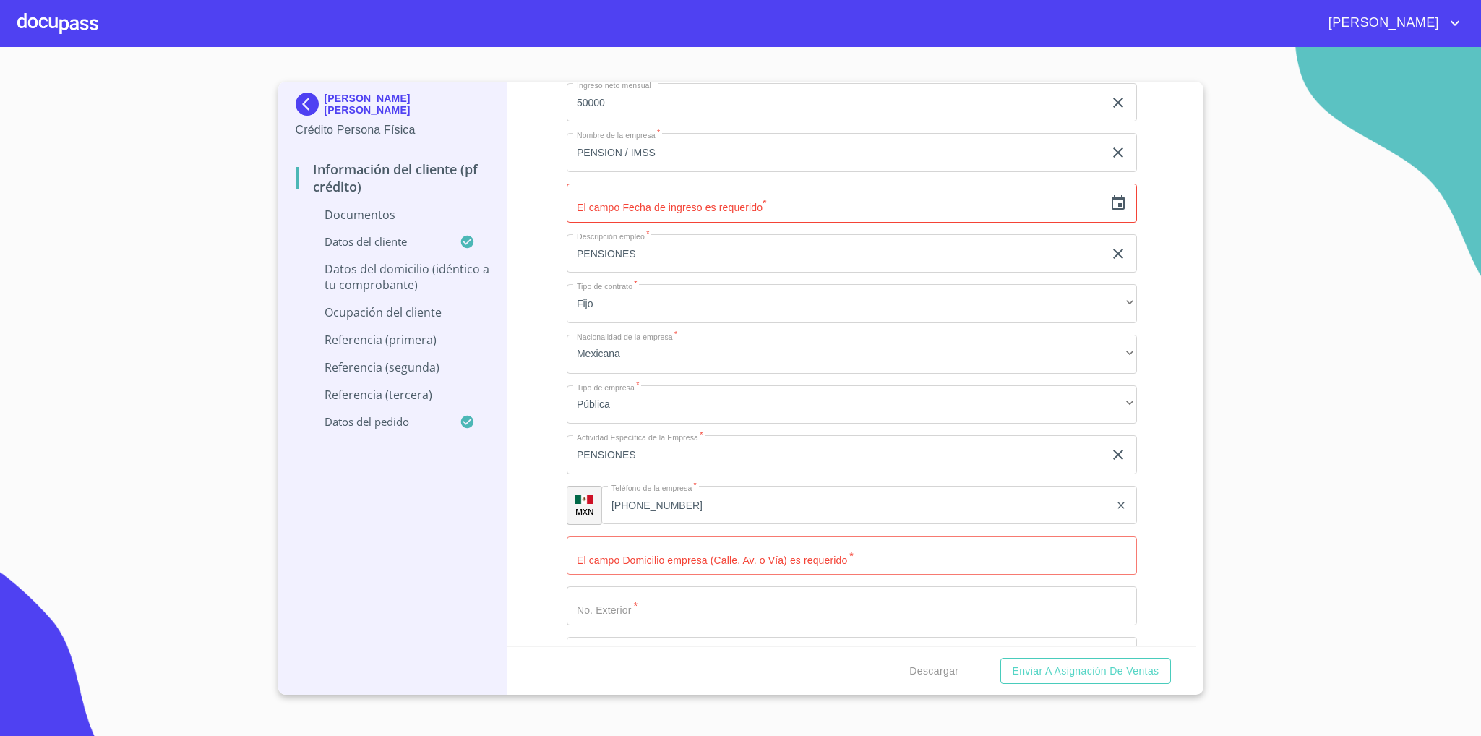
scroll to position [3362, 0]
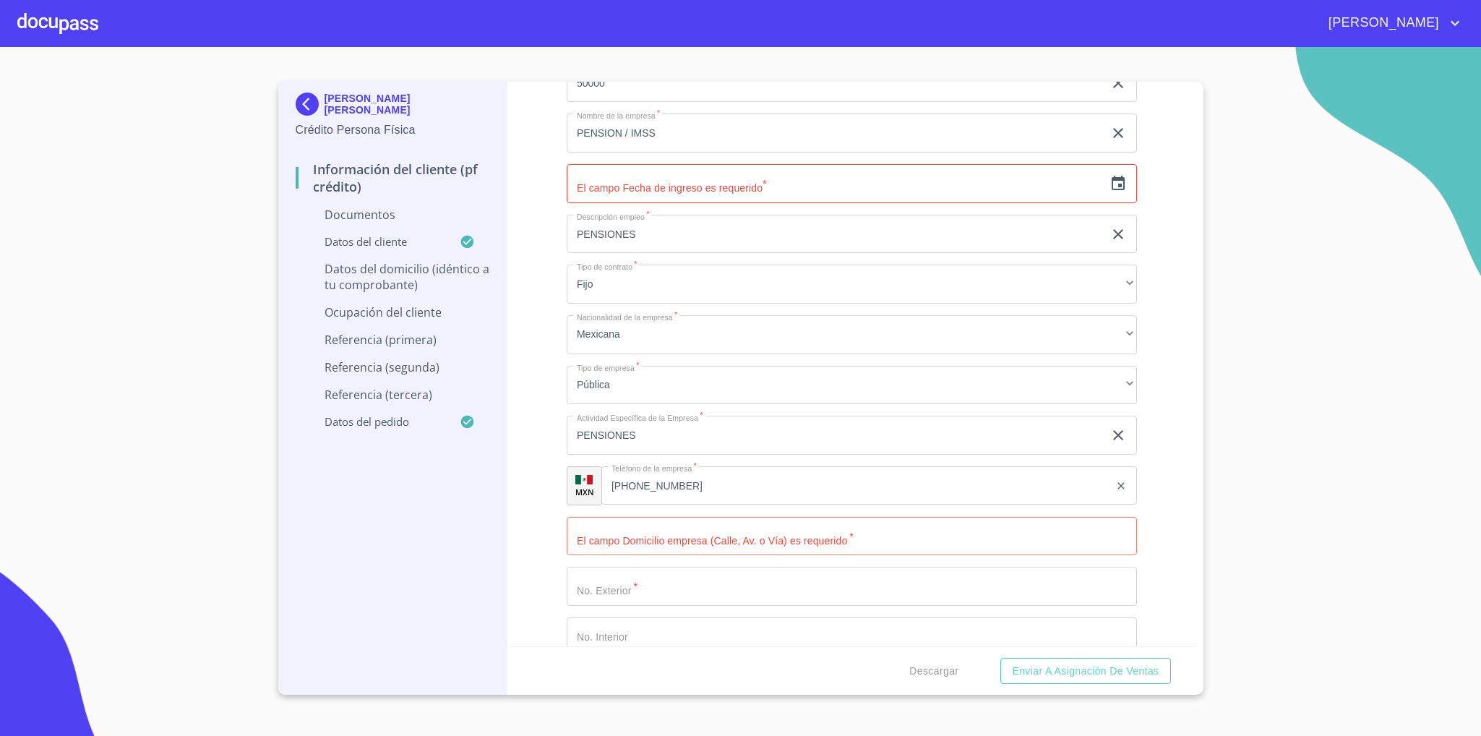
click at [664, 531] on input "Documento de identificación   *" at bounding box center [852, 536] width 570 height 39
paste input "av [GEOGRAPHIC_DATA]"
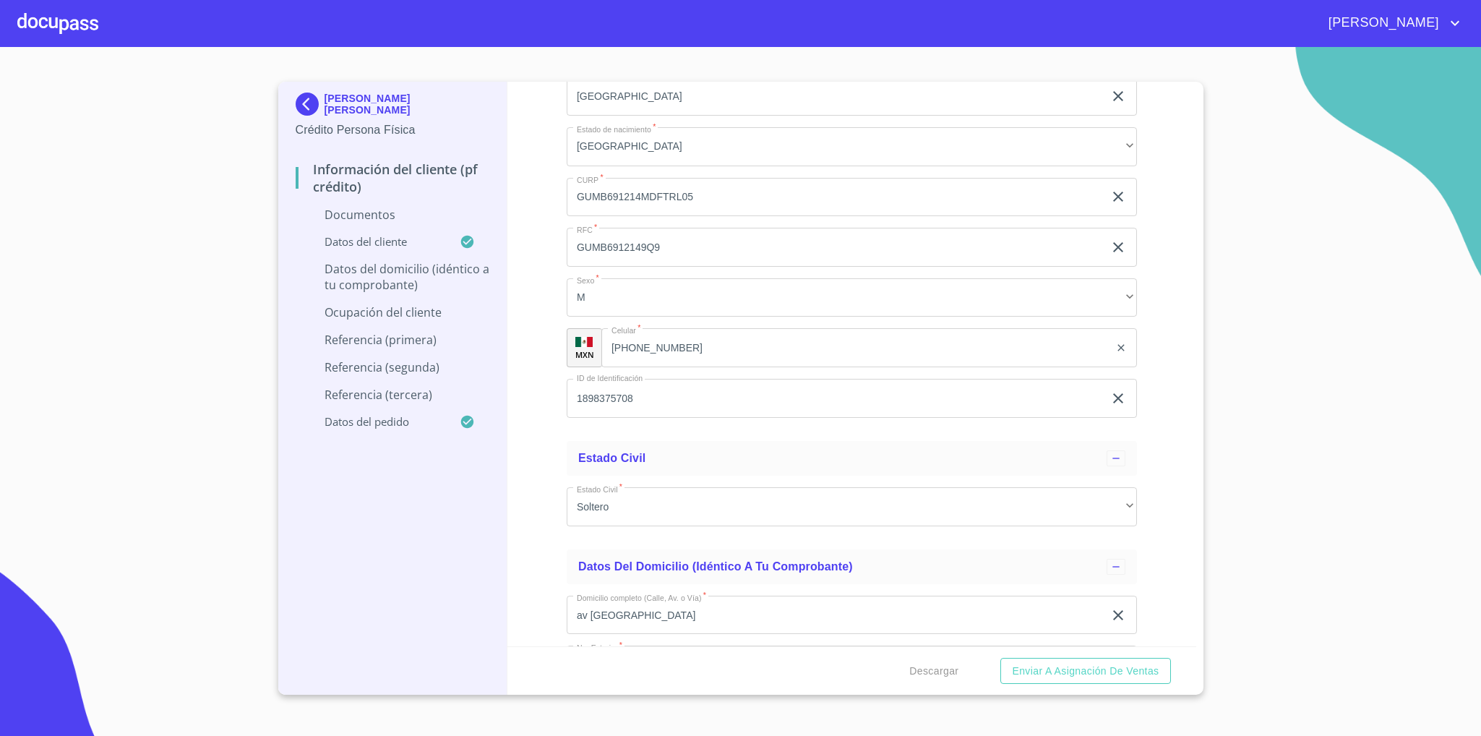
scroll to position [2169, 0]
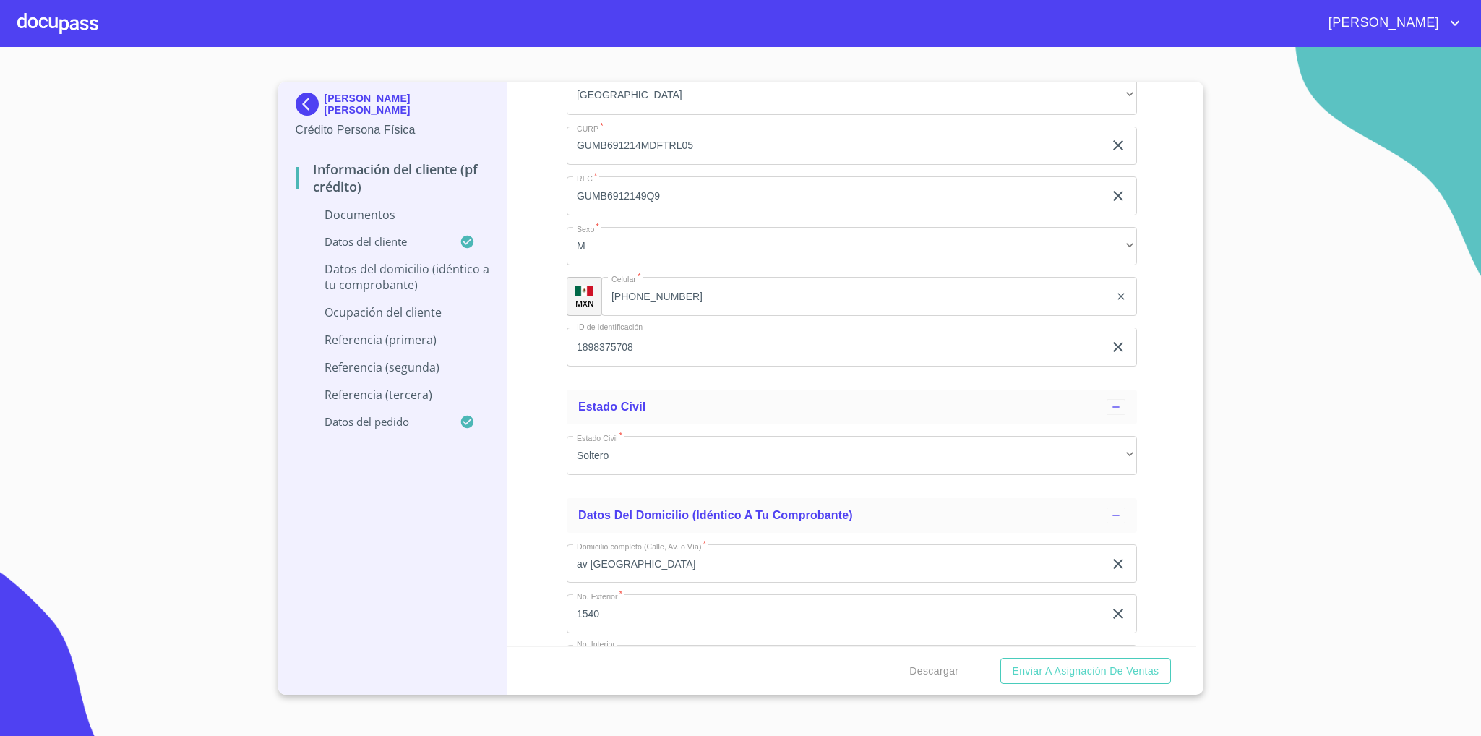
type input "av [GEOGRAPHIC_DATA]"
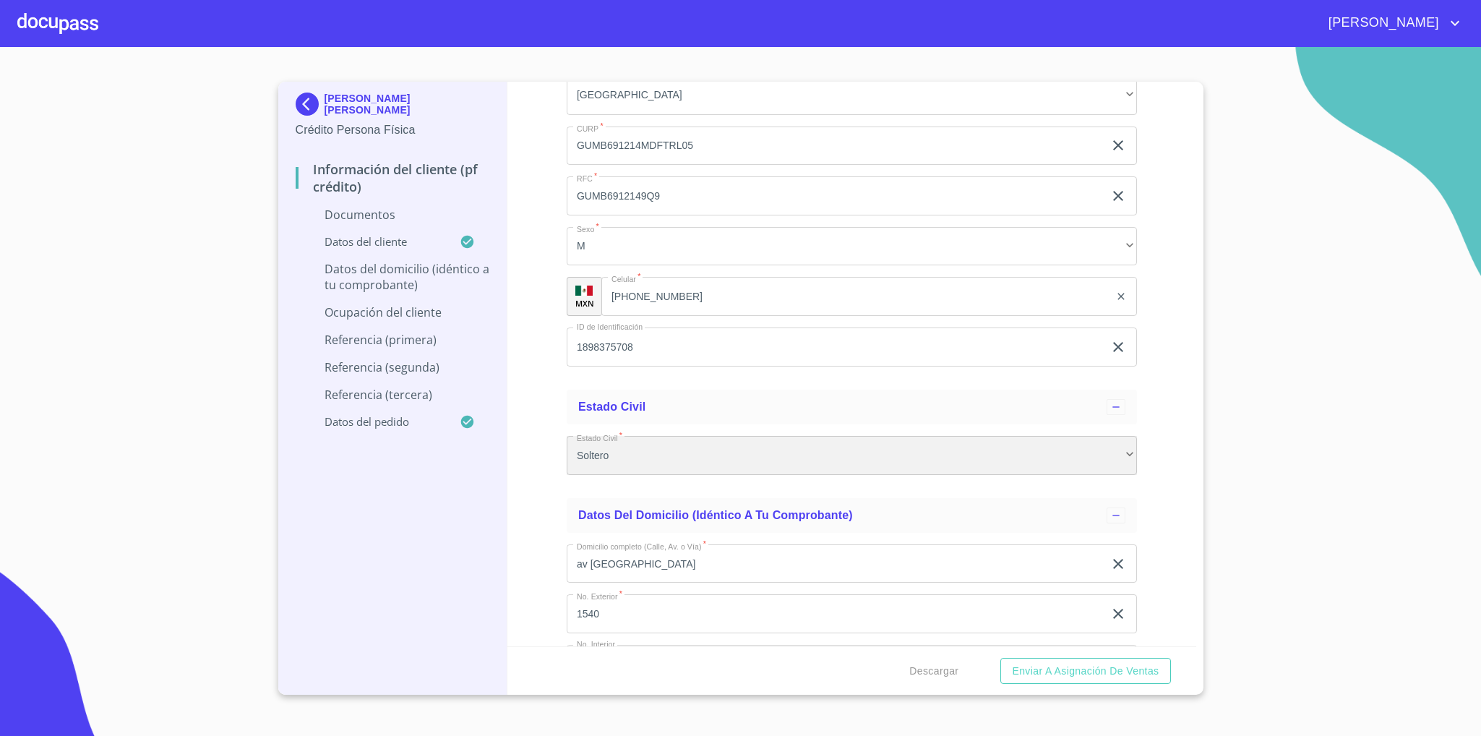
click at [666, 460] on div "Soltero" at bounding box center [852, 455] width 570 height 39
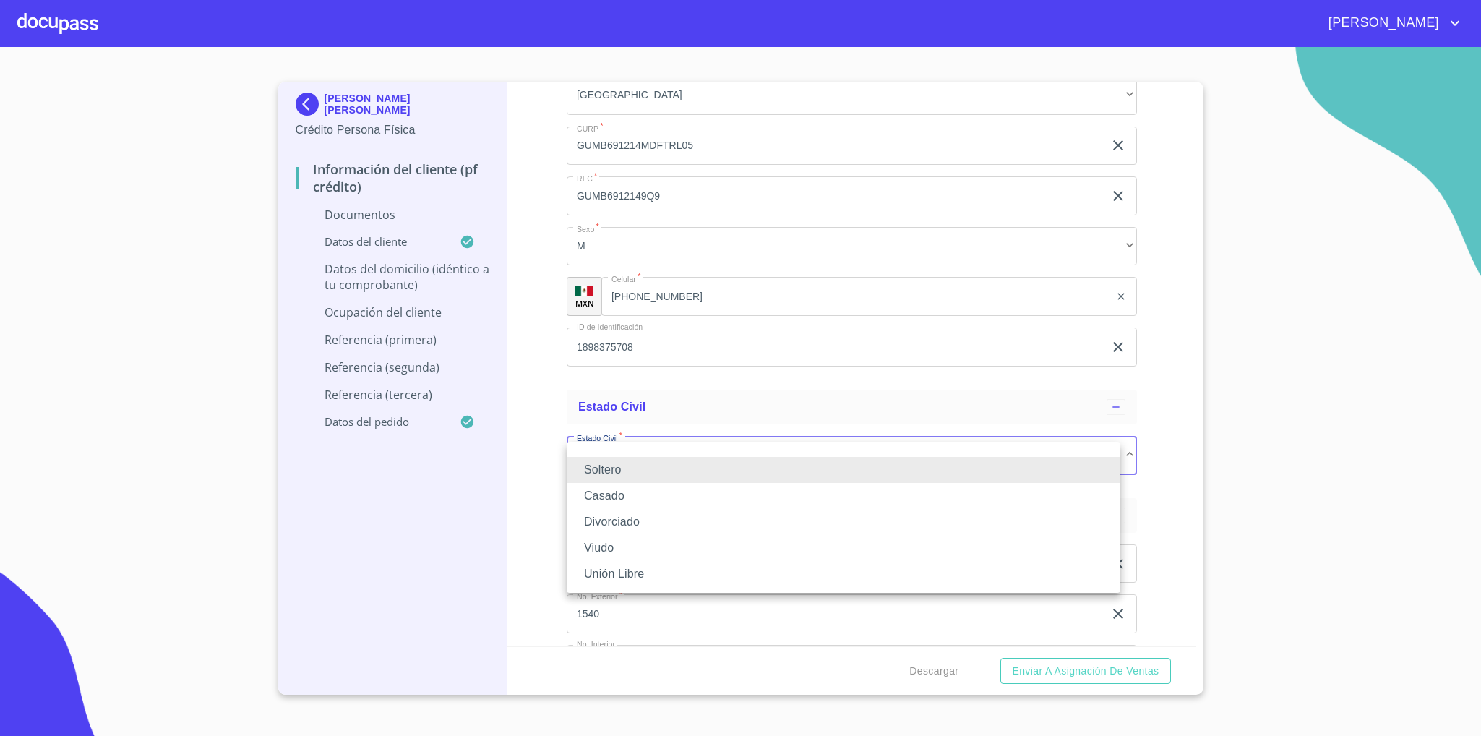
click at [641, 551] on li "Viudo" at bounding box center [844, 548] width 554 height 26
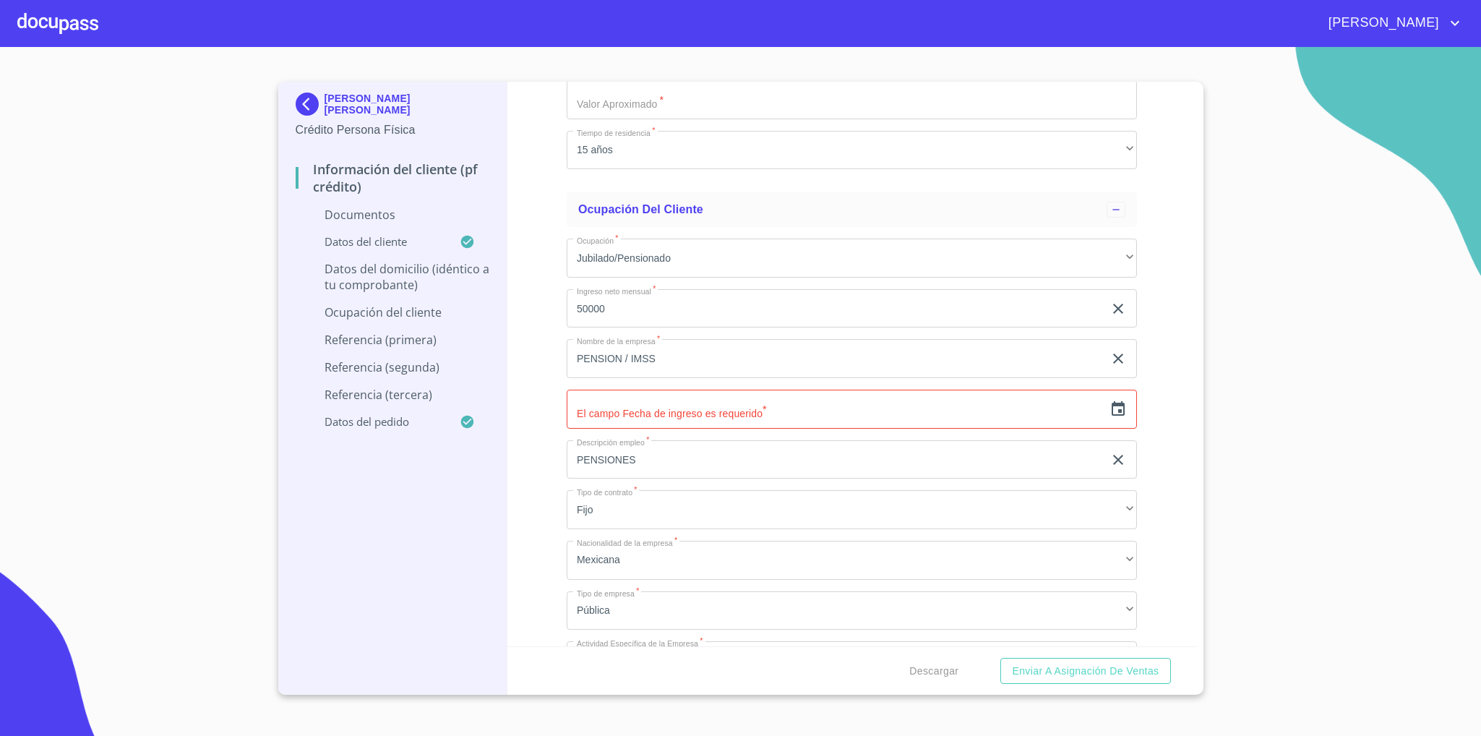
scroll to position [3145, 0]
click at [680, 406] on input "text" at bounding box center [835, 400] width 537 height 39
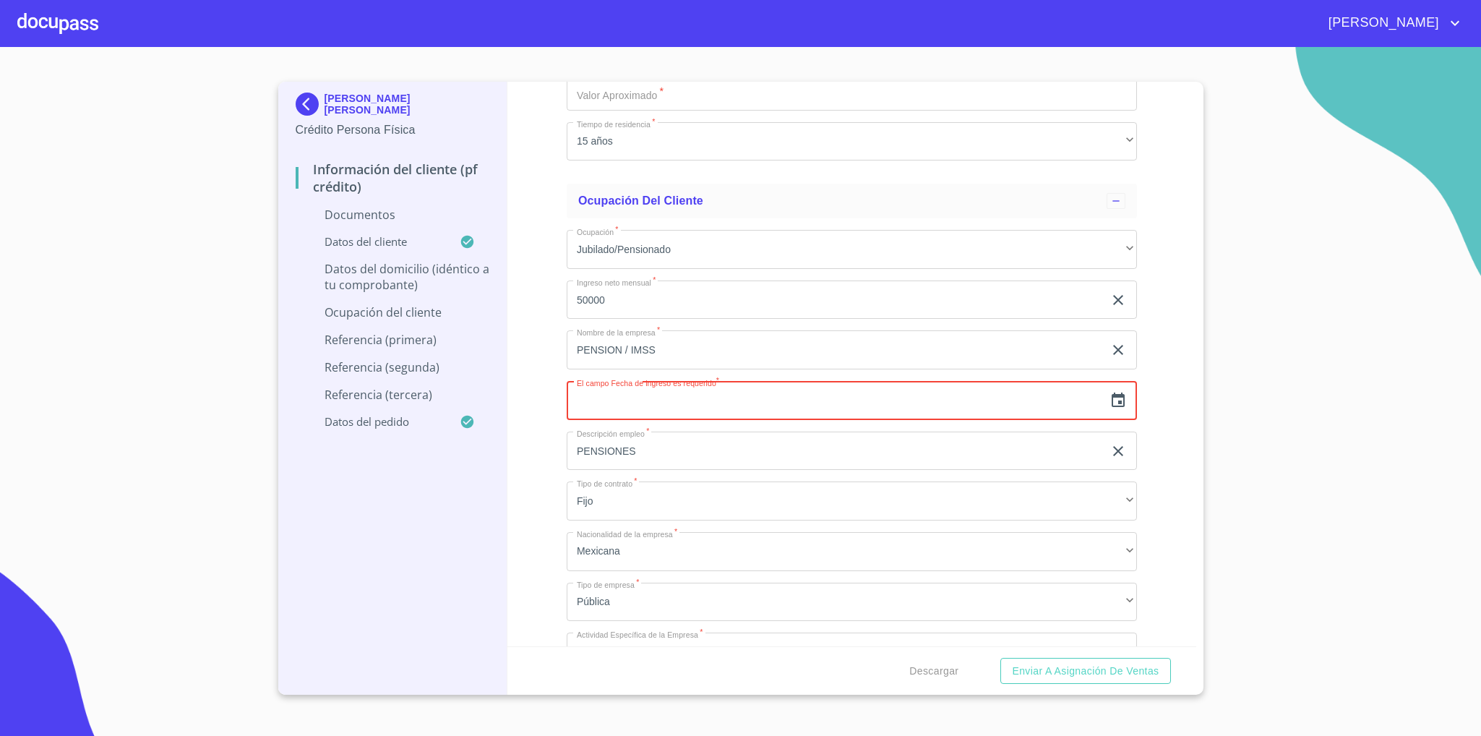
click at [698, 412] on input "text" at bounding box center [835, 400] width 537 height 39
click at [1063, 403] on icon "button" at bounding box center [1118, 400] width 17 height 17
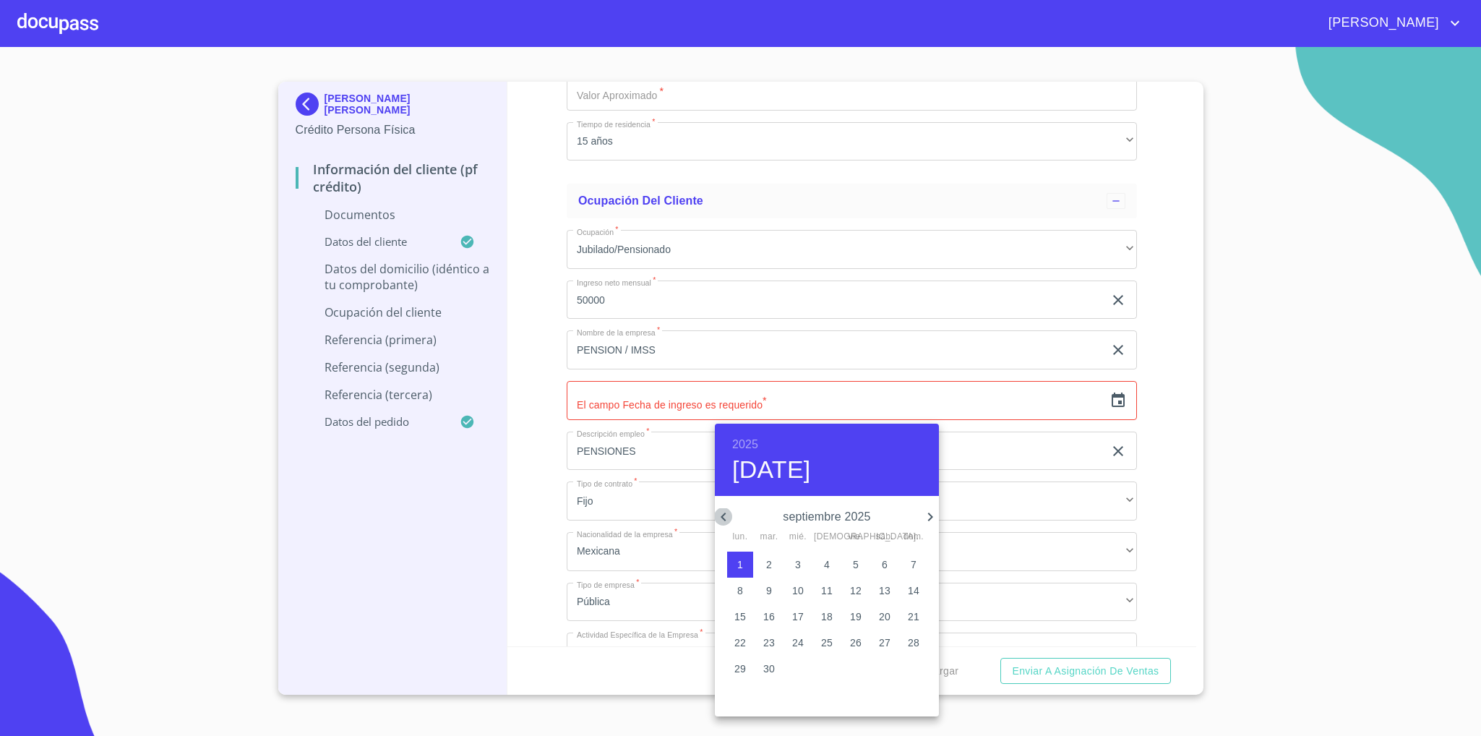
click at [716, 516] on icon "button" at bounding box center [723, 516] width 17 height 17
click at [742, 436] on h6 "2025" at bounding box center [745, 444] width 26 height 20
click at [828, 566] on div "2024" at bounding box center [827, 571] width 224 height 29
click at [929, 513] on icon "button" at bounding box center [930, 517] width 5 height 9
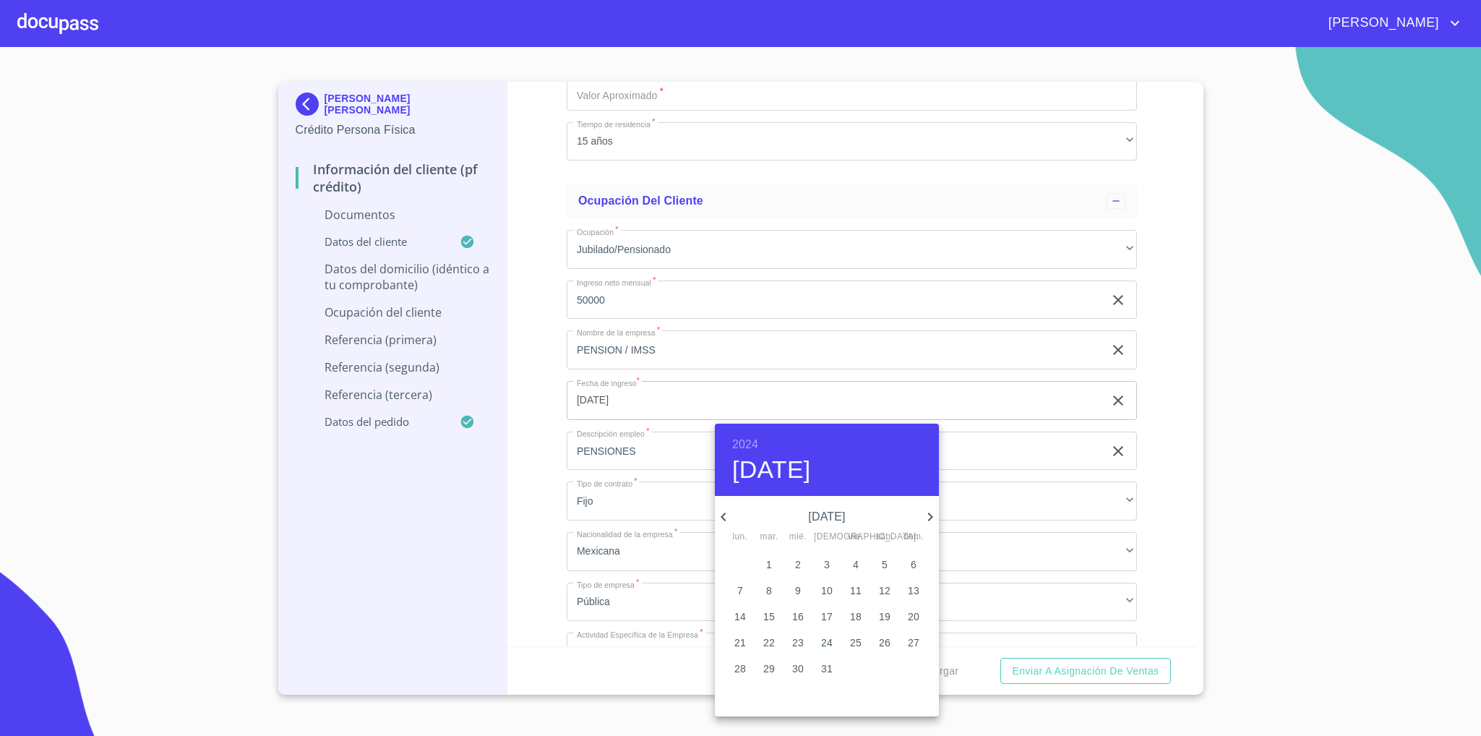
click at [734, 508] on p "[DATE]" at bounding box center [826, 516] width 189 height 17
click at [931, 510] on icon "button" at bounding box center [930, 516] width 17 height 17
click at [913, 560] on p "1" at bounding box center [914, 564] width 6 height 14
type input "1 de dic. de 2024"
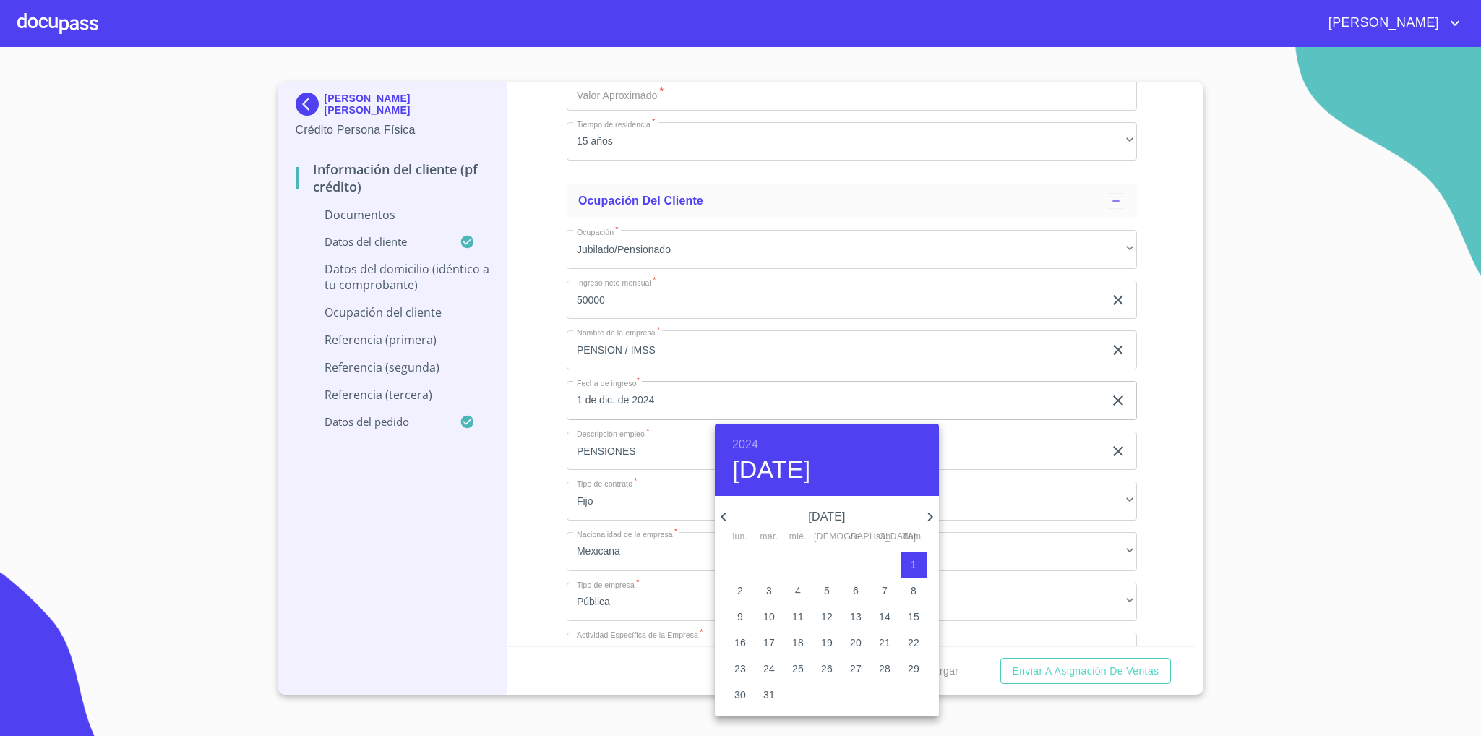
click at [527, 525] on div at bounding box center [740, 368] width 1481 height 736
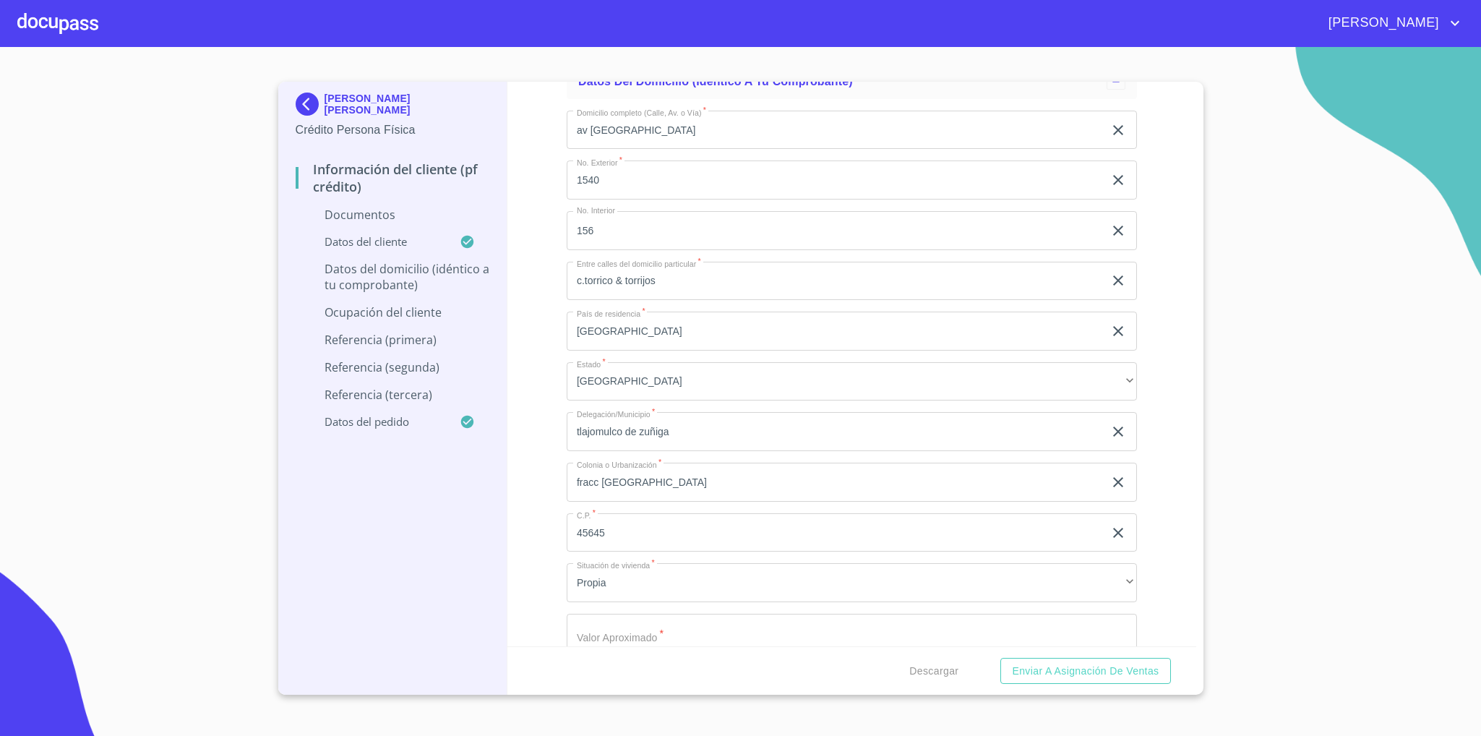
scroll to position [2494, 0]
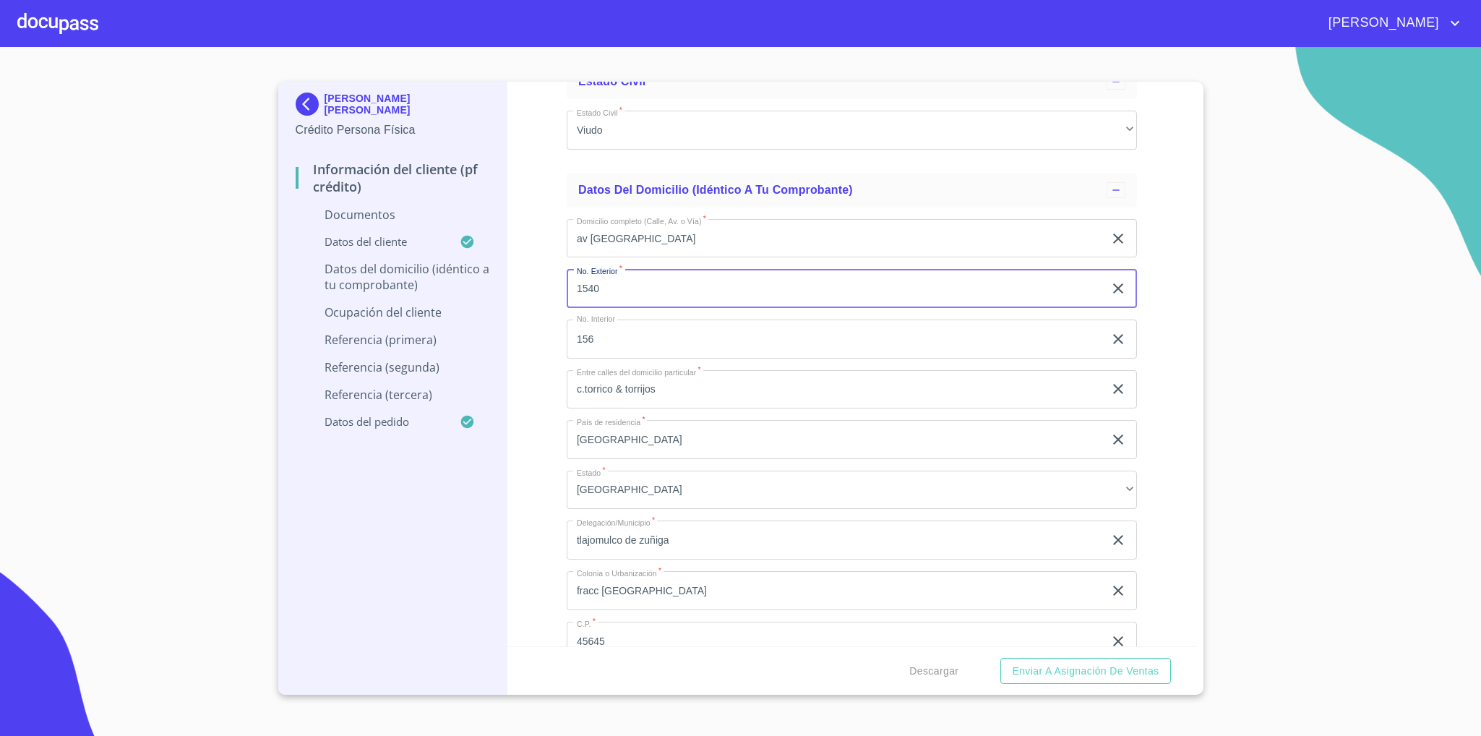
click at [590, 298] on input "1540" at bounding box center [835, 288] width 537 height 39
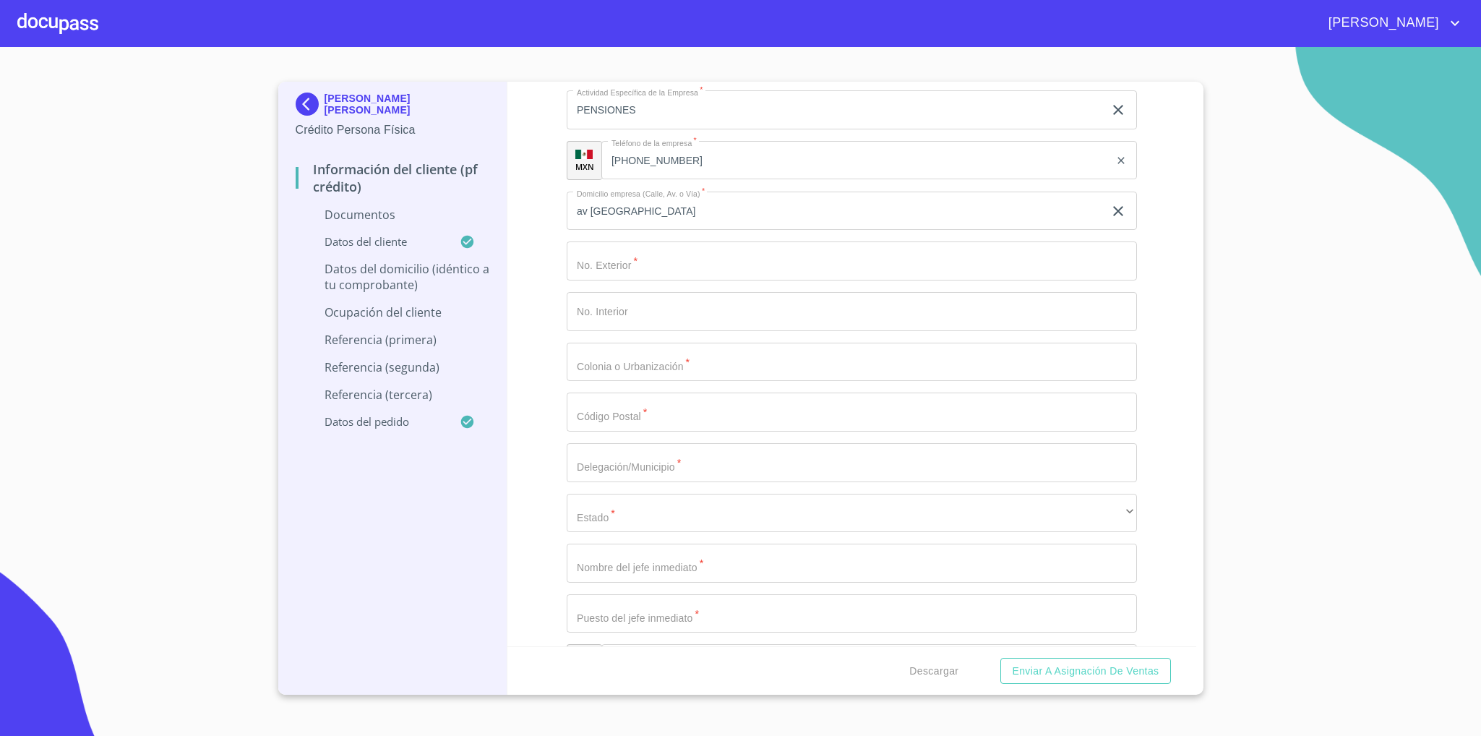
scroll to position [3470, 0]
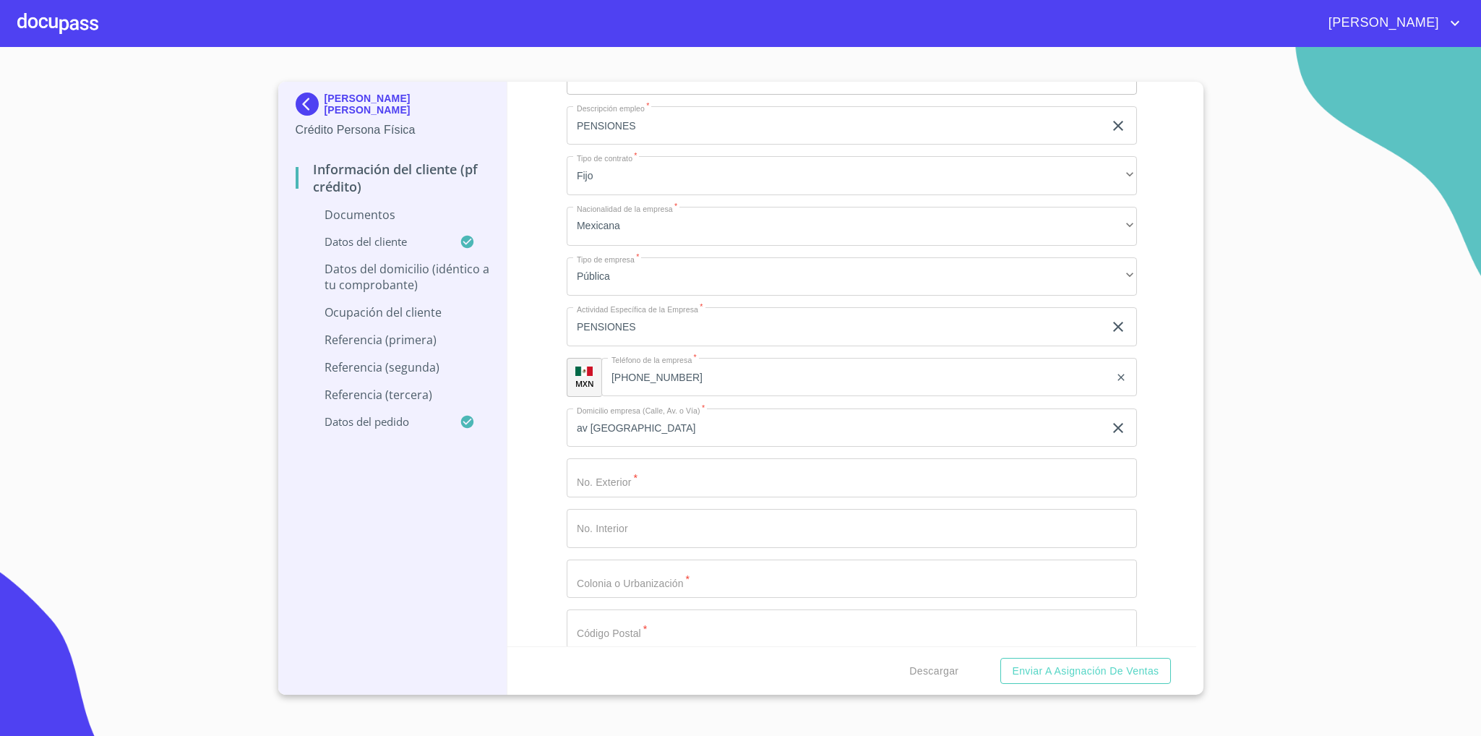
paste input "1540"
type input "1540"
type input "156"
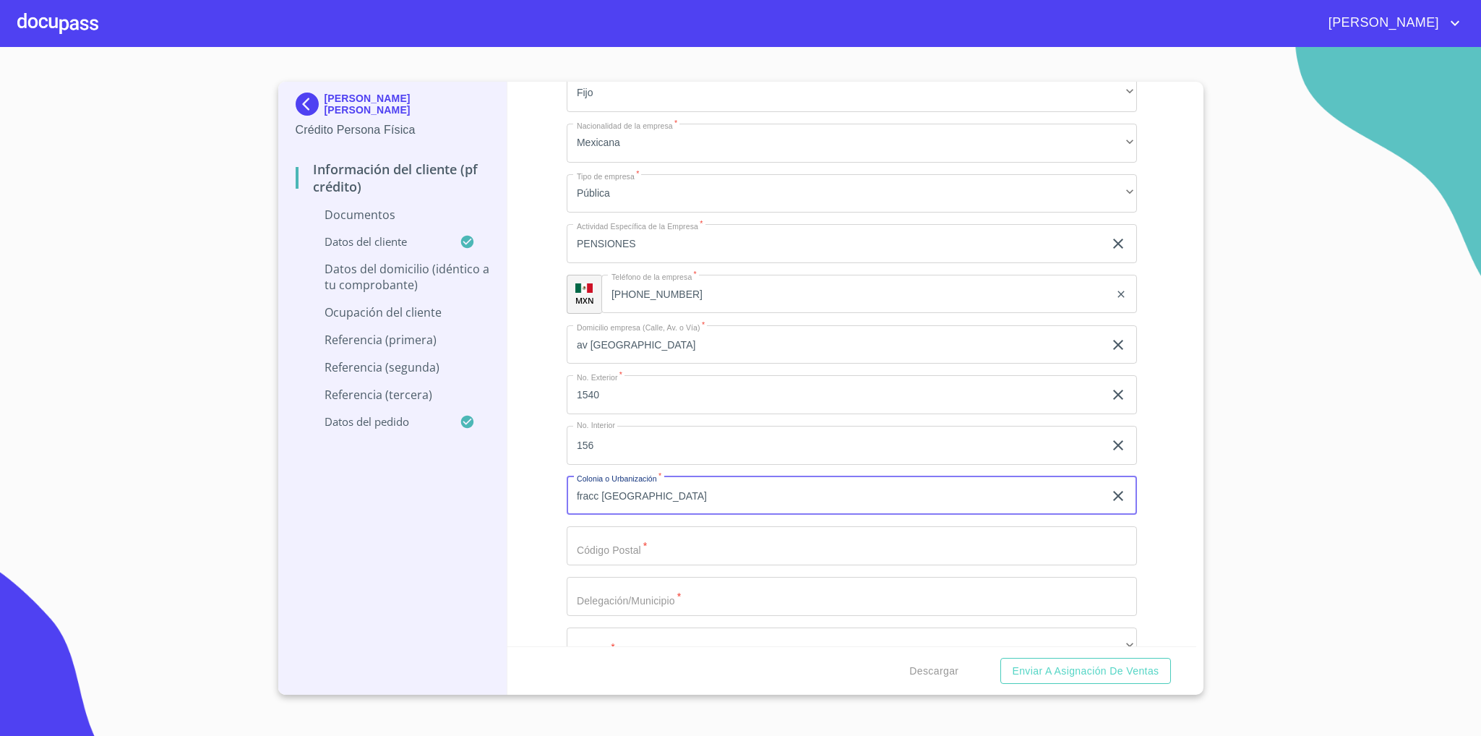
scroll to position [3687, 0]
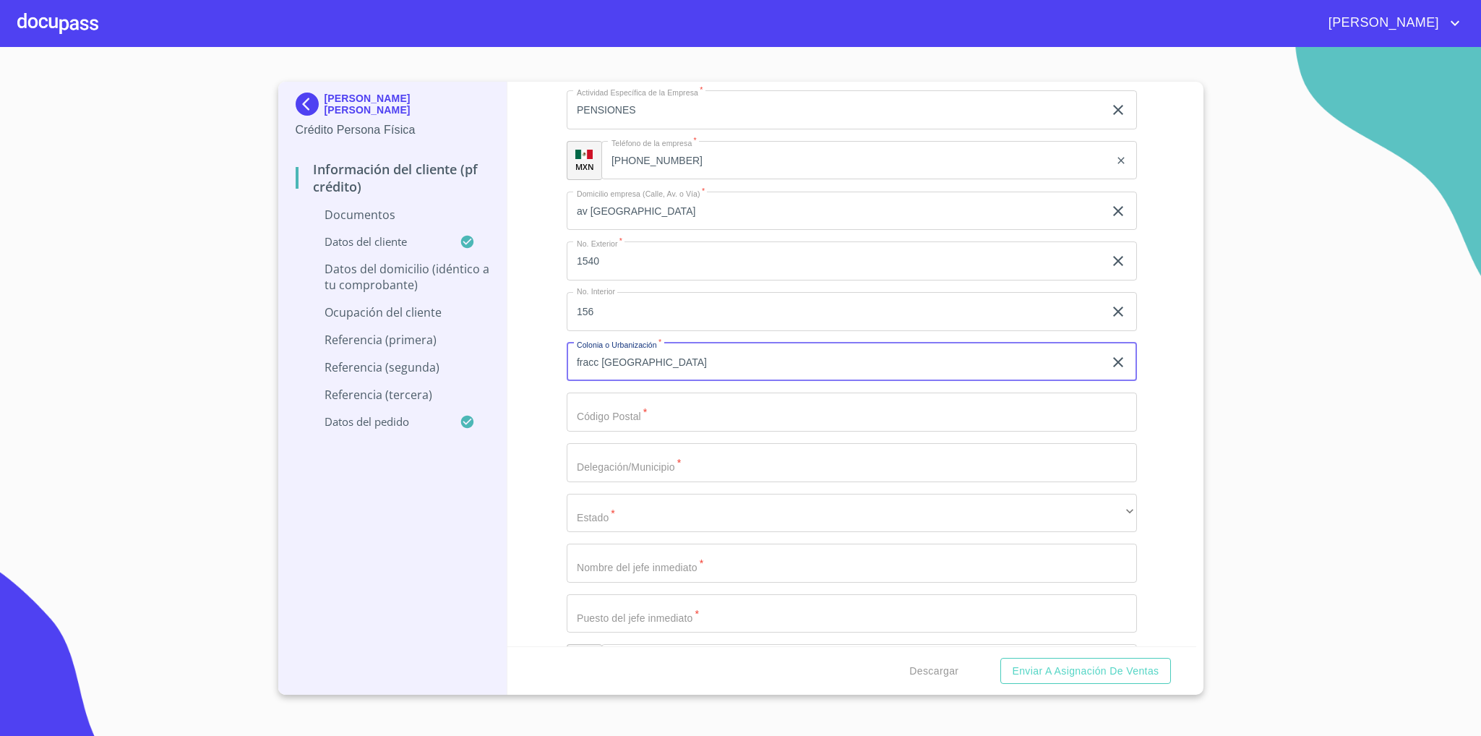
type input "fracc [GEOGRAPHIC_DATA]"
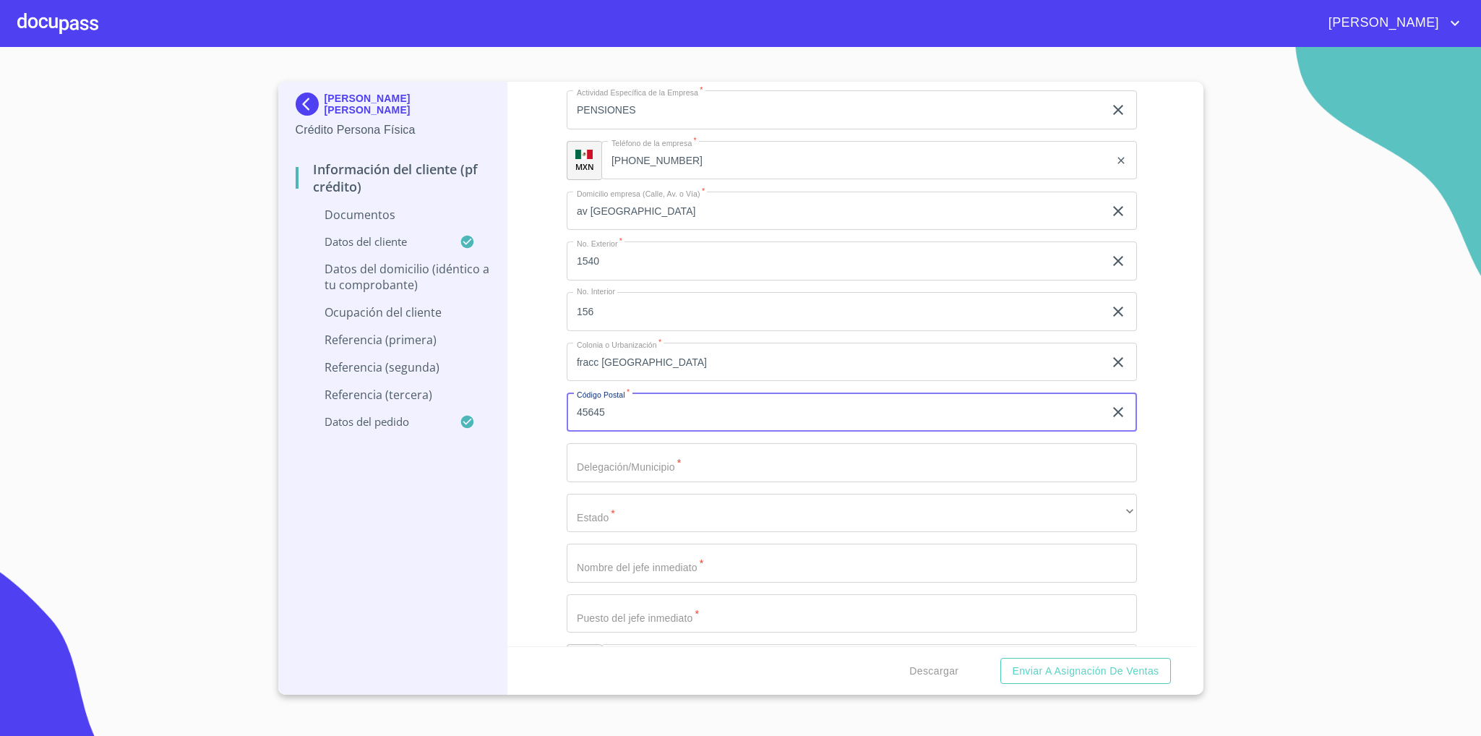
type input "45645"
click at [555, 484] on div "Información del cliente (PF crédito) Documentos Documento de identificación   *…" at bounding box center [851, 364] width 689 height 565
click at [640, 445] on div "Ocupación   * Jubilado/Pensionado ​ Ingreso neto mensual   * 50000 ​ Nombre de …" at bounding box center [852, 210] width 570 height 1069
click at [644, 458] on input "Documento de identificación   *" at bounding box center [852, 462] width 570 height 39
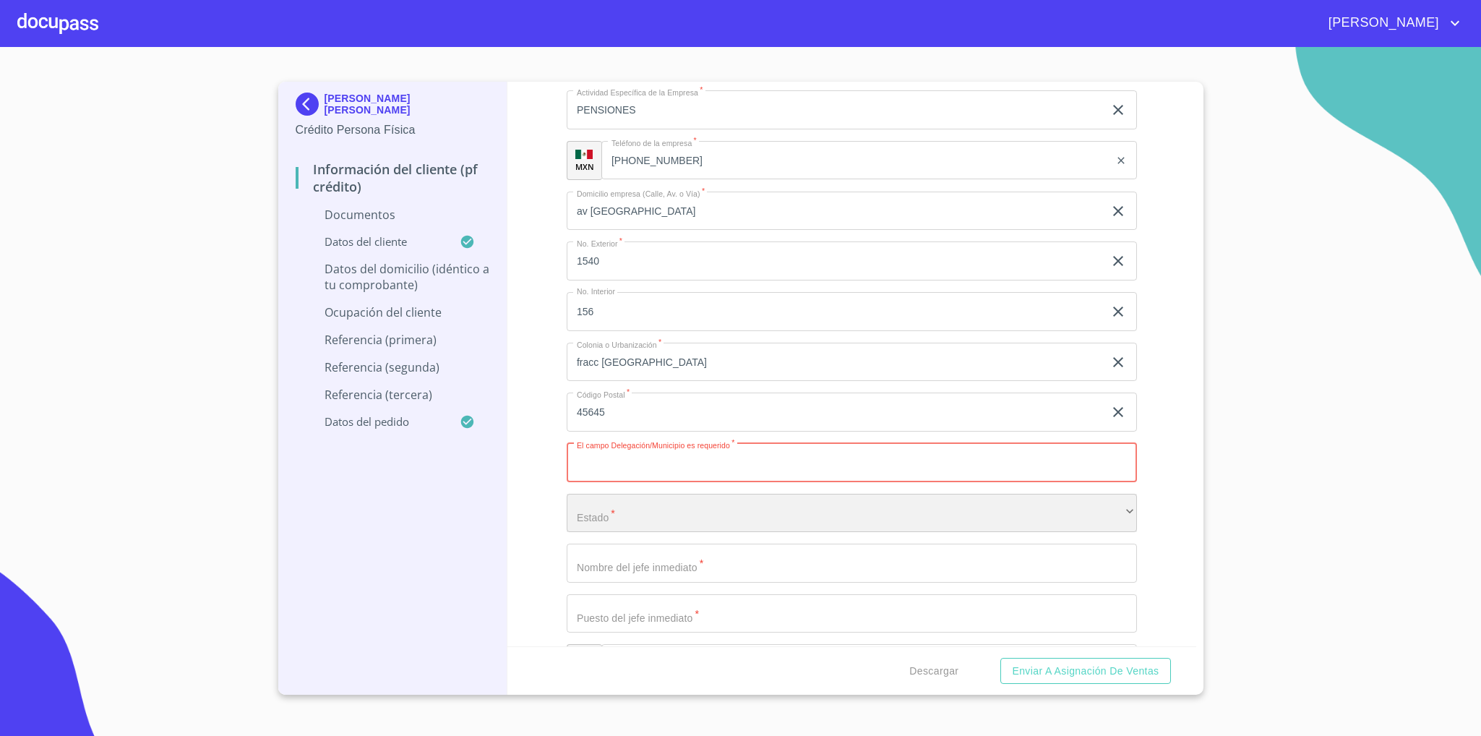
click at [636, 526] on div "​" at bounding box center [852, 513] width 570 height 39
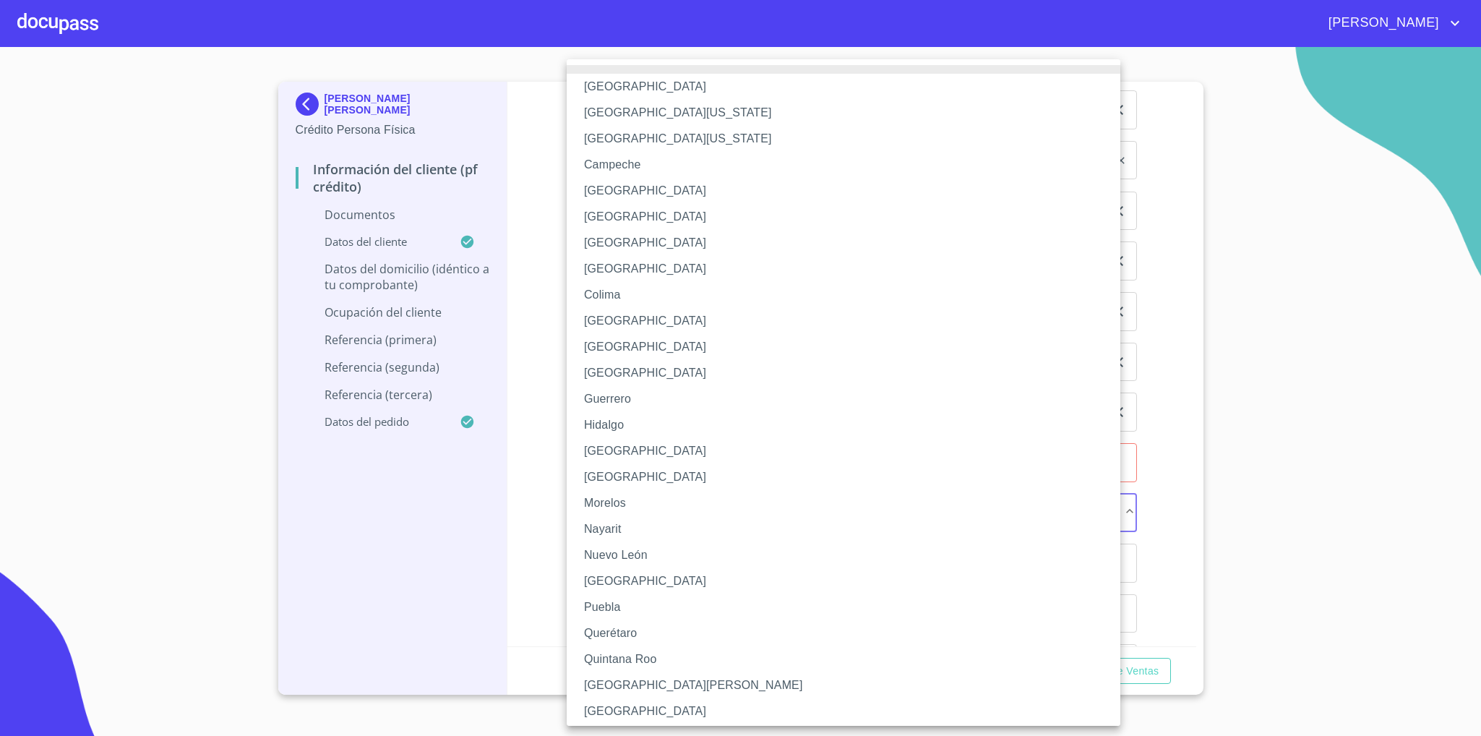
click at [513, 515] on div at bounding box center [740, 368] width 1481 height 736
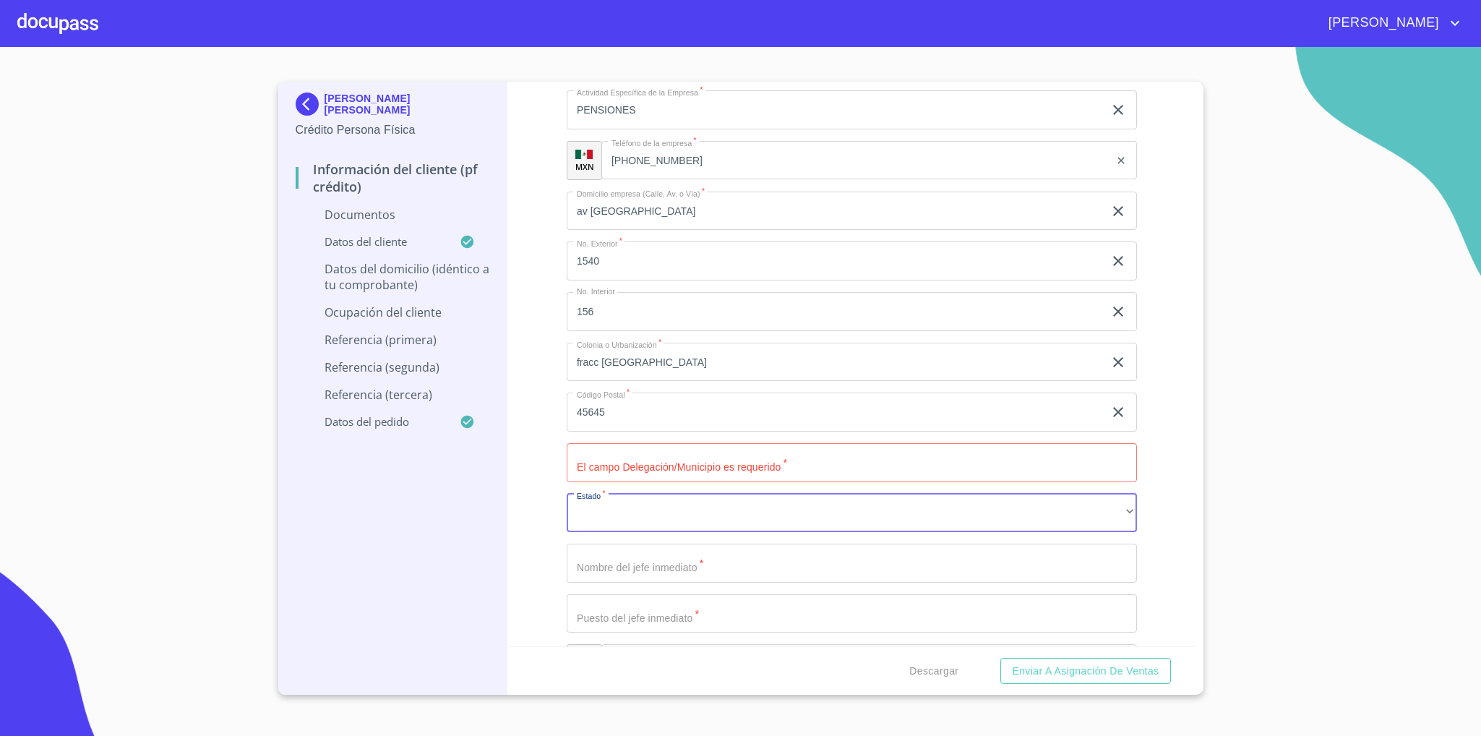
click at [653, 467] on input "Documento de identificación   *" at bounding box center [852, 462] width 570 height 39
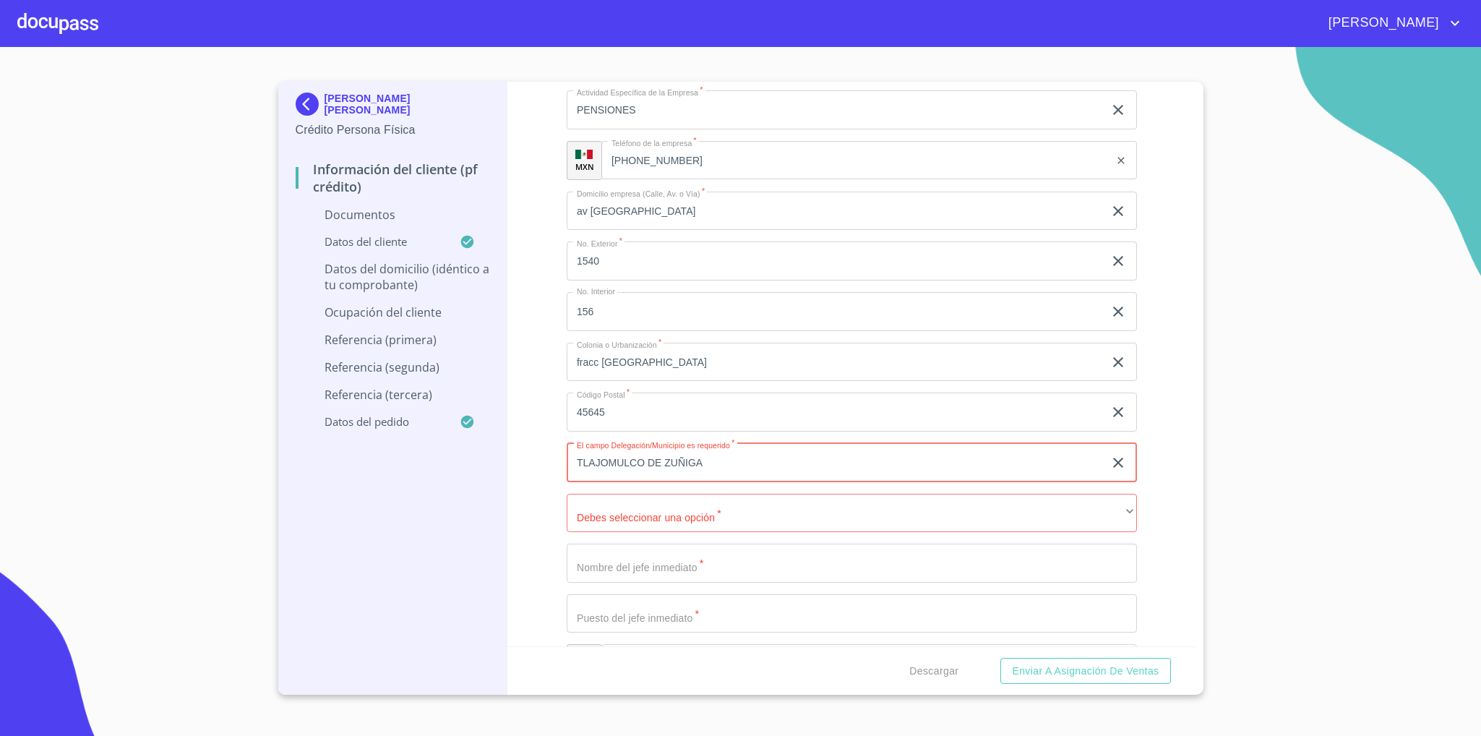
click at [654, 452] on input "TLAJOMULCO DE ZUÑIGA" at bounding box center [835, 462] width 537 height 39
click at [646, 455] on input "tlajomulco de zuñiga" at bounding box center [835, 462] width 537 height 39
click at [644, 456] on input "tlajomulco de zuñiga" at bounding box center [835, 462] width 537 height 39
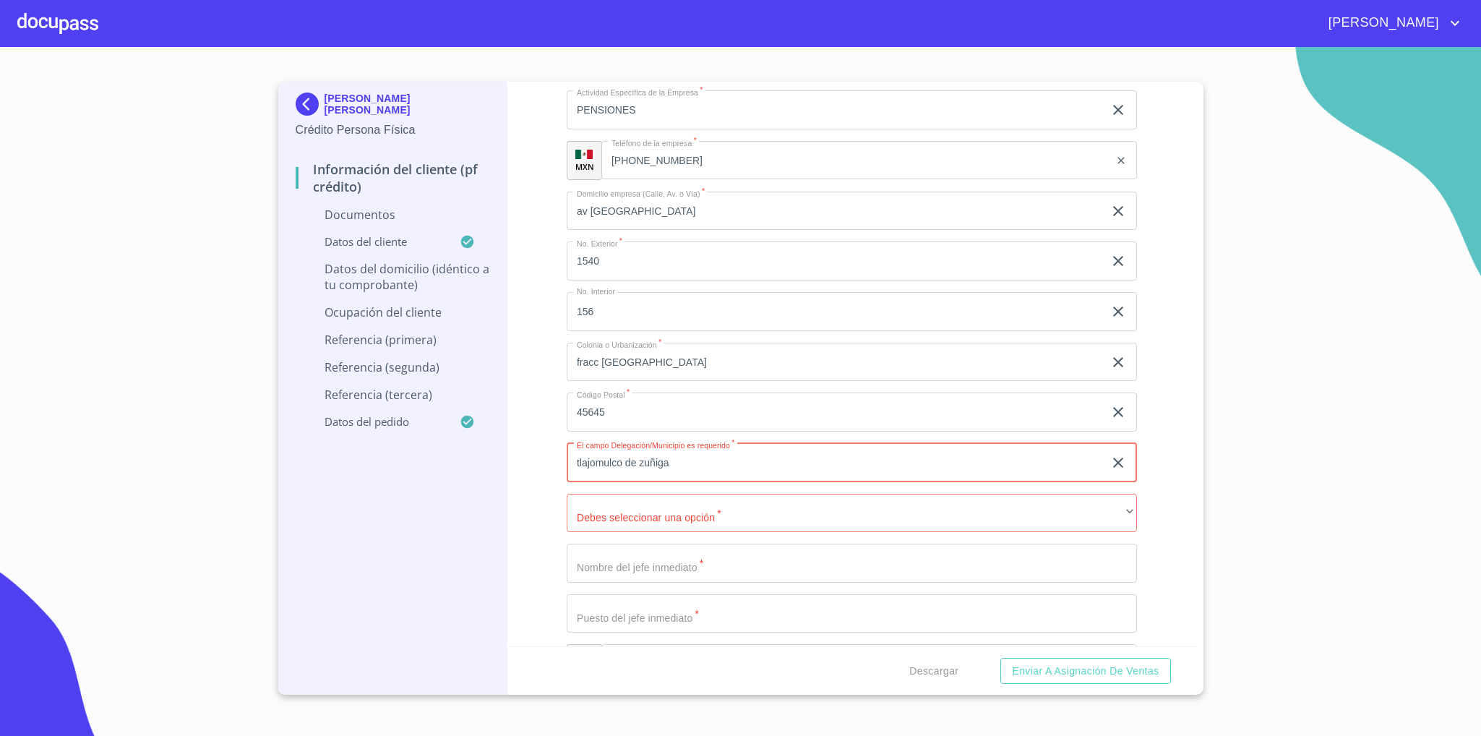
click at [644, 456] on input "tlajomulco de zuñiga" at bounding box center [835, 462] width 537 height 39
type input "tlajomulco de zuñiga"
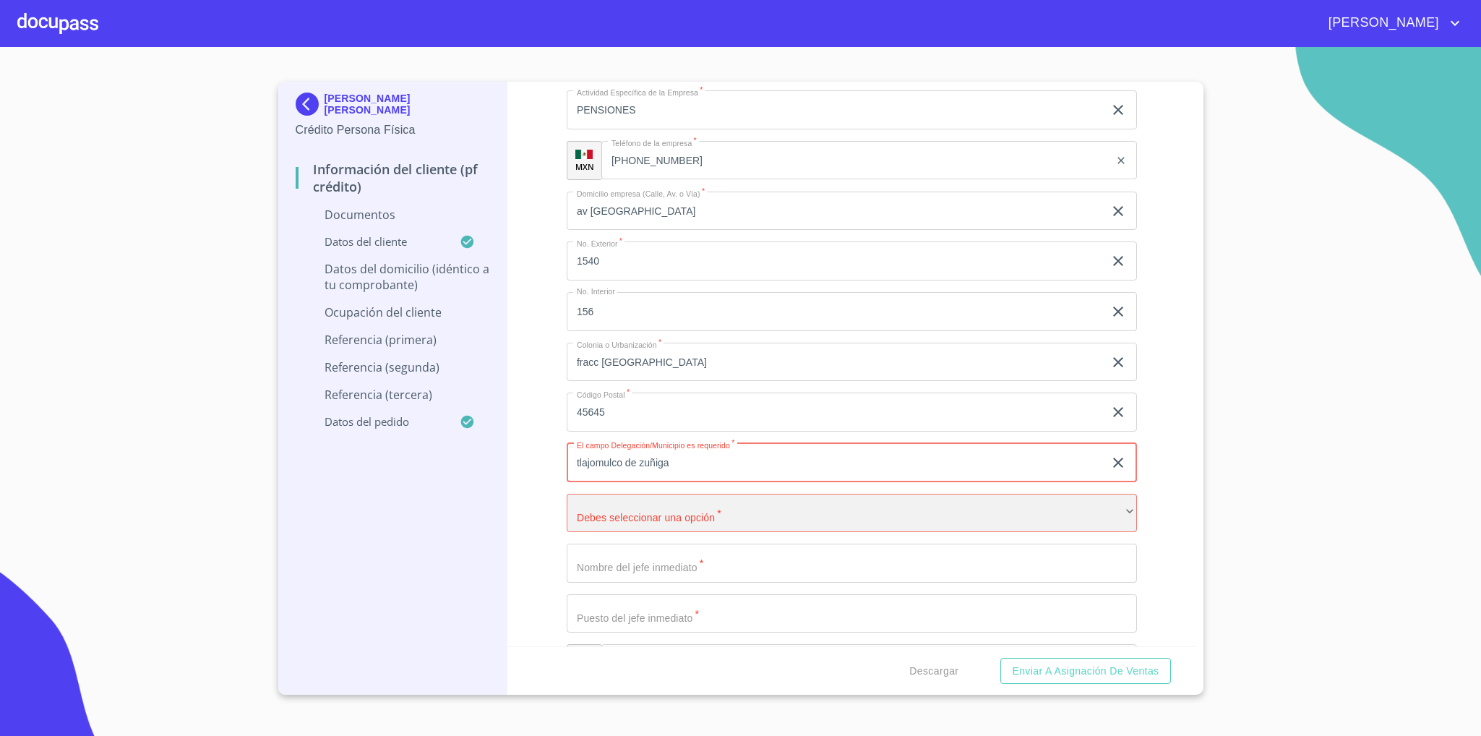
click at [685, 508] on div "​" at bounding box center [852, 513] width 570 height 39
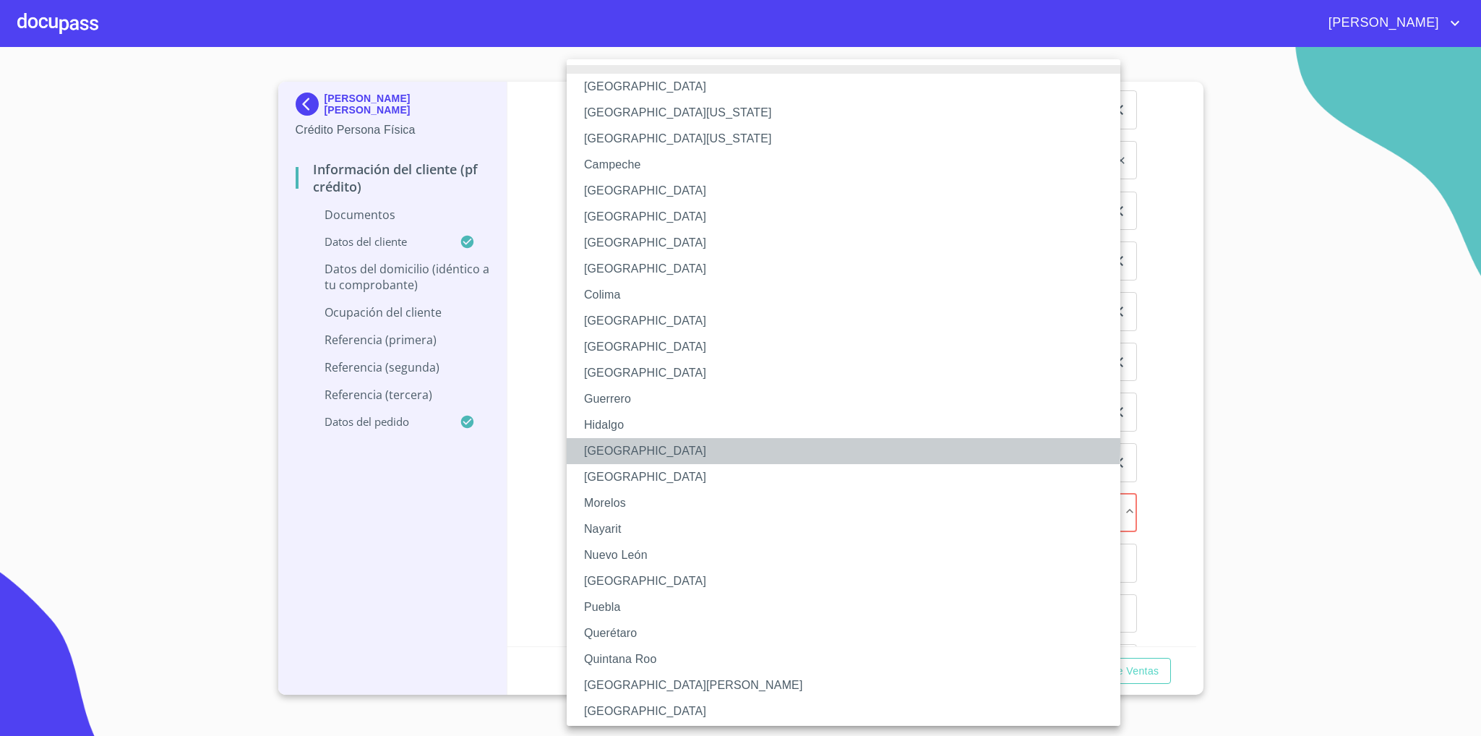
click at [625, 445] on li "[GEOGRAPHIC_DATA]" at bounding box center [852, 451] width 570 height 26
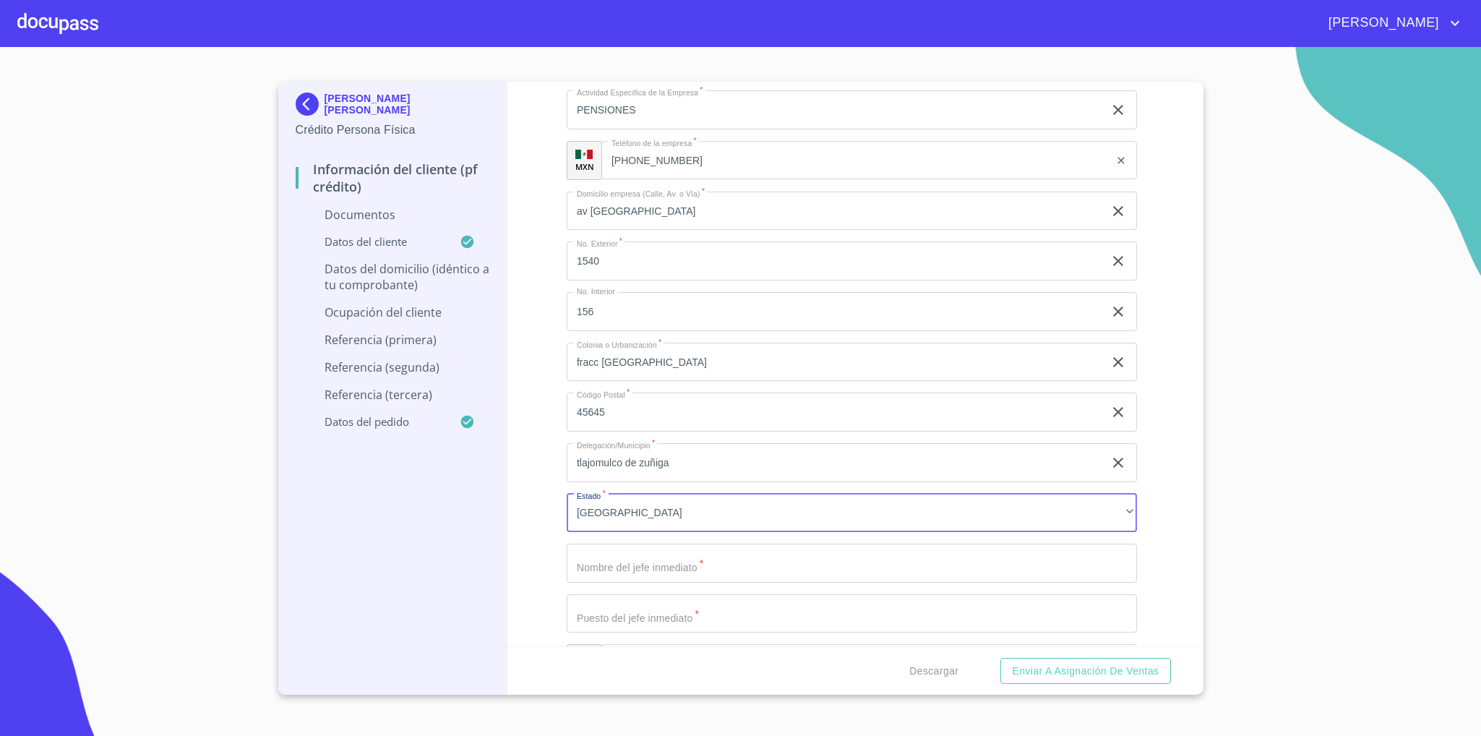
click at [518, 500] on div "Información del cliente (PF crédito) Documentos Documento de identificación   *…" at bounding box center [851, 364] width 689 height 565
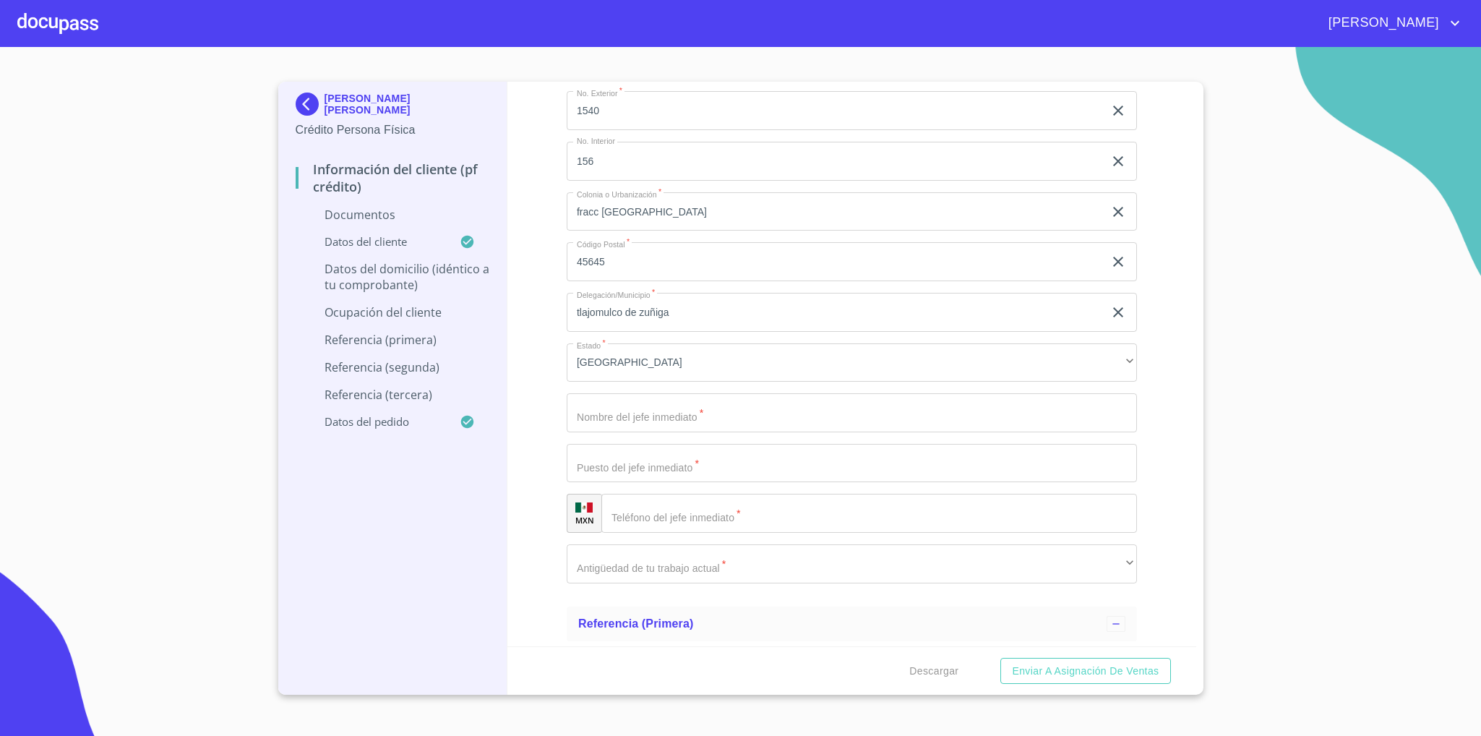
scroll to position [3904, 0]
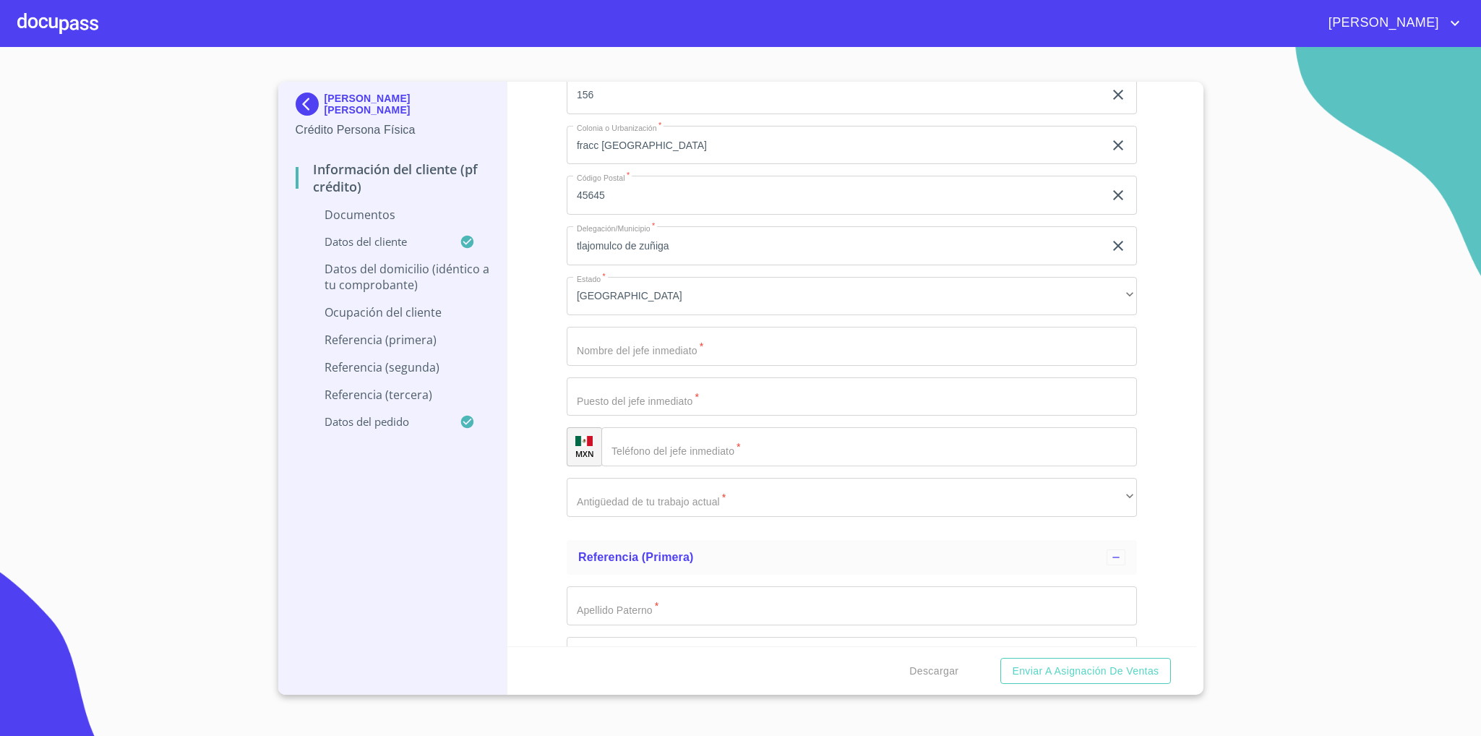
type input "[PERSON_NAME]"
type input "pensiones"
click at [698, 454] on input "Documento de identificación   *" at bounding box center [869, 446] width 536 height 39
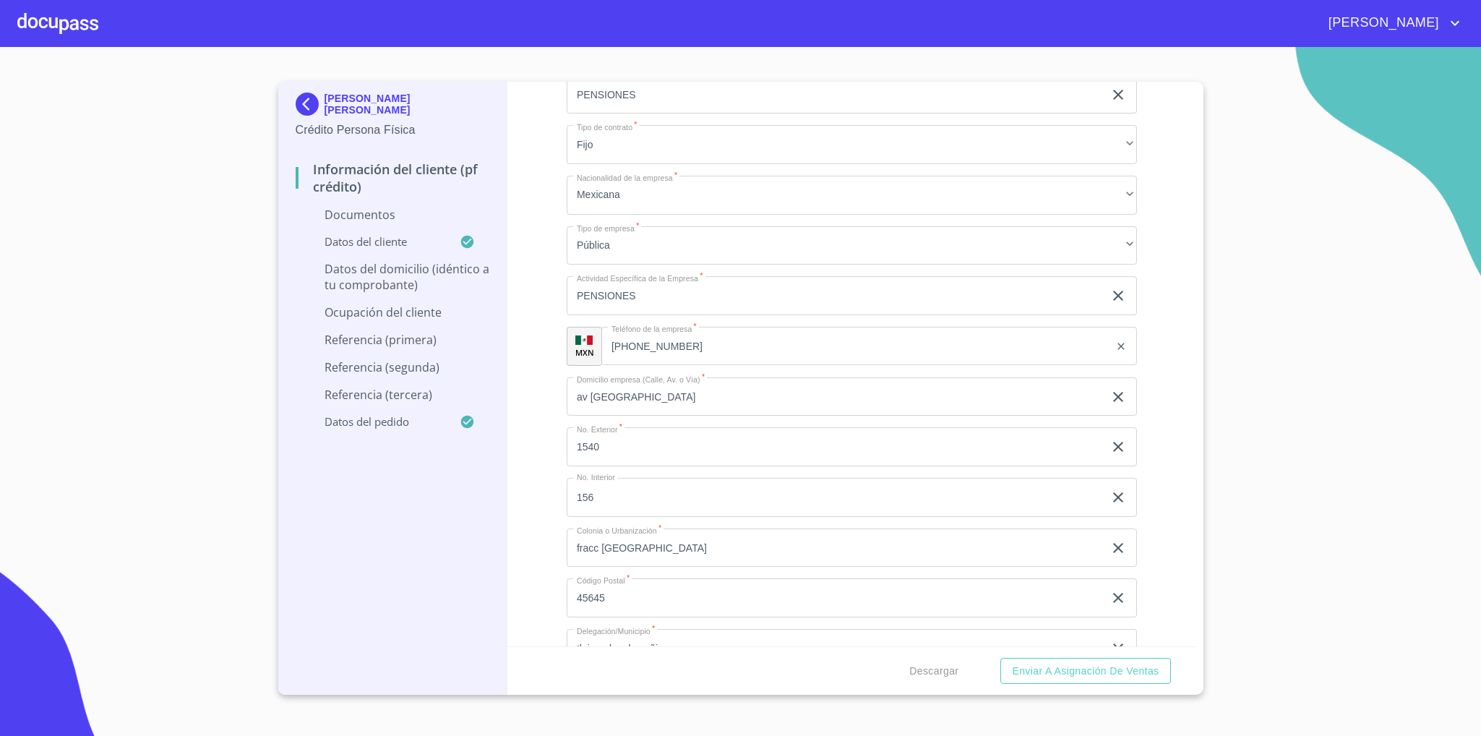
scroll to position [3470, 0]
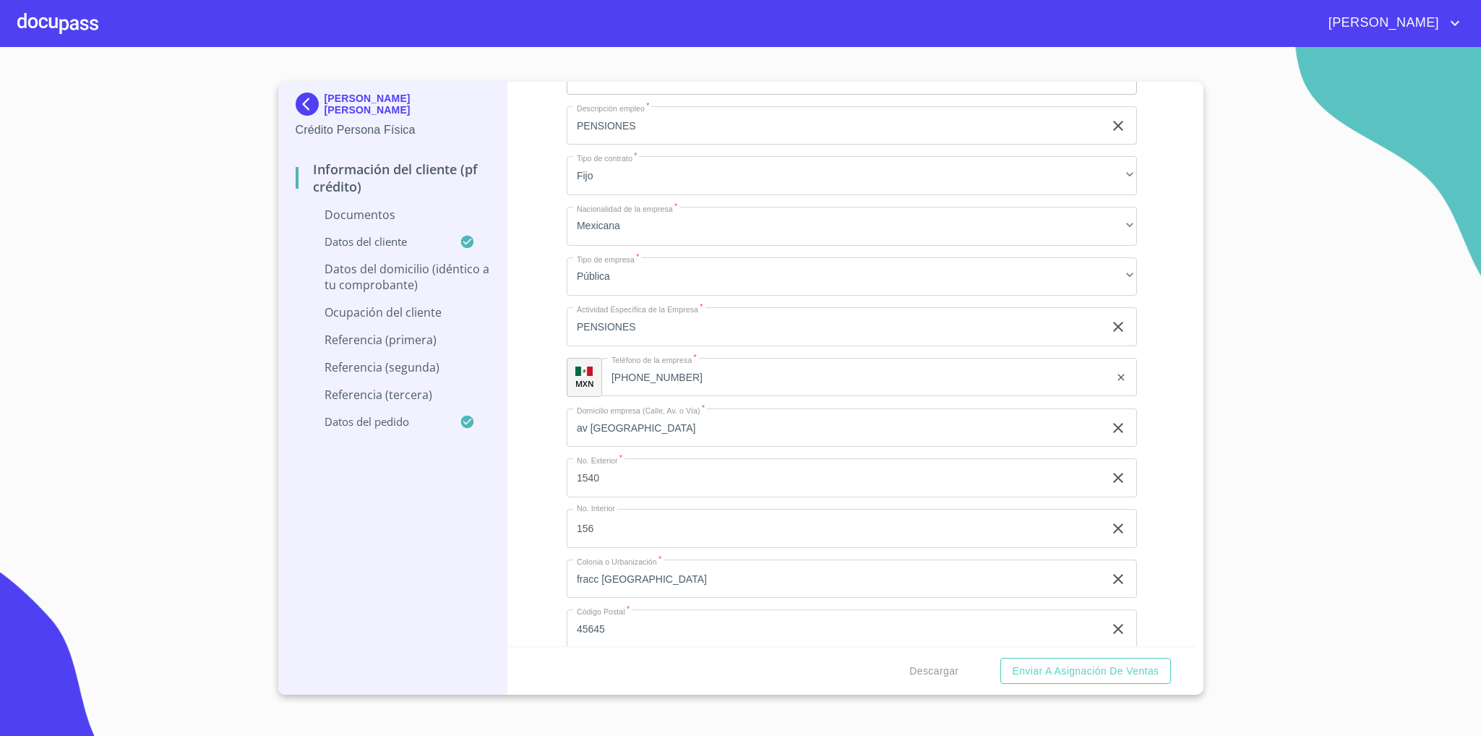
click at [654, 382] on input "[PHONE_NUMBER]" at bounding box center [855, 377] width 508 height 39
click at [654, 382] on input "[PHONE_NUMBER]" at bounding box center [873, 377] width 471 height 39
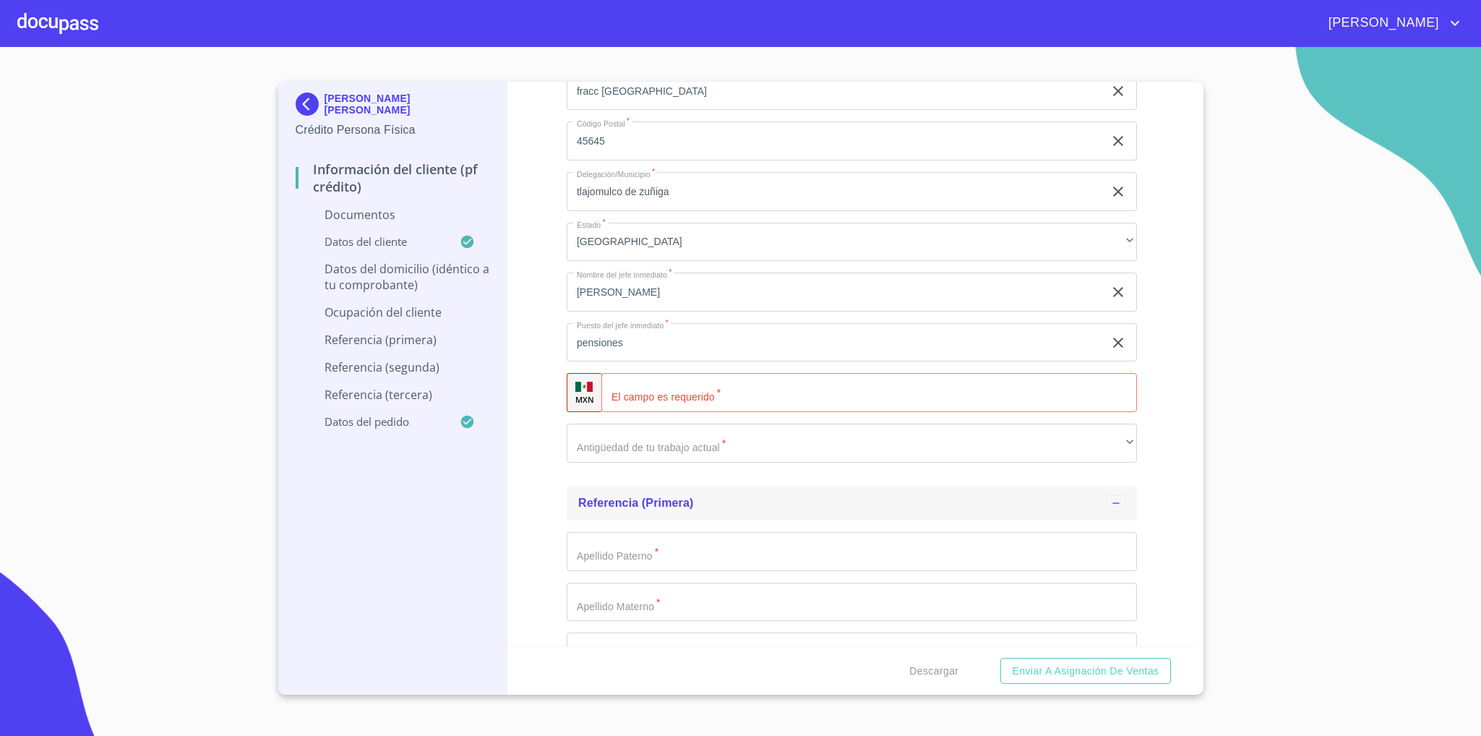
scroll to position [4012, 0]
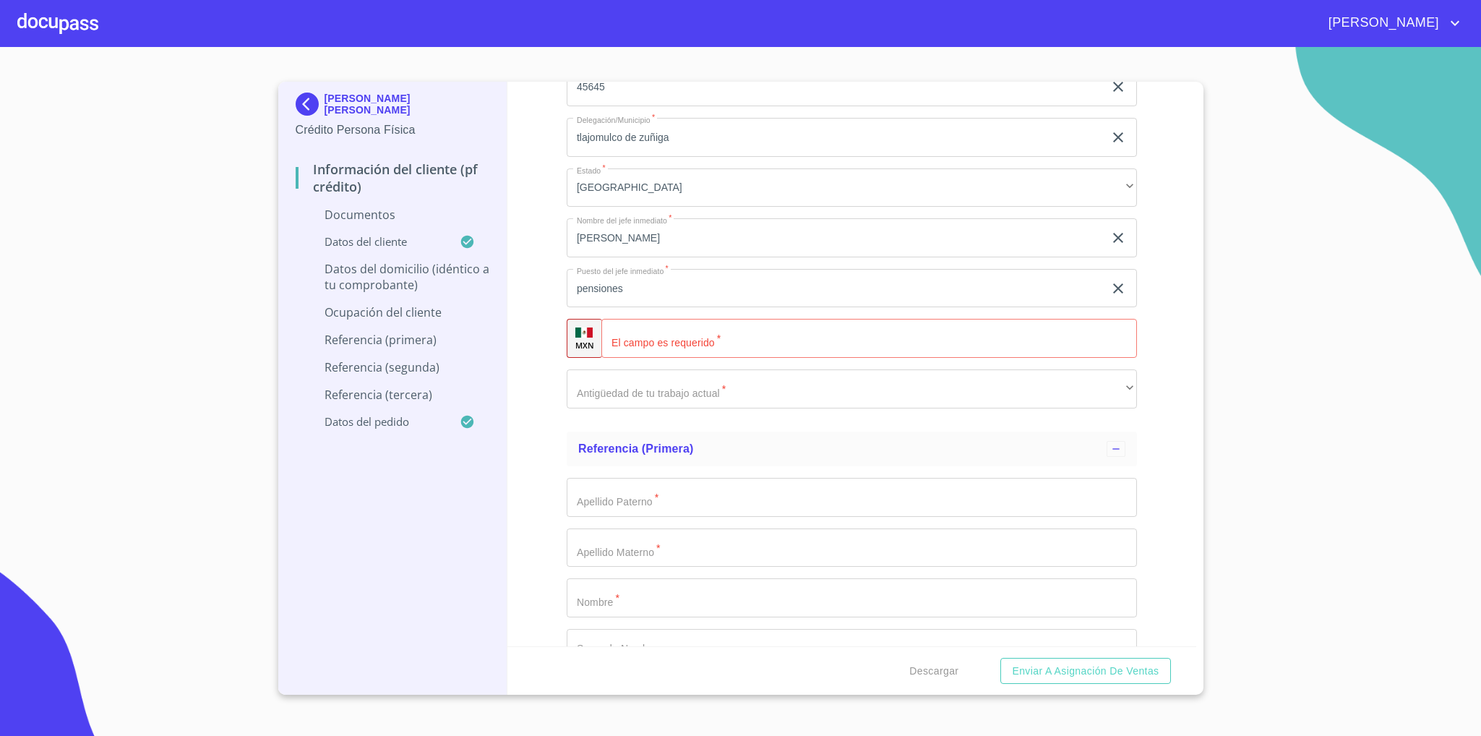
click at [679, 343] on input "Documento de identificación   *" at bounding box center [869, 338] width 536 height 39
paste input "[PHONE_NUMBER]"
type input "[PHONE_NUMBER]"
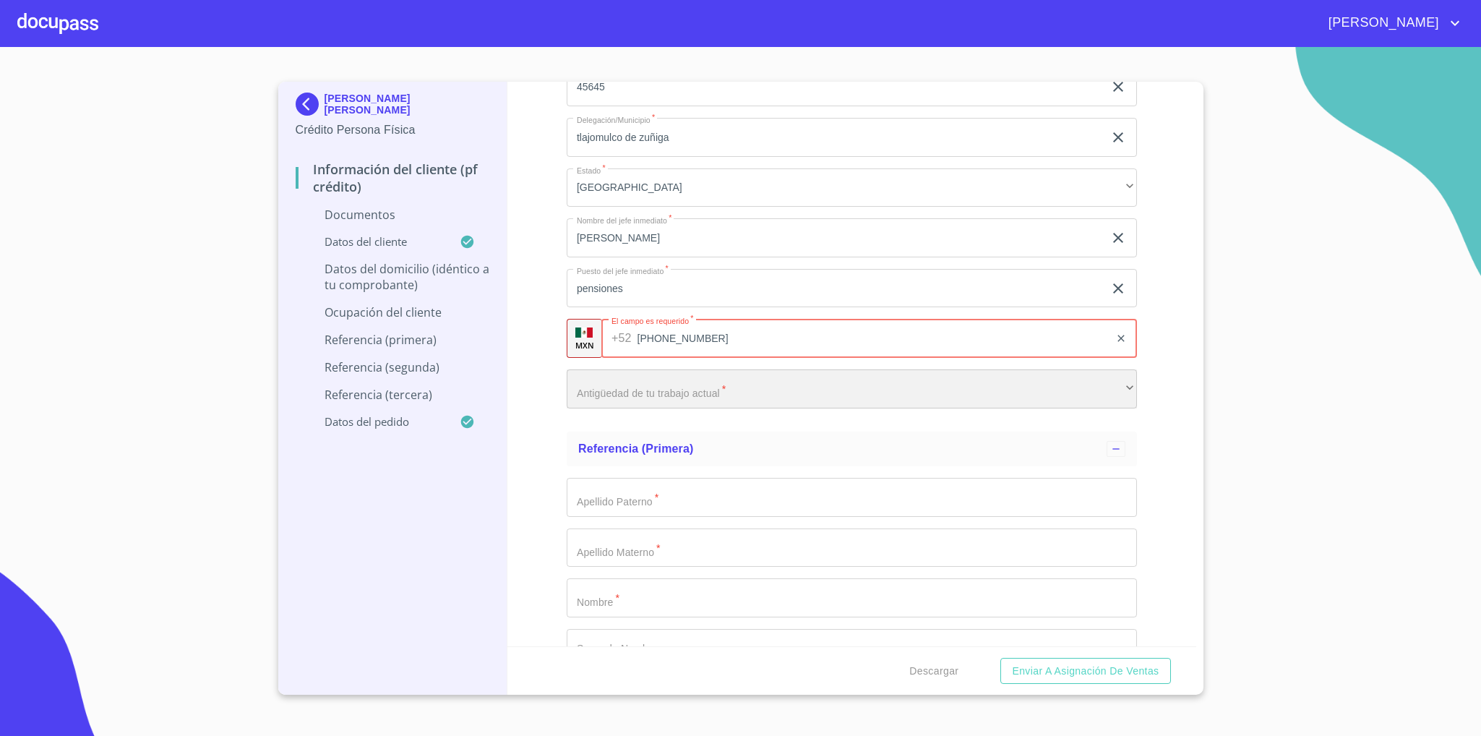
click at [685, 397] on div "​" at bounding box center [852, 388] width 570 height 39
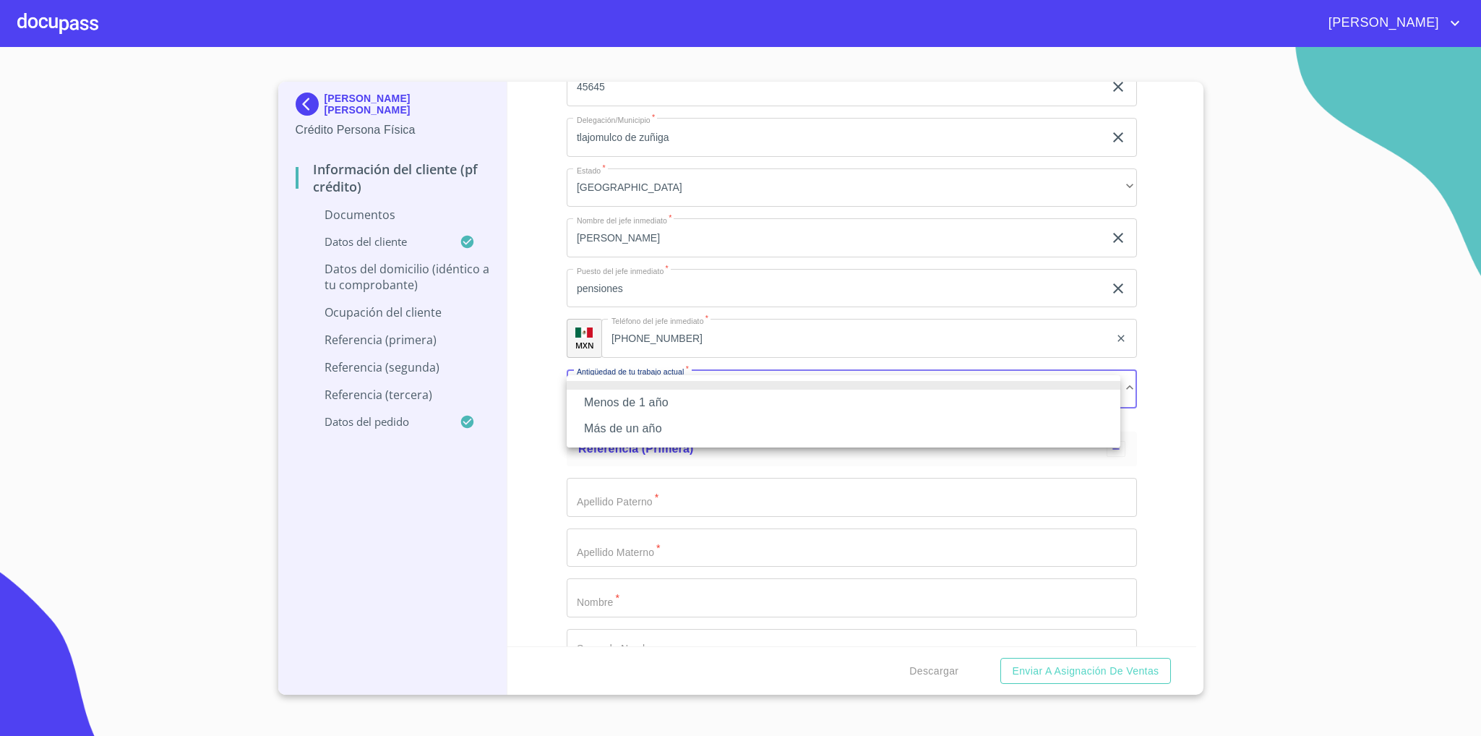
click at [668, 434] on li "Más de un año" at bounding box center [844, 429] width 554 height 26
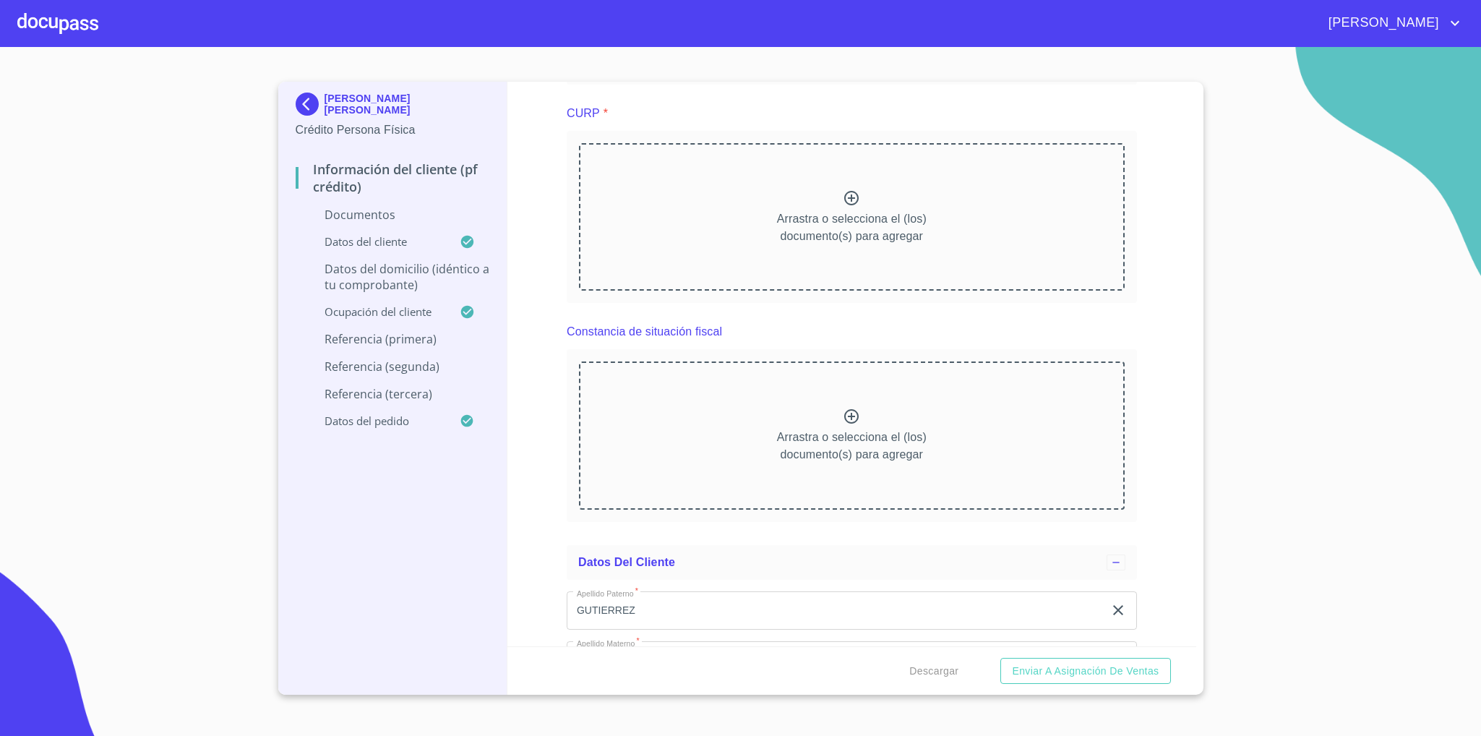
scroll to position [1952, 0]
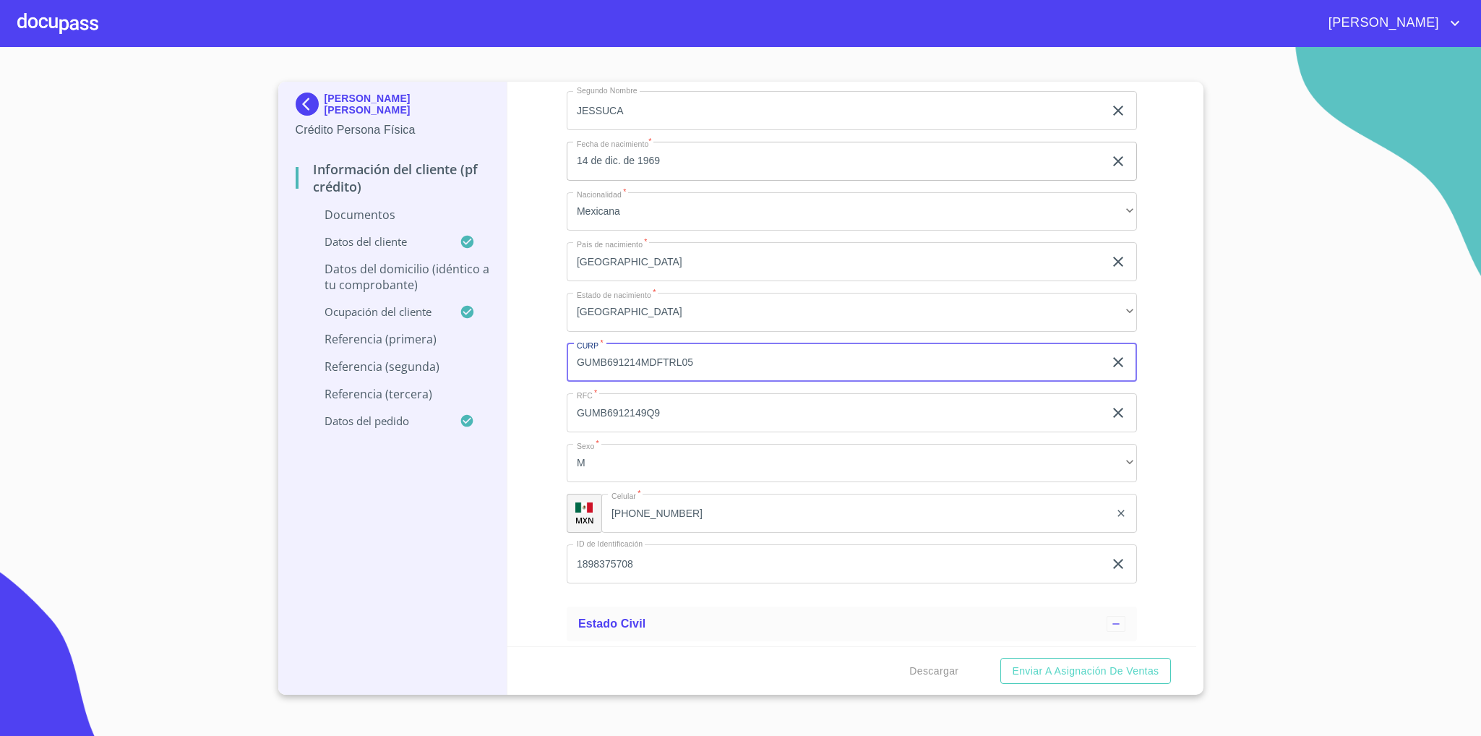
click at [658, 356] on input "GUMB691214MDFTRL05" at bounding box center [835, 362] width 537 height 39
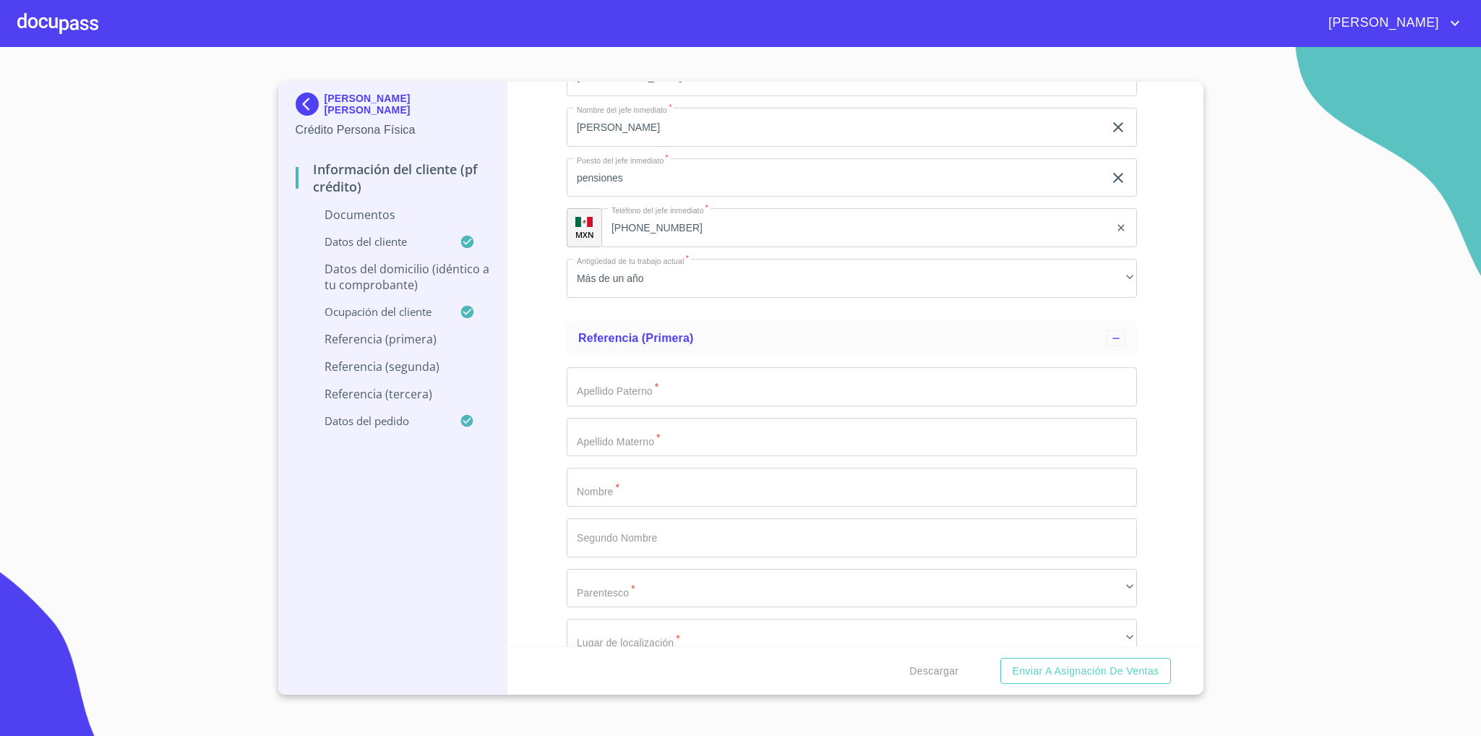
scroll to position [4121, 0]
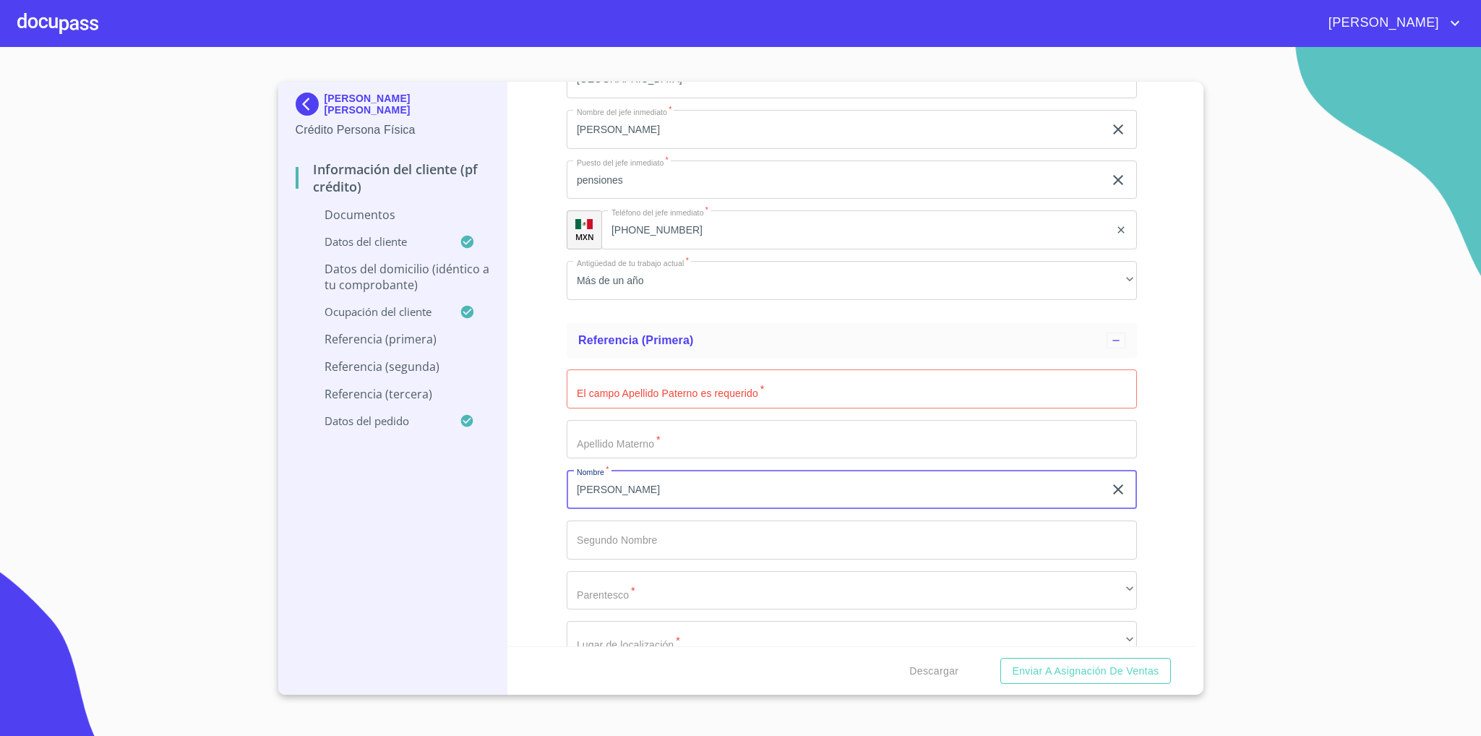
type input "[PERSON_NAME]"
click at [670, 393] on input "Documento de identificación   *" at bounding box center [852, 388] width 570 height 39
type input "[PERSON_NAME]"
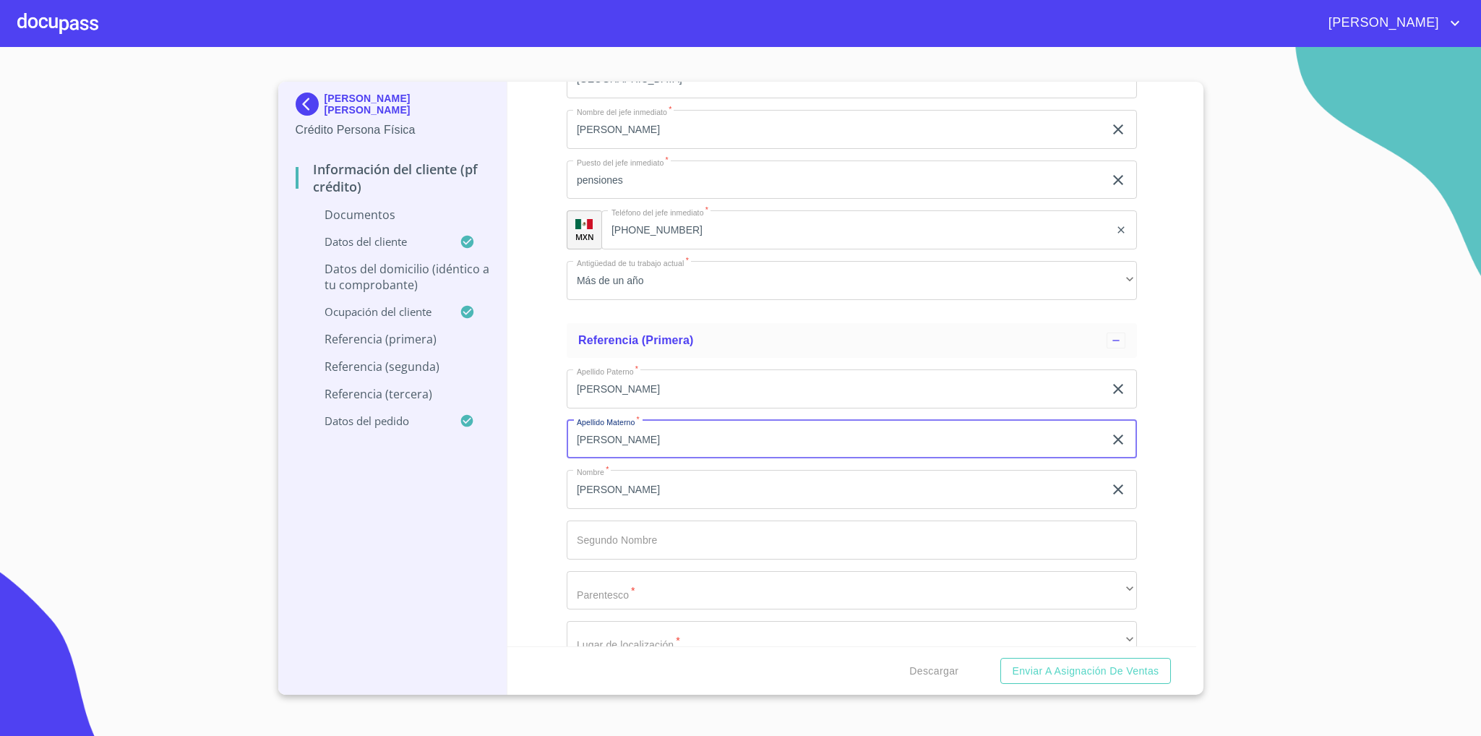
scroll to position [4229, 0]
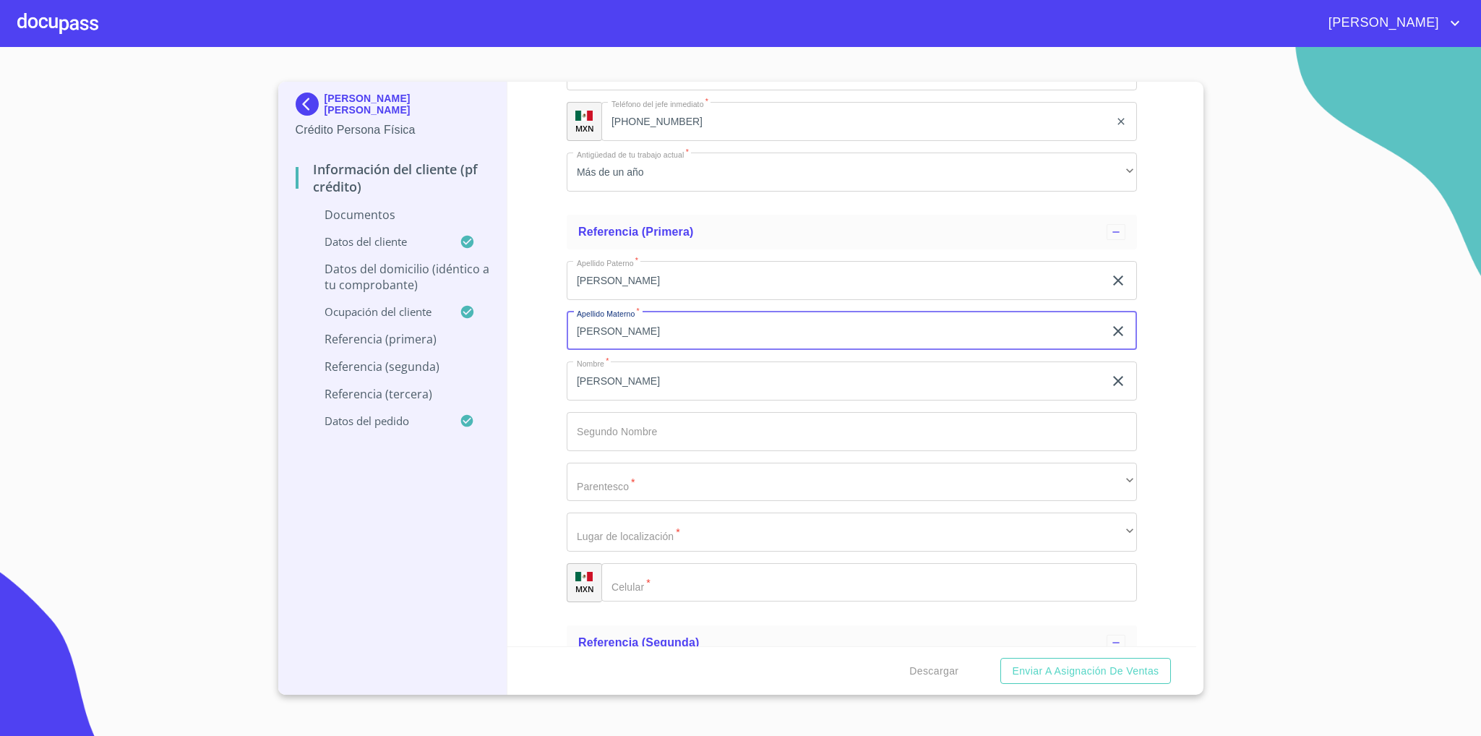
type input "[PERSON_NAME]"
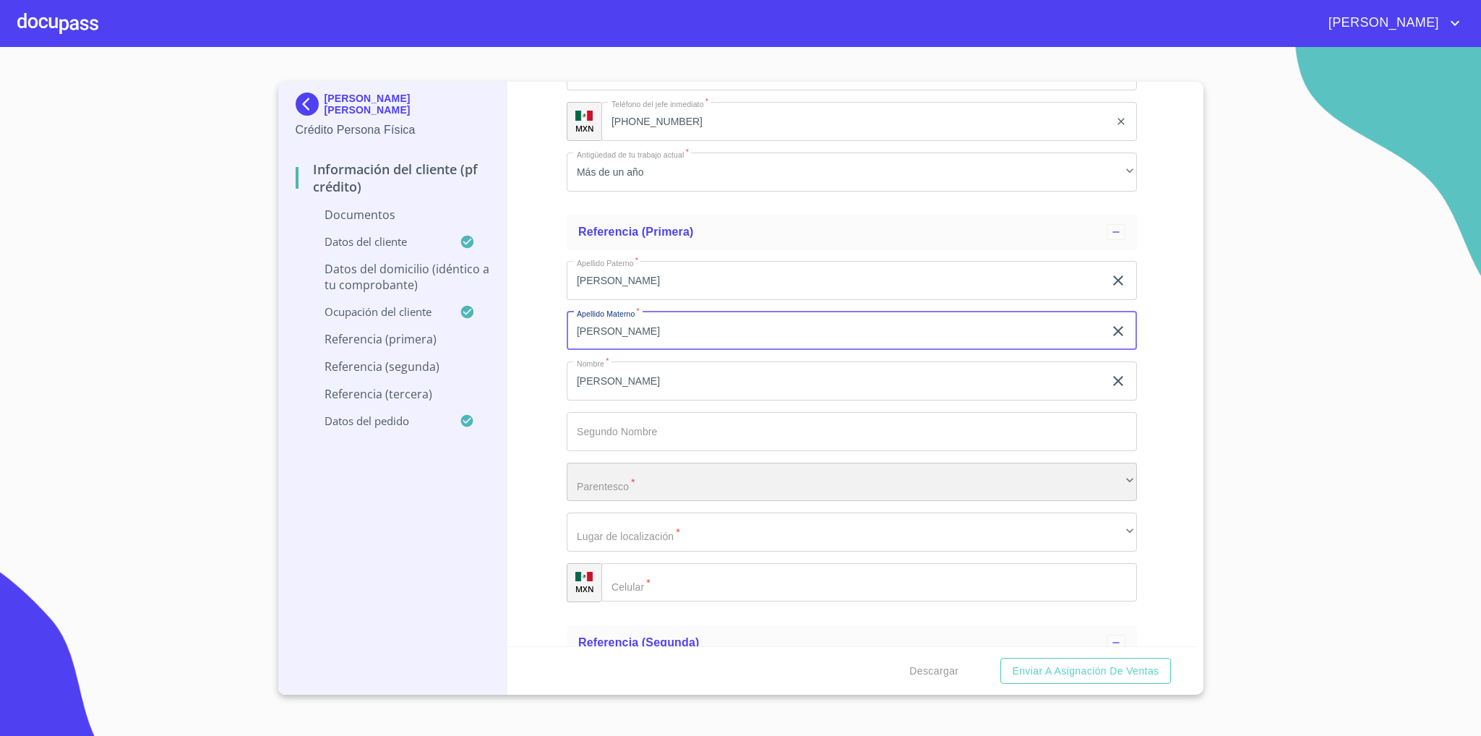
click at [651, 488] on div "​" at bounding box center [852, 482] width 570 height 39
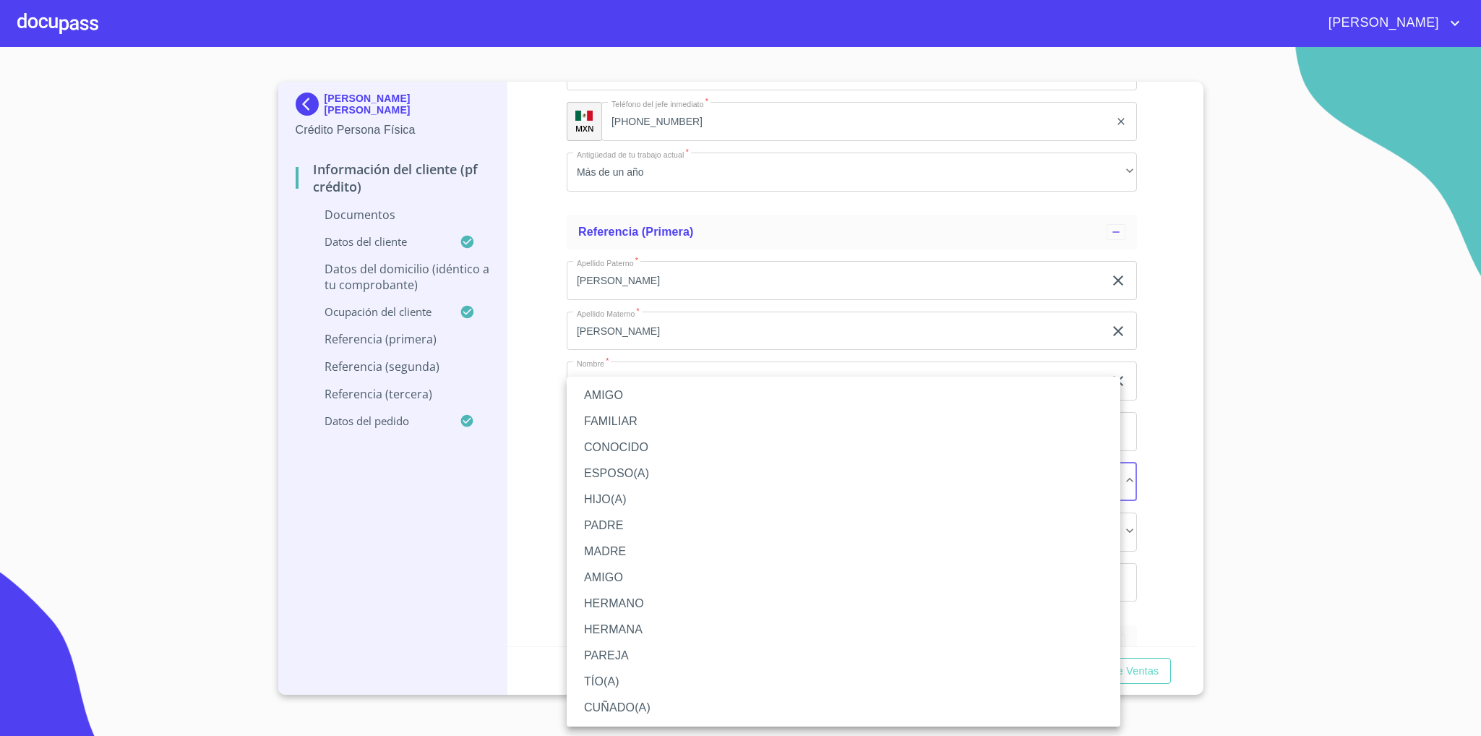
click at [642, 581] on li "HERMANA" at bounding box center [844, 630] width 554 height 26
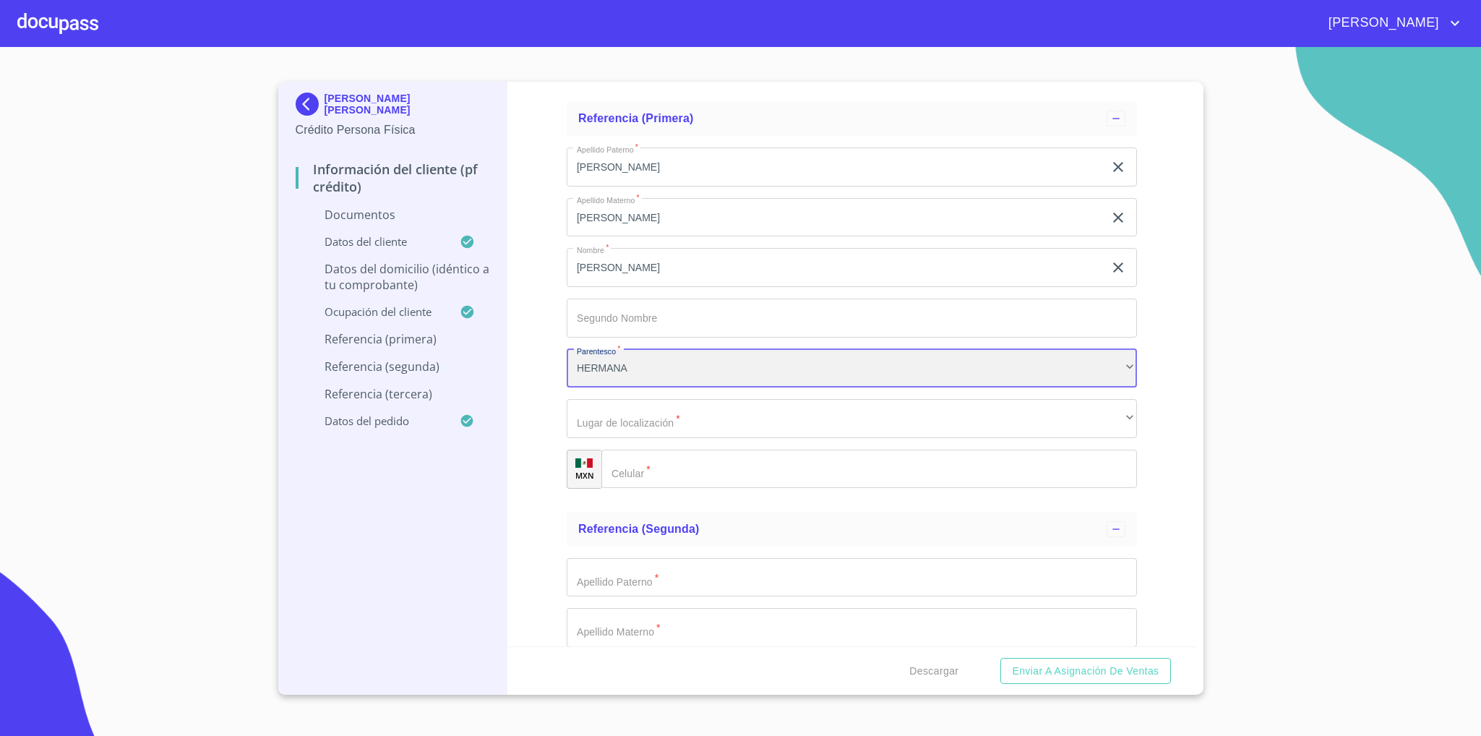
scroll to position [4446, 0]
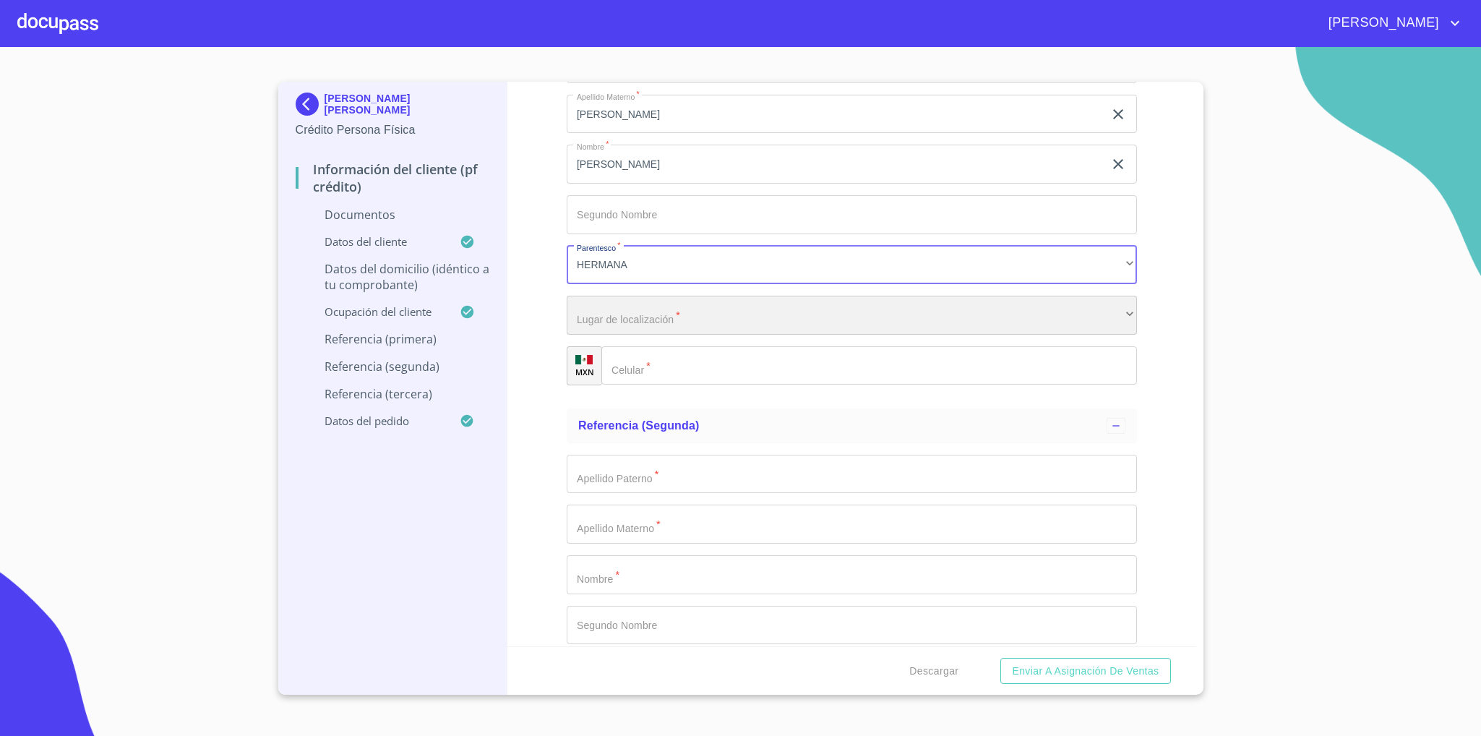
click at [683, 335] on div "​" at bounding box center [852, 315] width 570 height 39
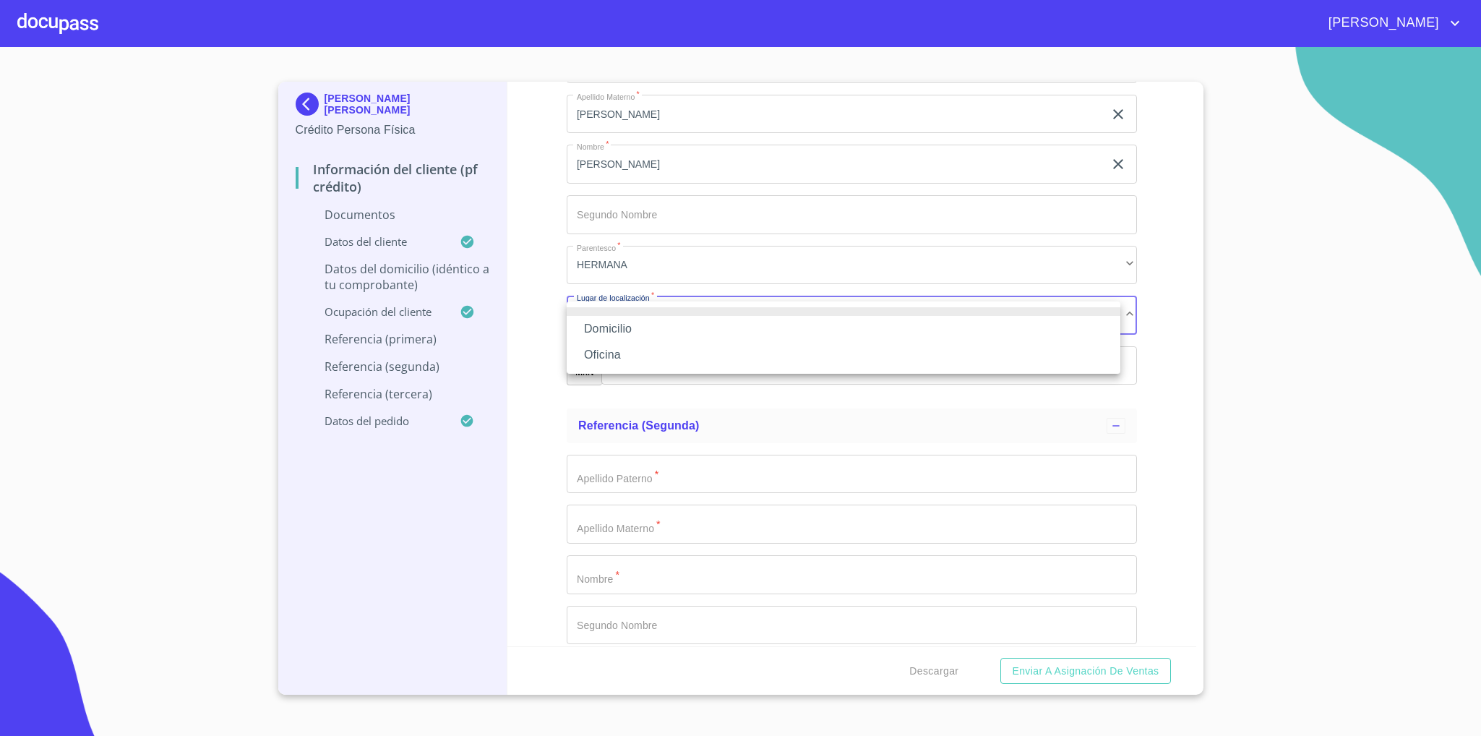
click at [638, 330] on li "Domicilio" at bounding box center [844, 329] width 554 height 26
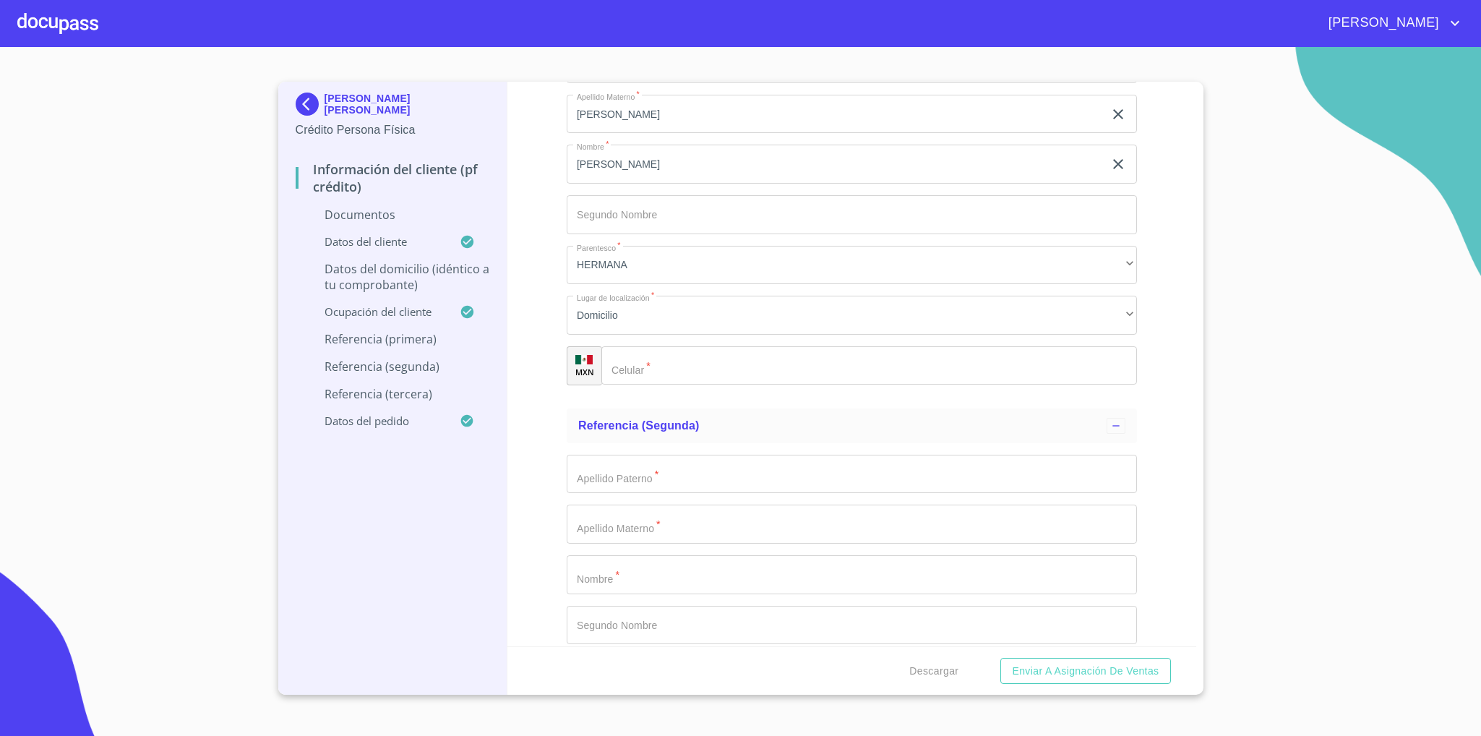
click at [690, 369] on input "Documento de identificación   *" at bounding box center [869, 365] width 536 height 39
type input "[PHONE_NUMBER]"
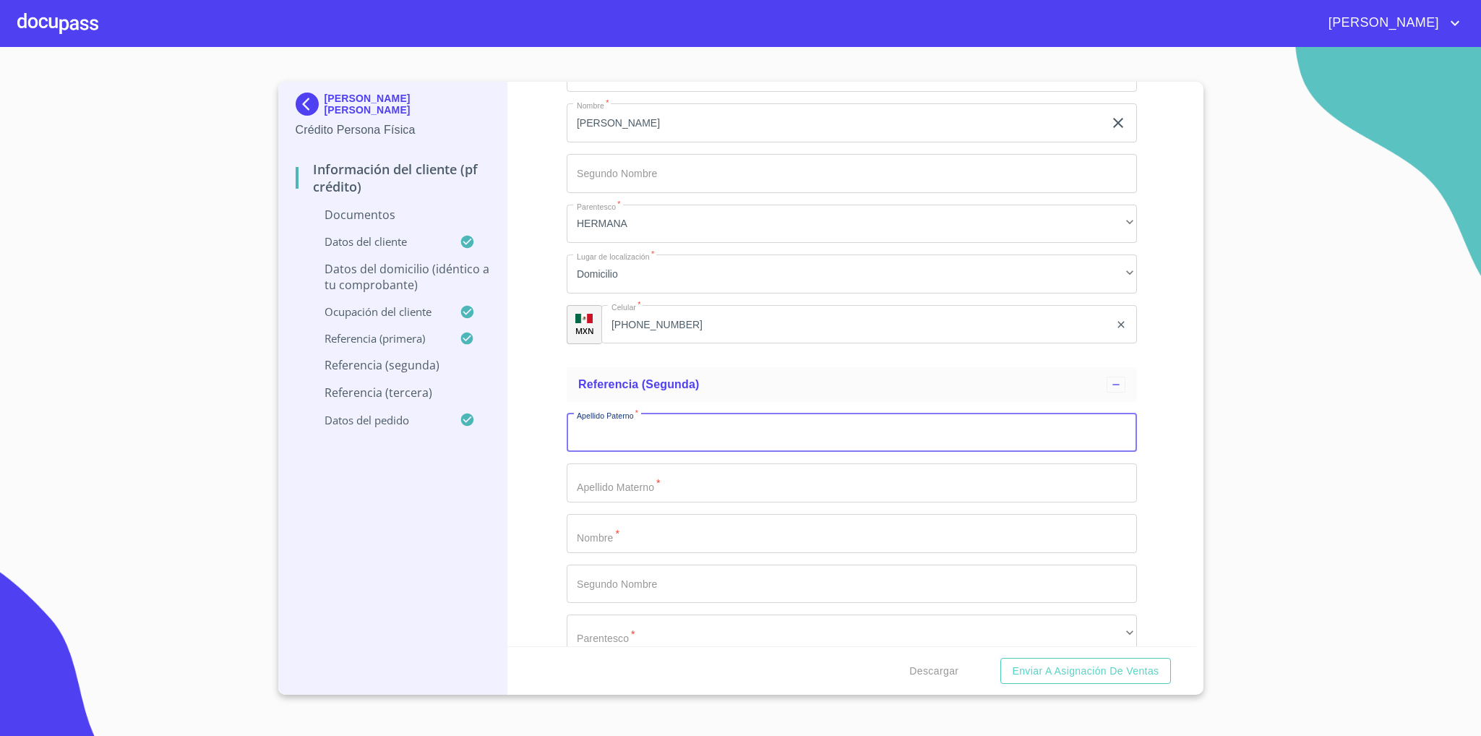
scroll to position [4554, 0]
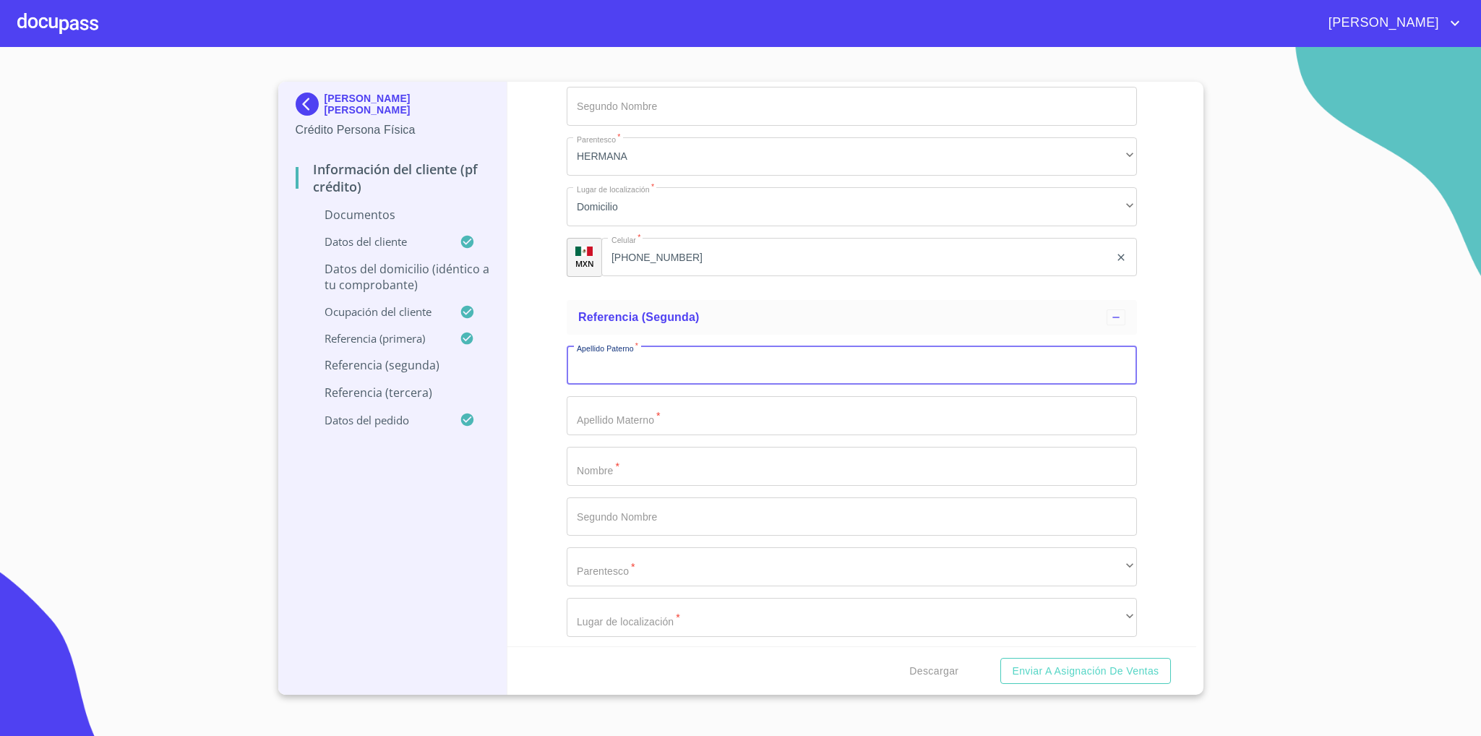
type input "[PERSON_NAME]"
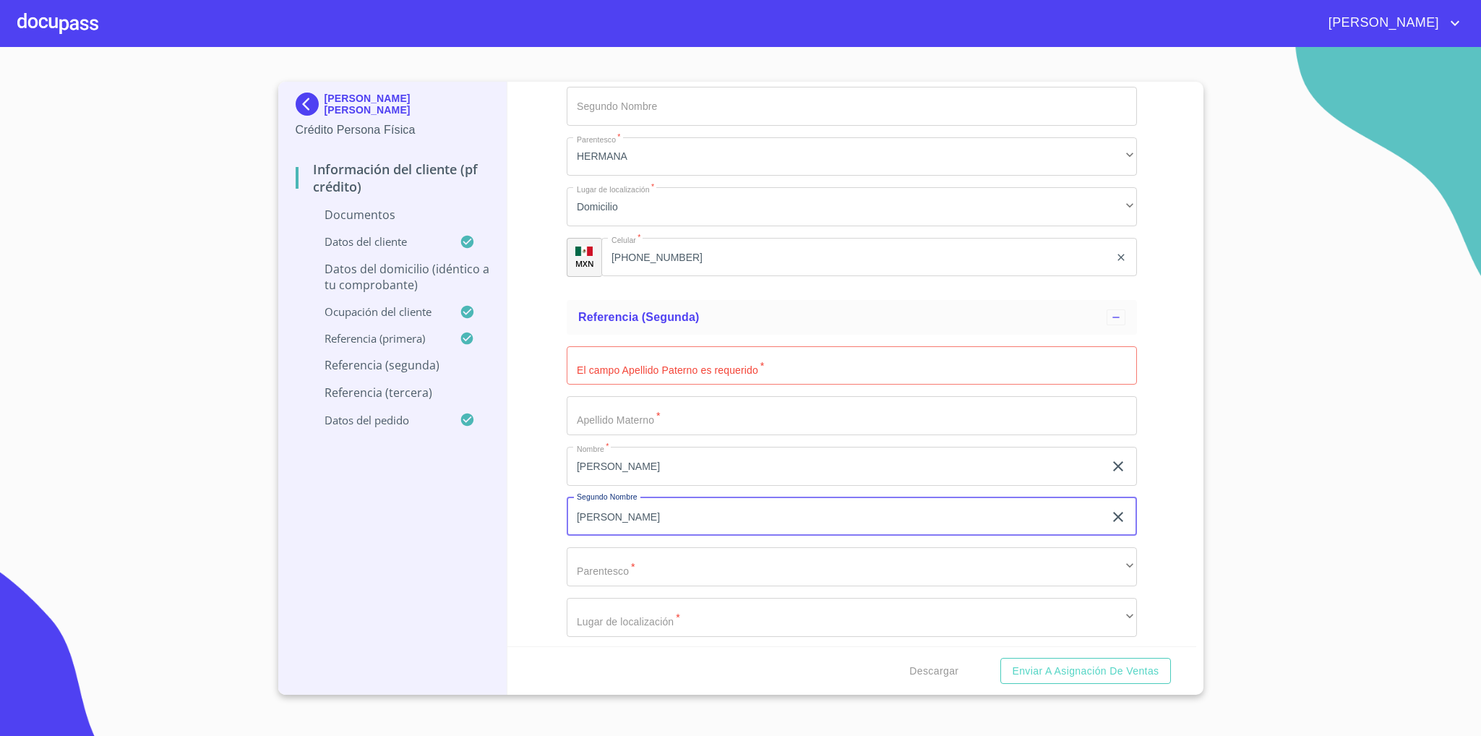
type input "[PERSON_NAME]"
click at [606, 378] on input "Documento de identificación   *" at bounding box center [852, 365] width 570 height 39
type input "del"
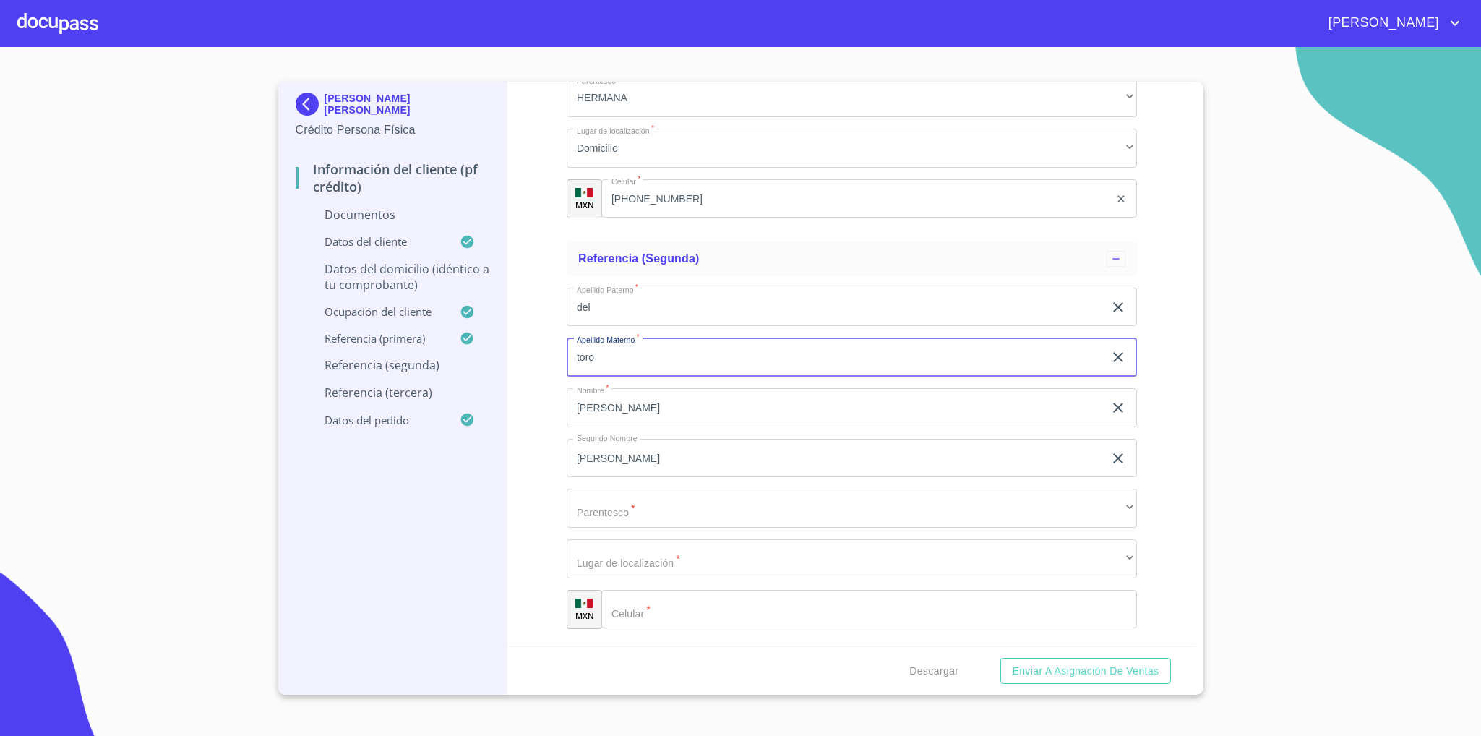
scroll to position [4663, 0]
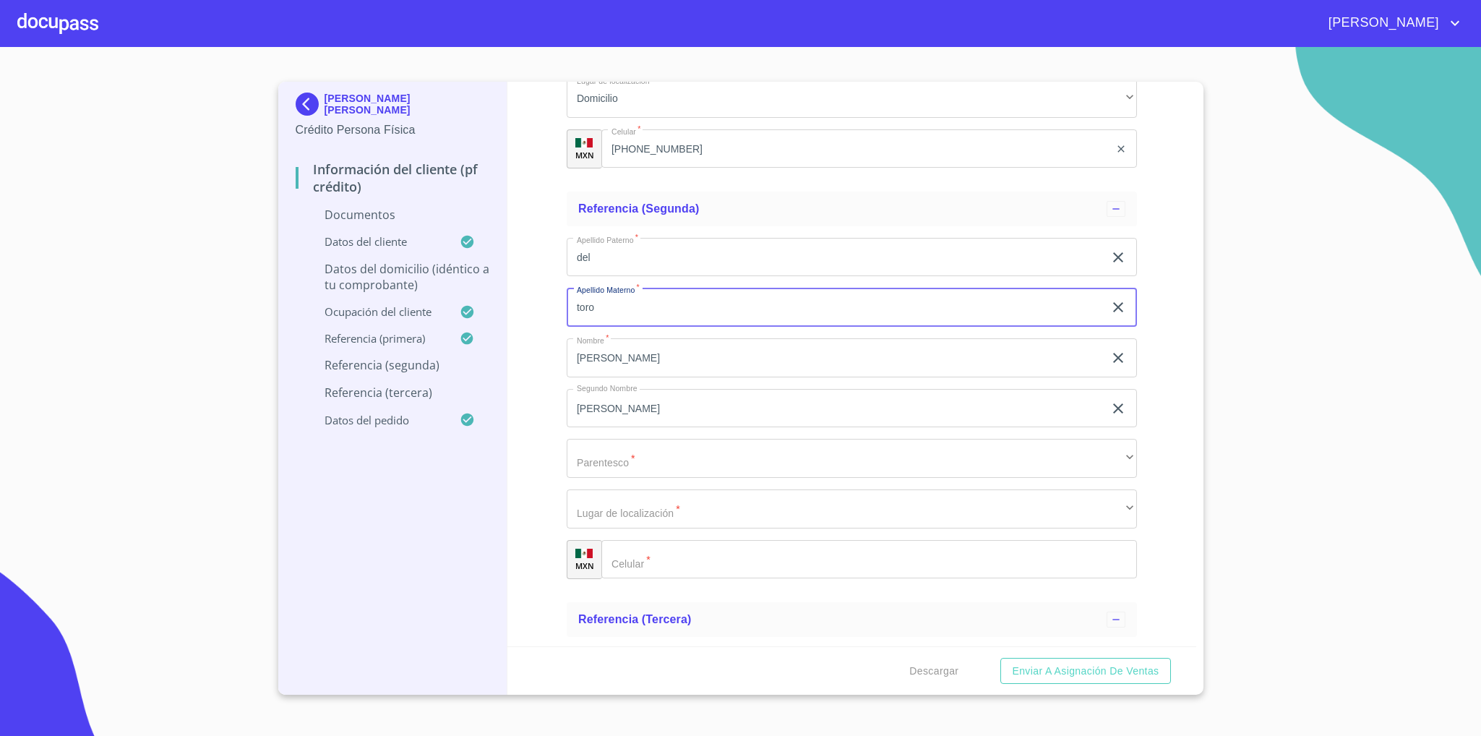
type input "toro"
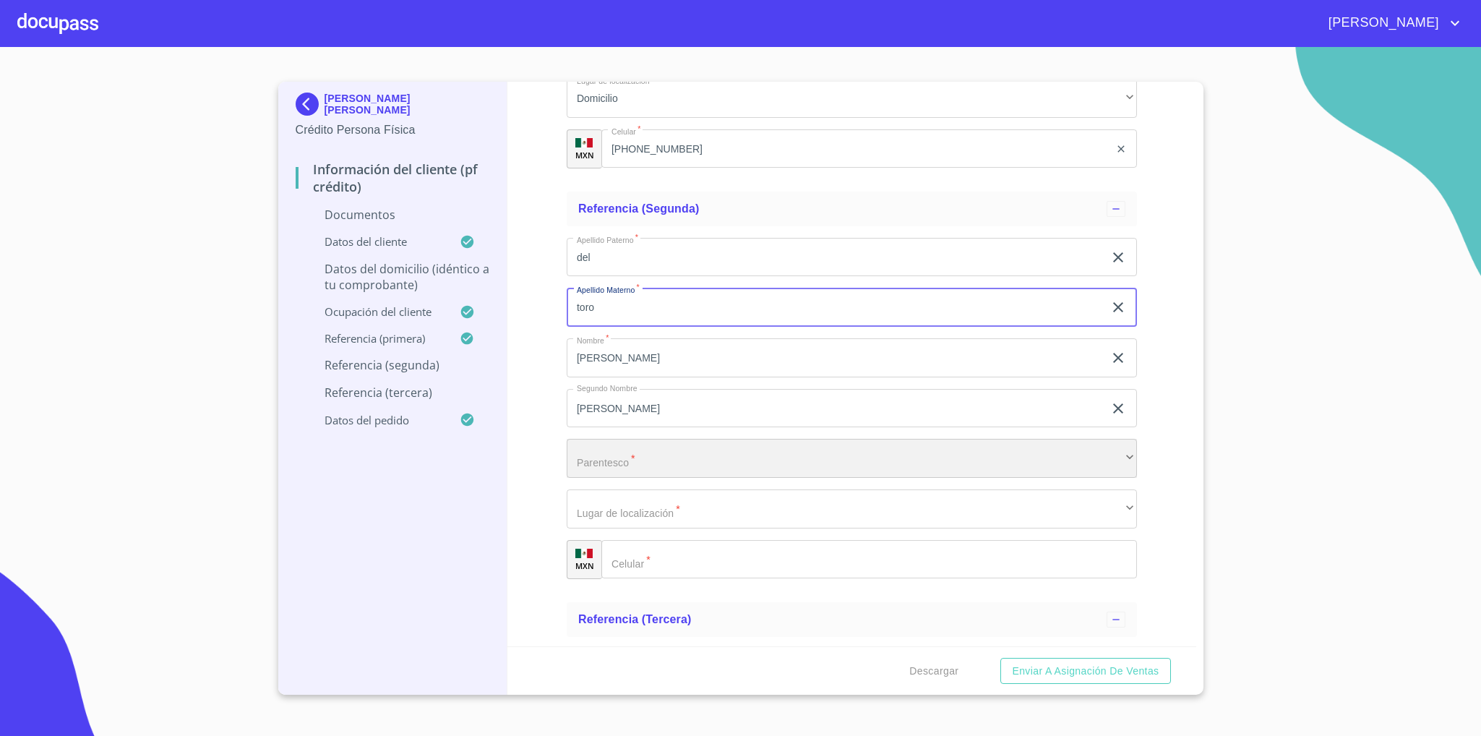
click at [654, 466] on div "​" at bounding box center [852, 458] width 570 height 39
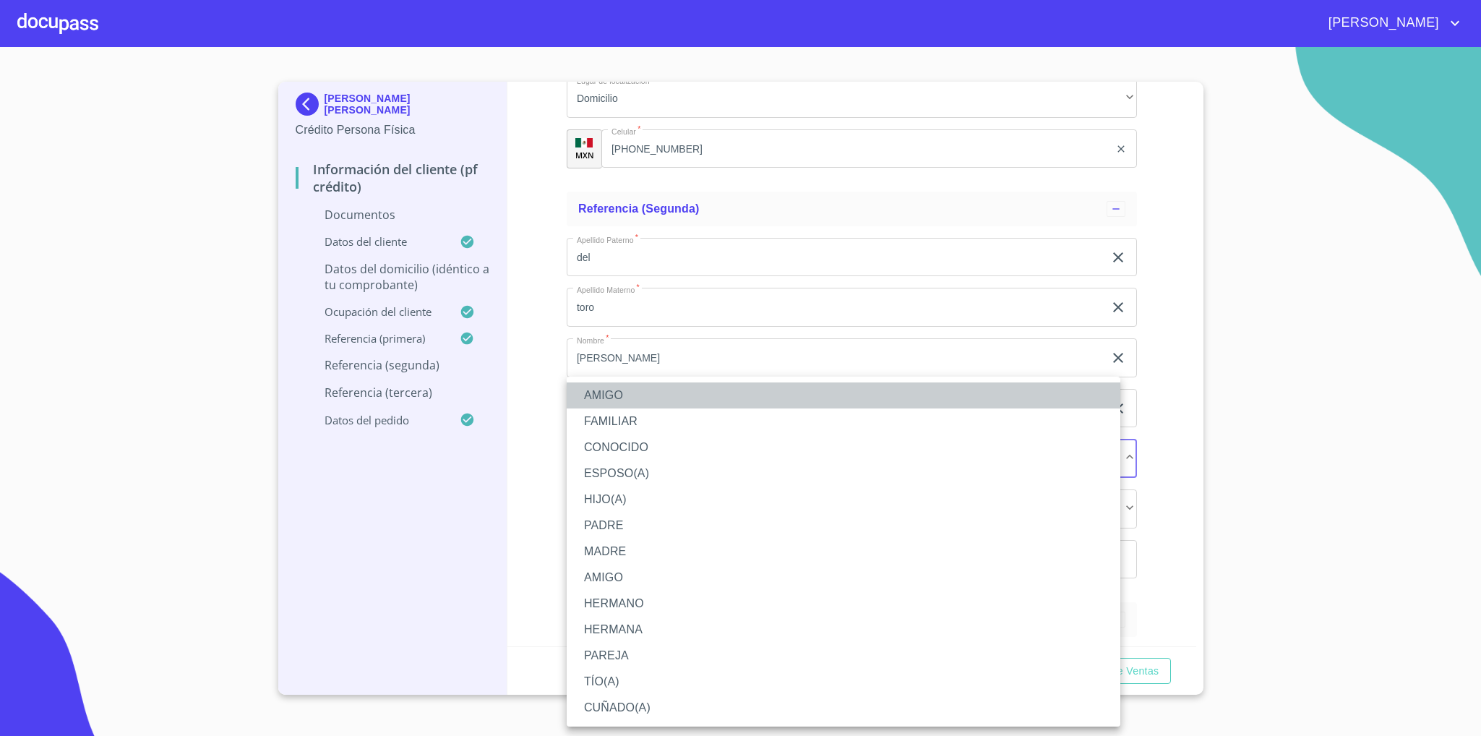
click at [645, 393] on li "AMIGO" at bounding box center [844, 395] width 554 height 26
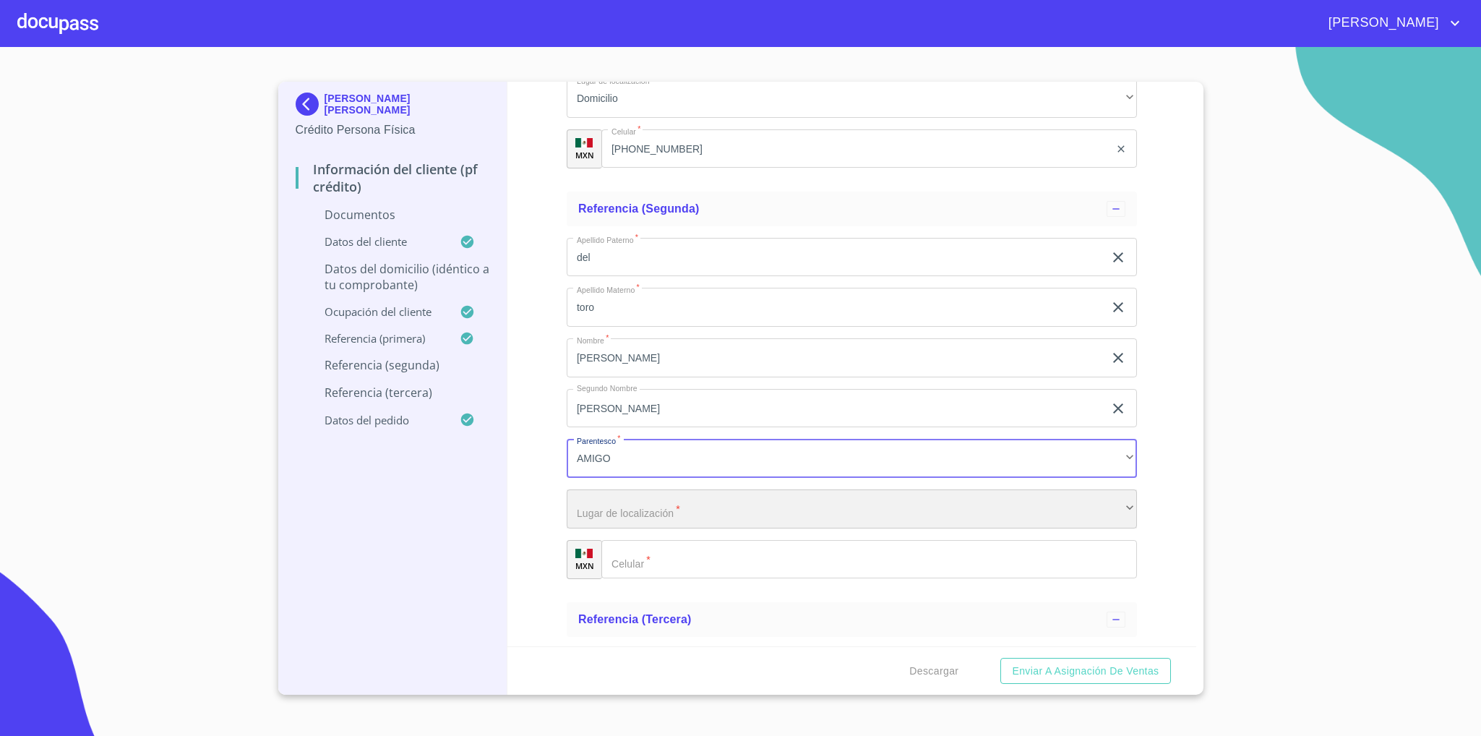
click at [658, 503] on div "​" at bounding box center [852, 508] width 570 height 39
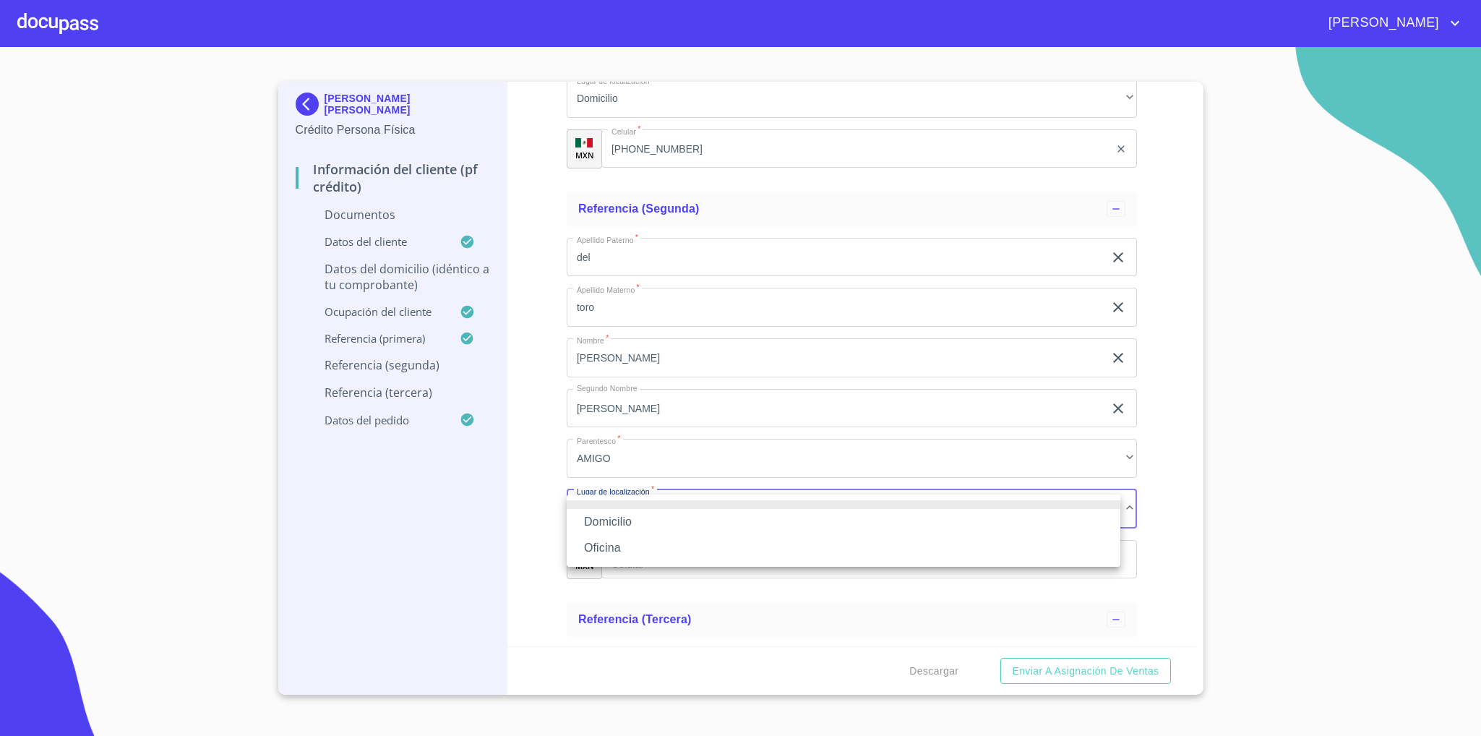
click at [643, 525] on li "Domicilio" at bounding box center [844, 522] width 554 height 26
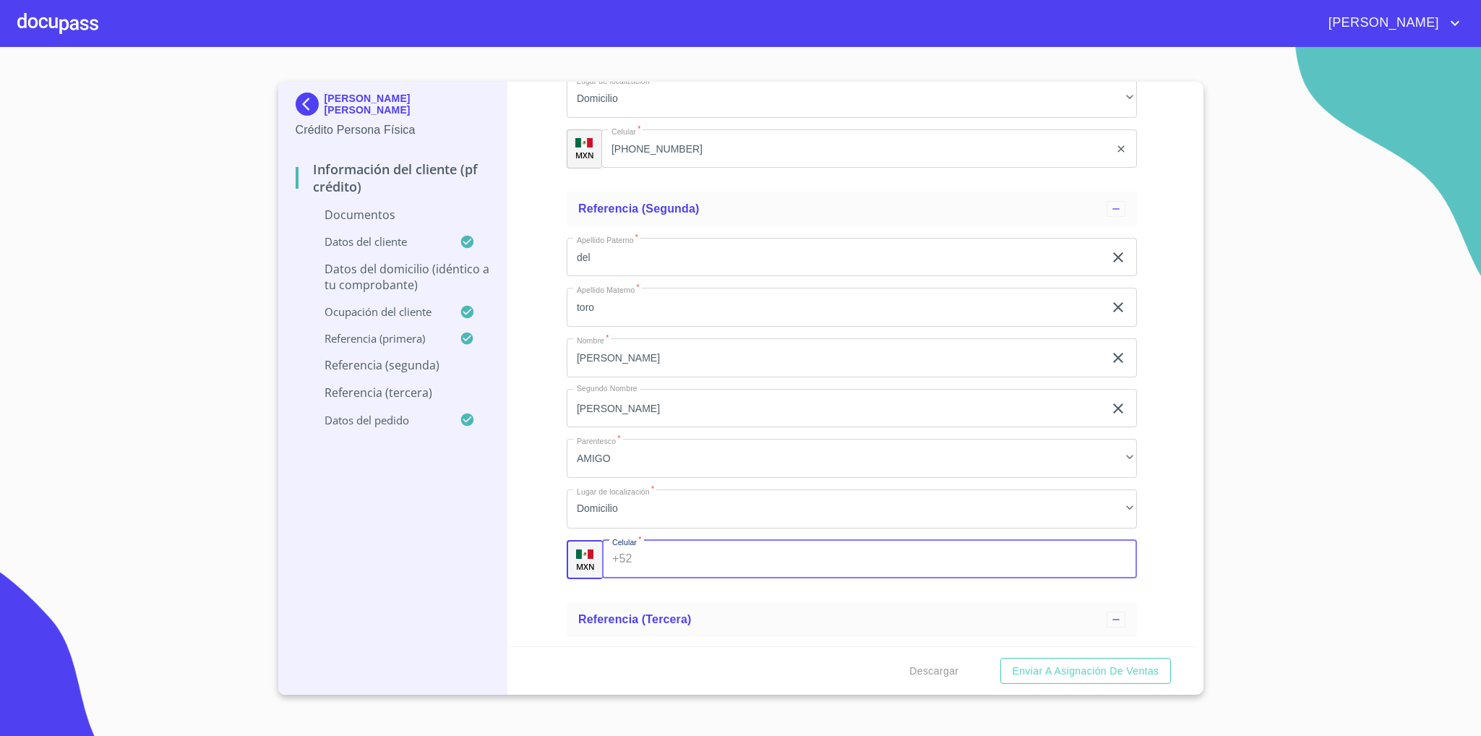
click at [660, 562] on input "Documento de identificación   *" at bounding box center [887, 559] width 499 height 39
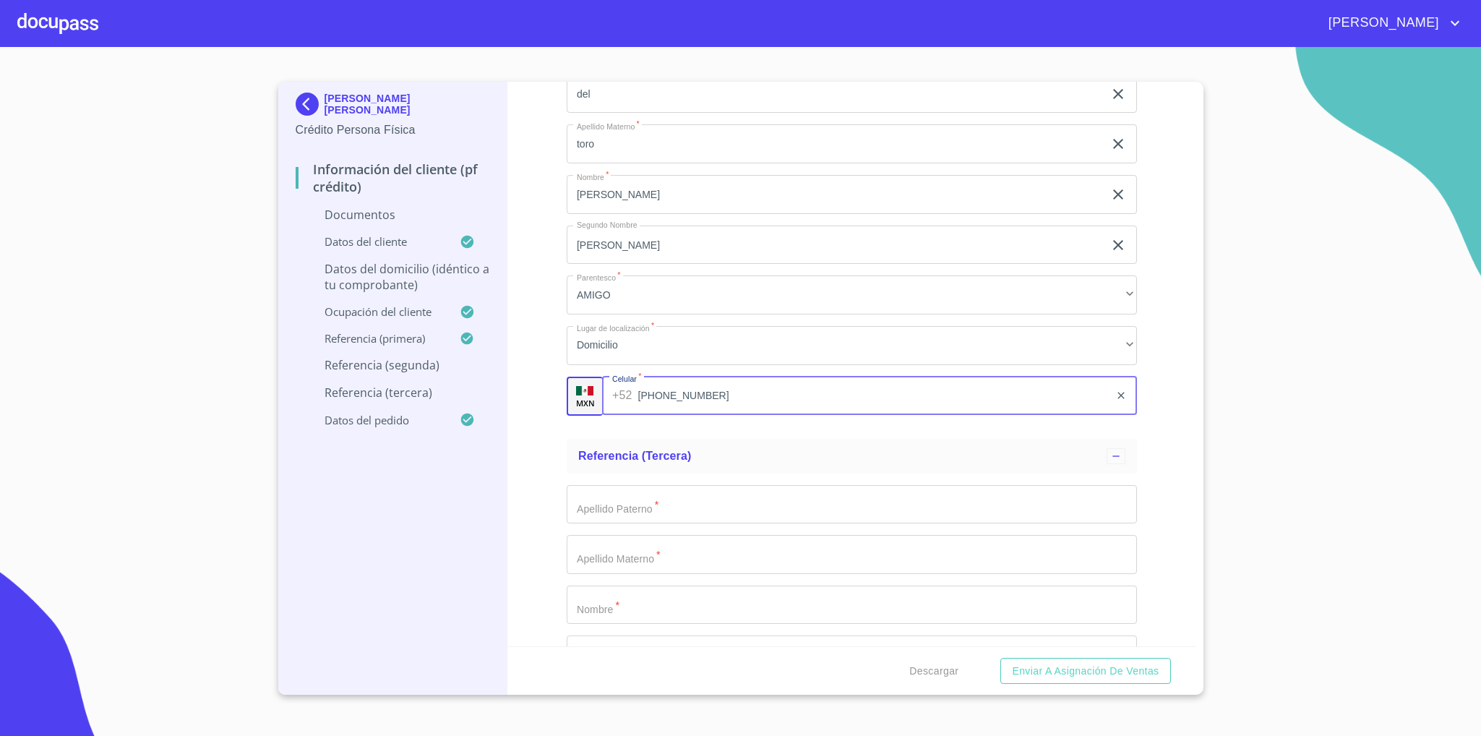
scroll to position [4880, 0]
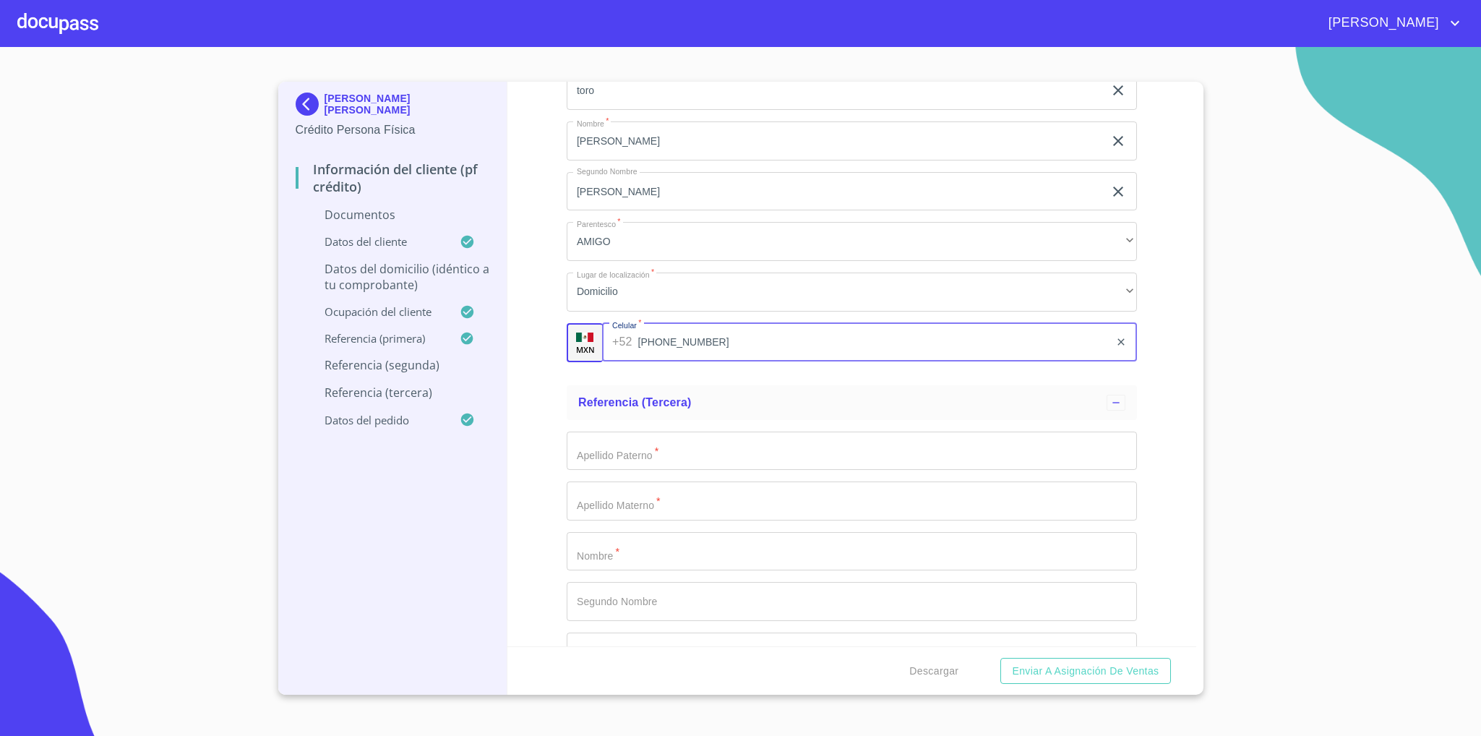
type input "[PHONE_NUMBER]"
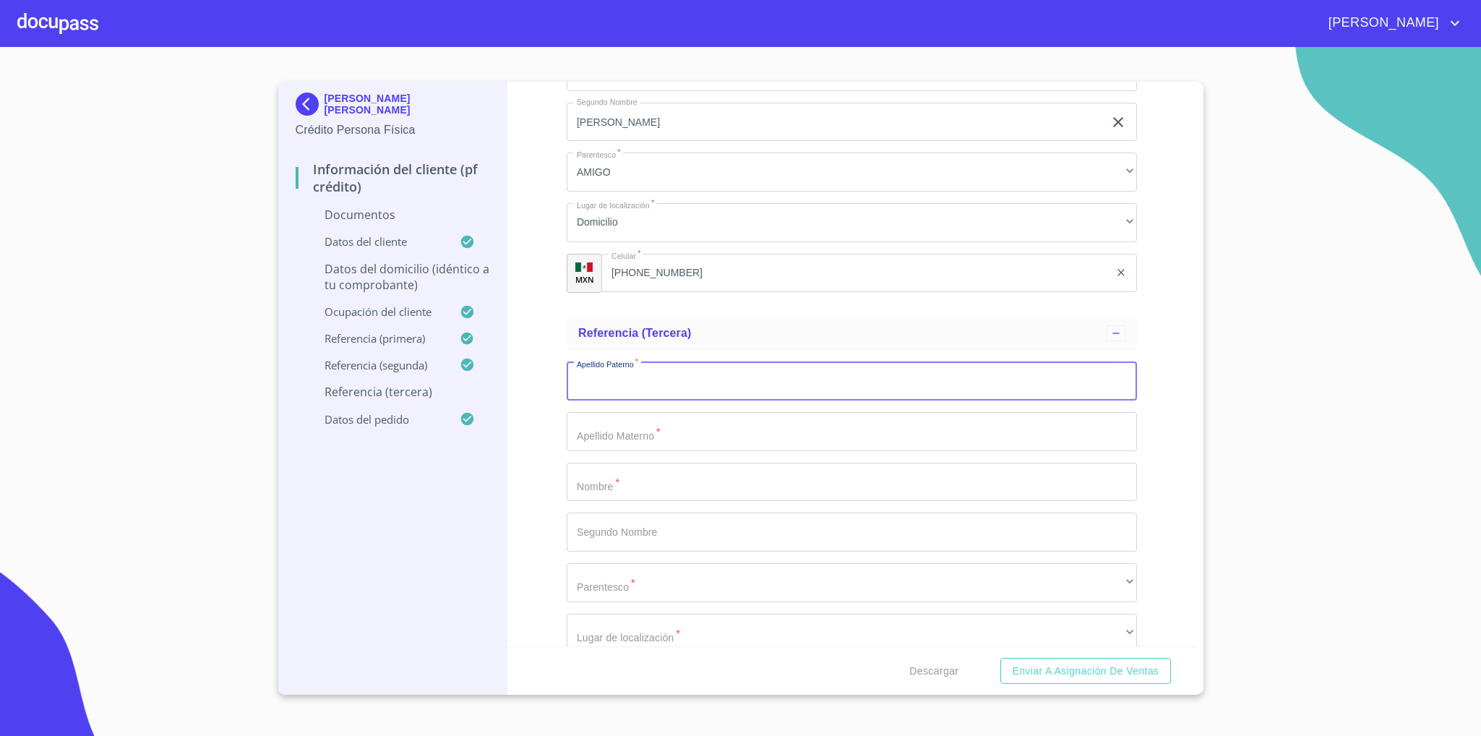
scroll to position [4988, 0]
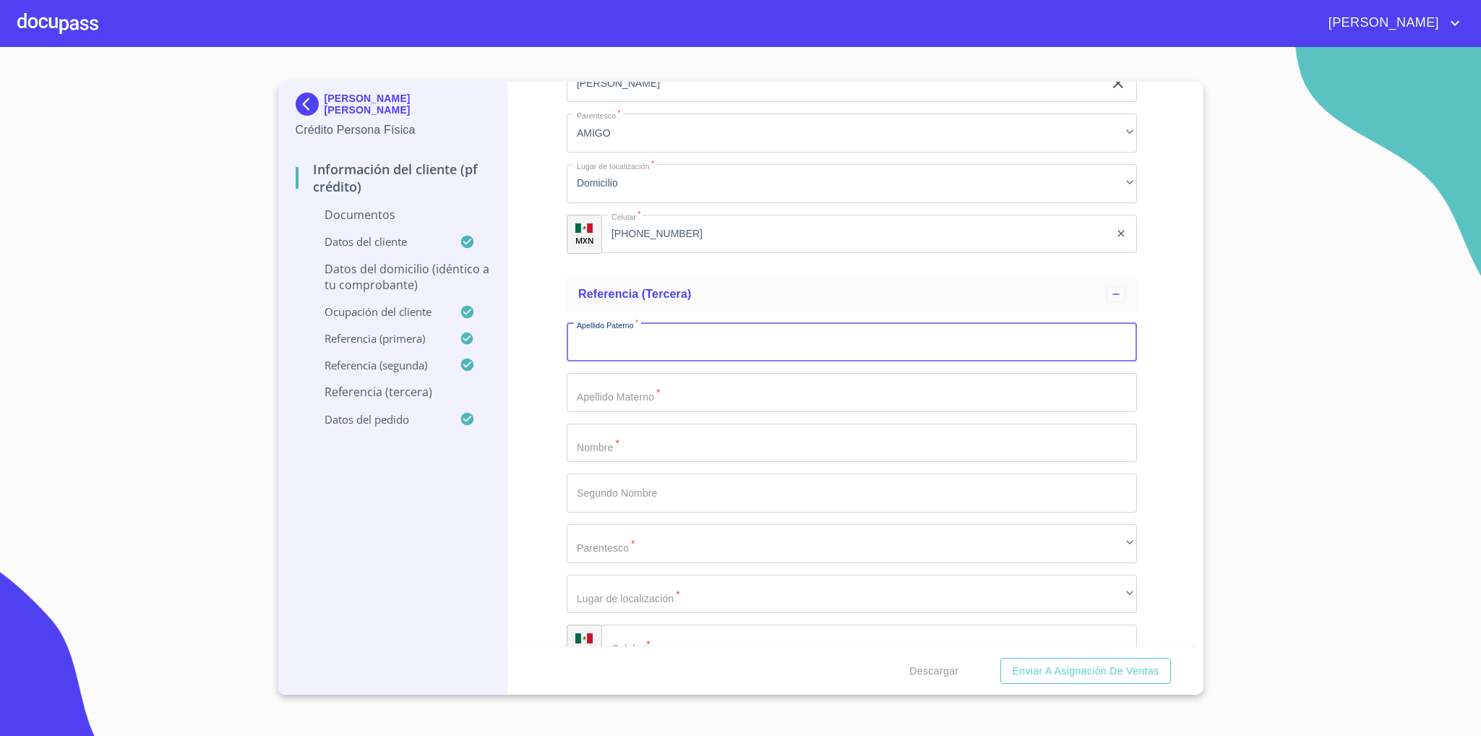
click at [698, 345] on input "Documento de identificación   *" at bounding box center [852, 342] width 570 height 39
